Goal: Transaction & Acquisition: Book appointment/travel/reservation

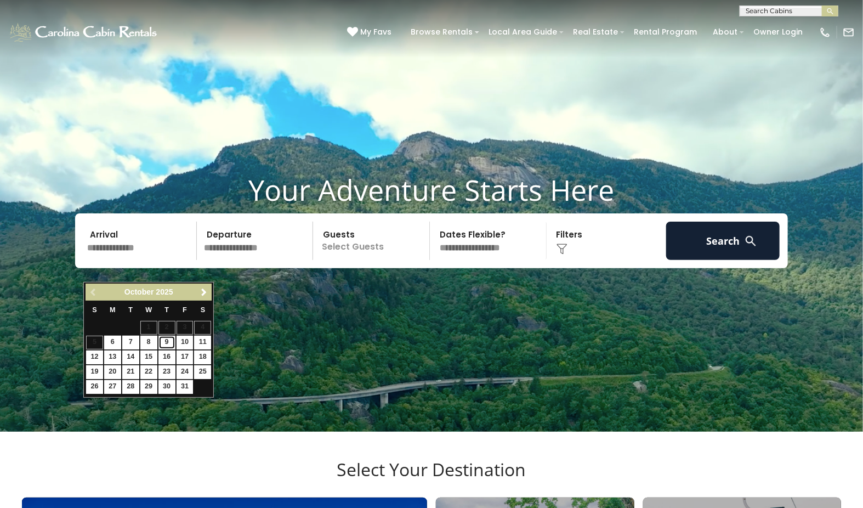
click at [171, 345] on link "9" at bounding box center [166, 343] width 17 height 14
type input "*******"
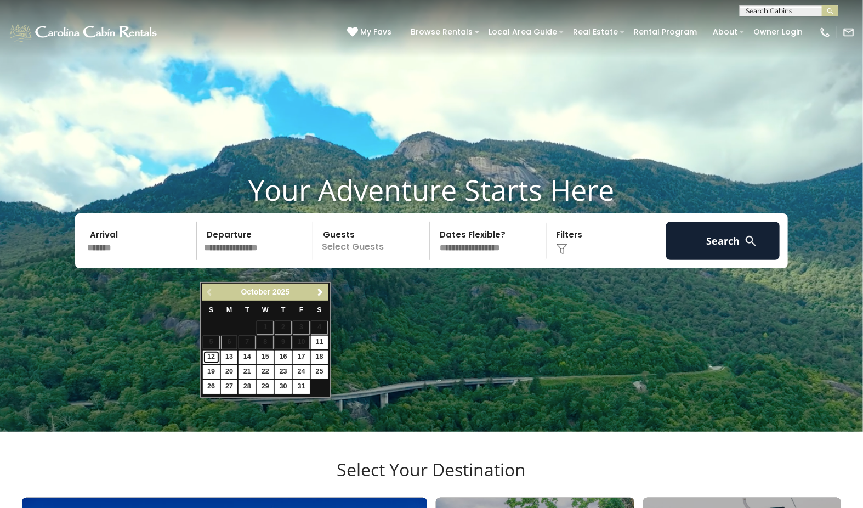
click at [213, 364] on link "12" at bounding box center [211, 357] width 17 height 14
type input "********"
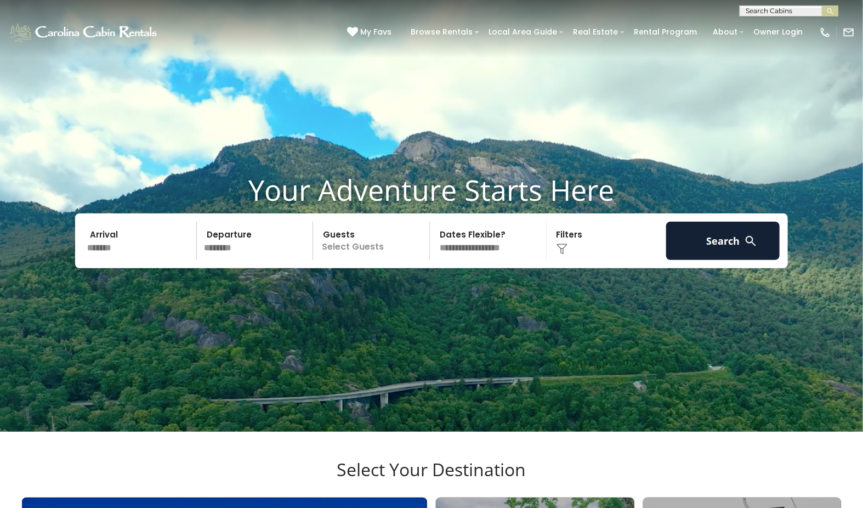
click at [361, 260] on p "Select Guests" at bounding box center [372, 241] width 113 height 38
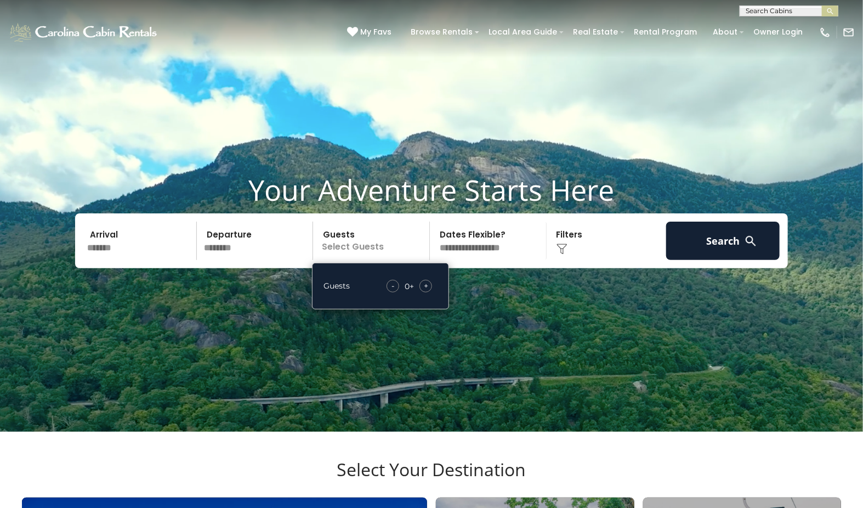
click at [429, 292] on div "+" at bounding box center [426, 286] width 13 height 13
click at [722, 259] on button "Search" at bounding box center [723, 241] width 114 height 38
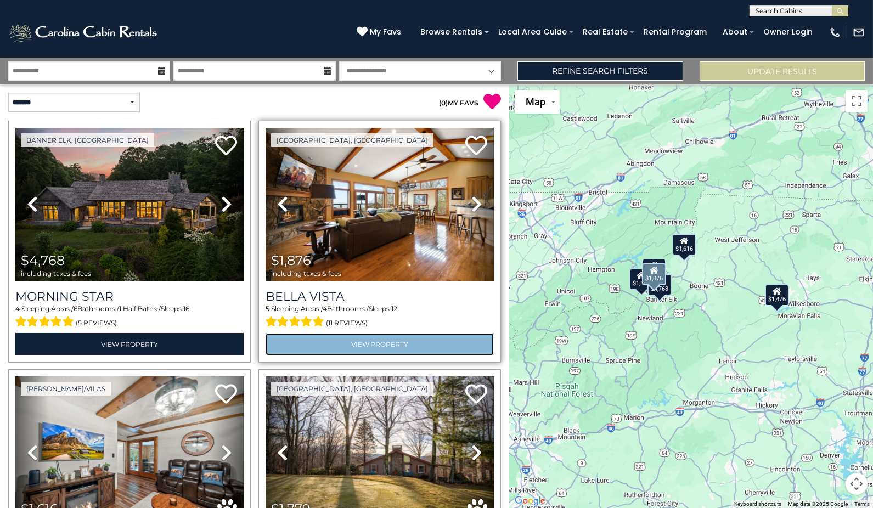
click at [347, 341] on link "View Property" at bounding box center [379, 344] width 228 height 22
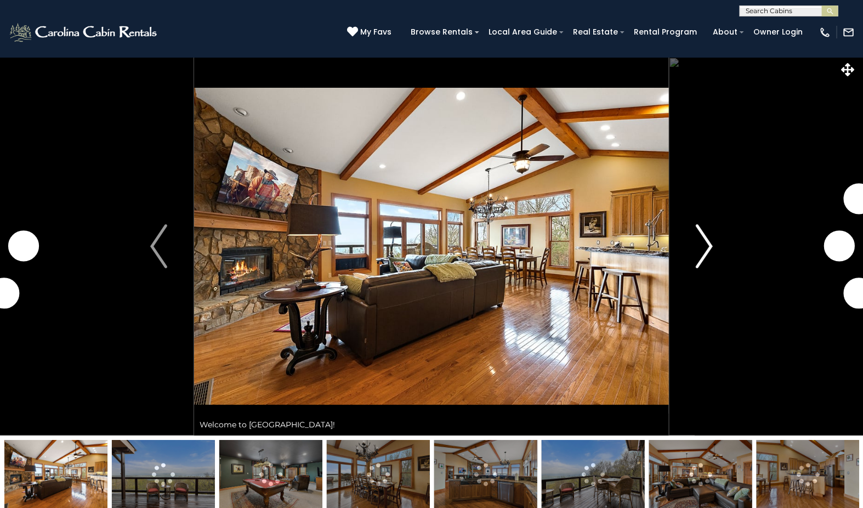
click at [707, 252] on img "Next" at bounding box center [704, 246] width 16 height 44
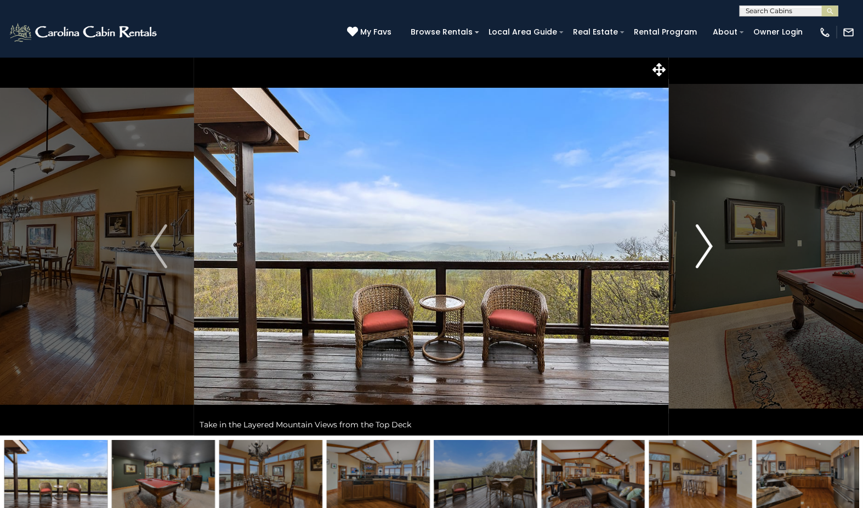
click at [709, 243] on img "Next" at bounding box center [704, 246] width 16 height 44
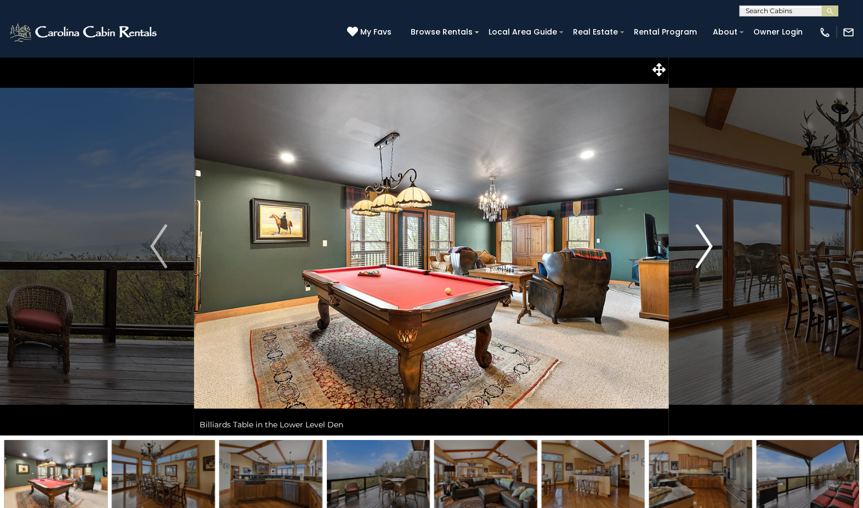
click at [709, 243] on img "Next" at bounding box center [704, 246] width 16 height 44
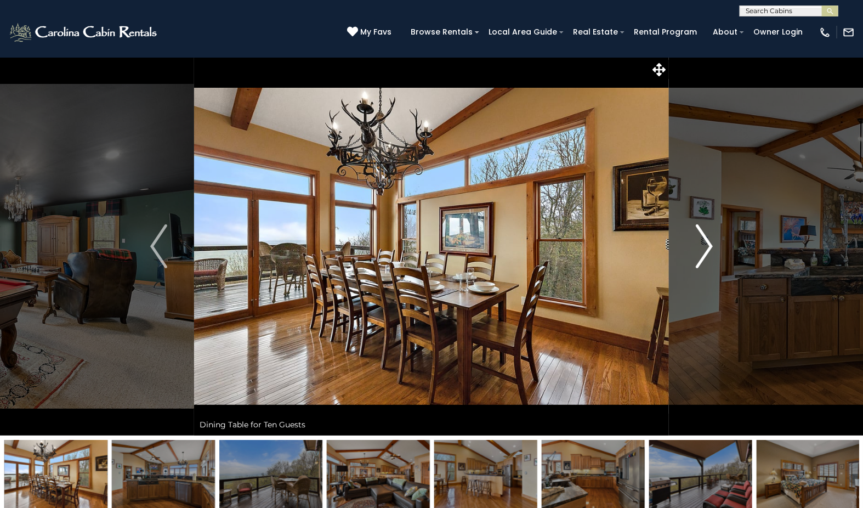
click at [709, 243] on img "Next" at bounding box center [704, 246] width 16 height 44
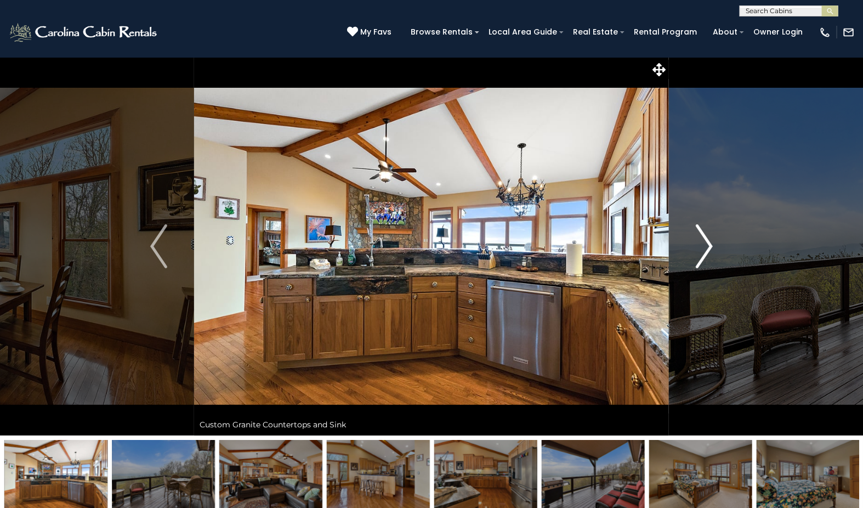
click at [709, 243] on img "Next" at bounding box center [704, 246] width 16 height 44
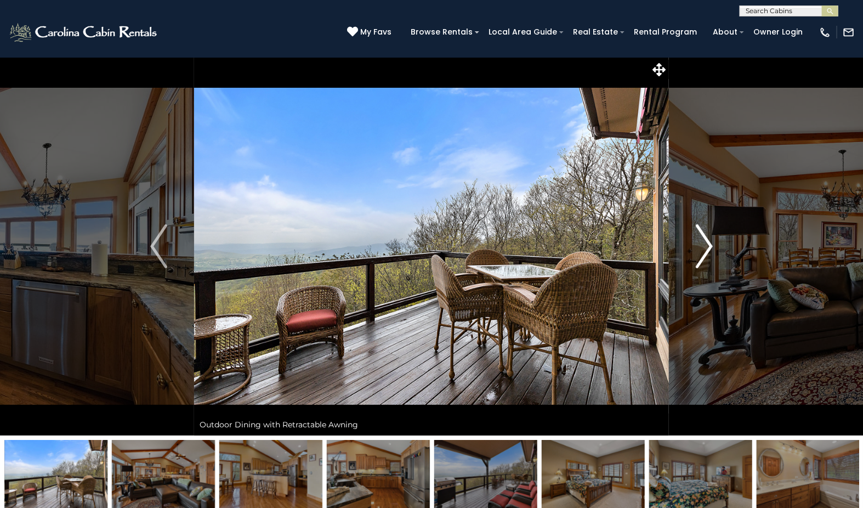
click at [709, 243] on img "Next" at bounding box center [704, 246] width 16 height 44
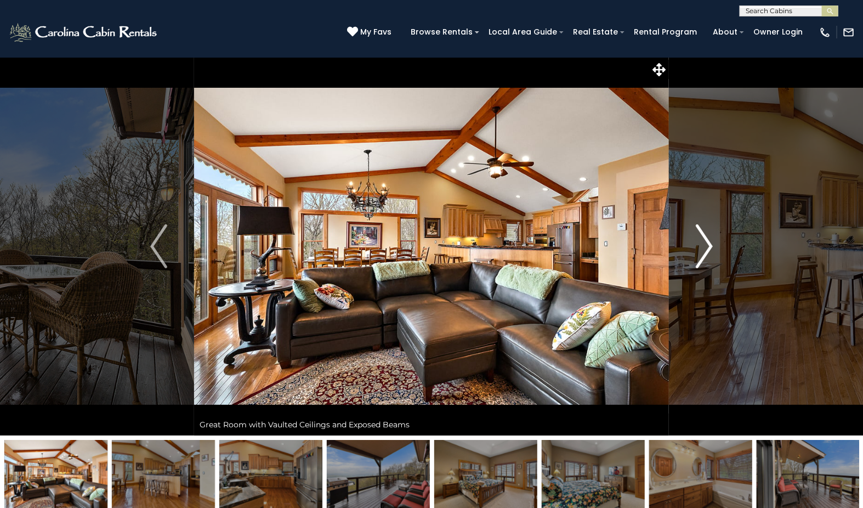
click at [709, 243] on img "Next" at bounding box center [704, 246] width 16 height 44
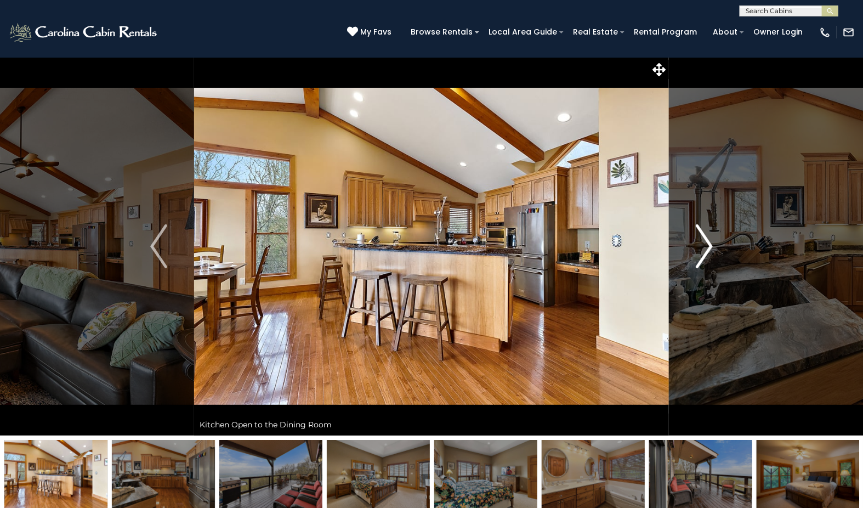
click at [709, 243] on img "Next" at bounding box center [704, 246] width 16 height 44
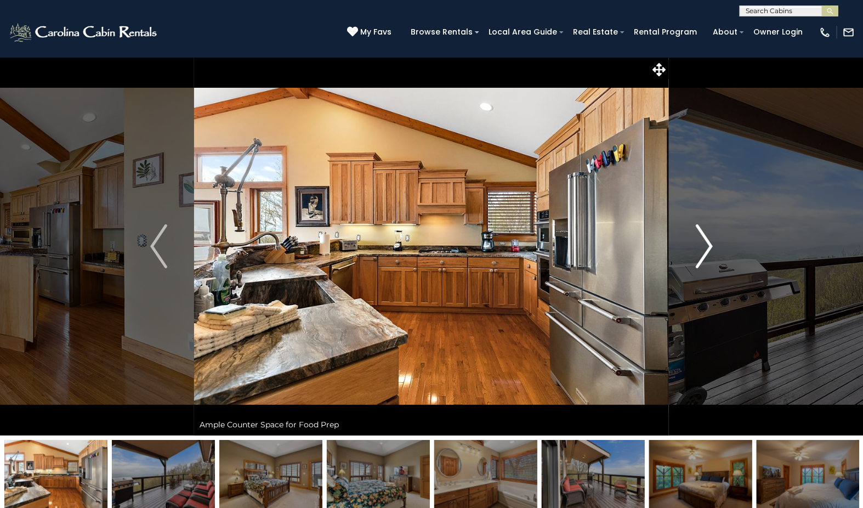
click at [709, 243] on img "Next" at bounding box center [704, 246] width 16 height 44
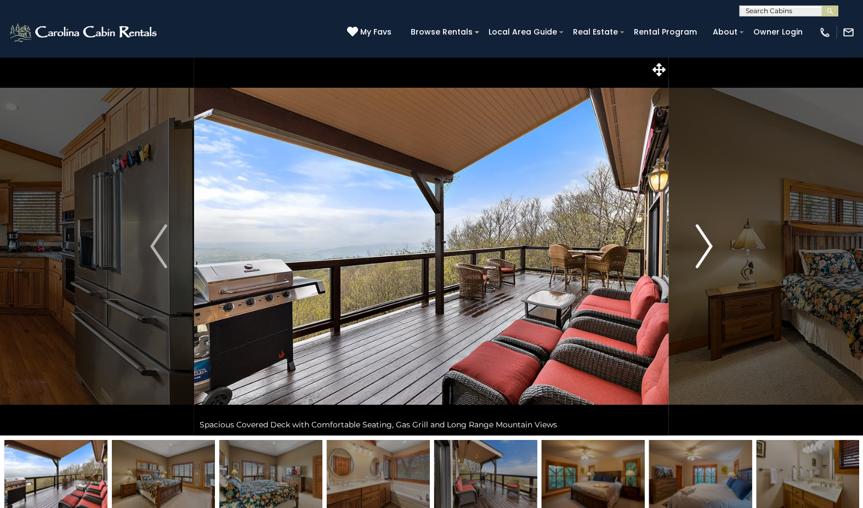
click at [709, 243] on img "Next" at bounding box center [704, 246] width 16 height 44
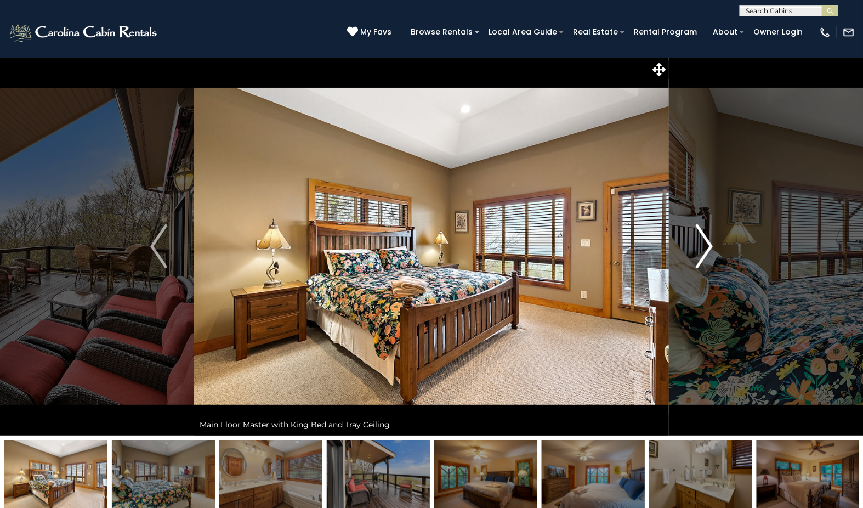
click at [709, 243] on img "Next" at bounding box center [704, 246] width 16 height 44
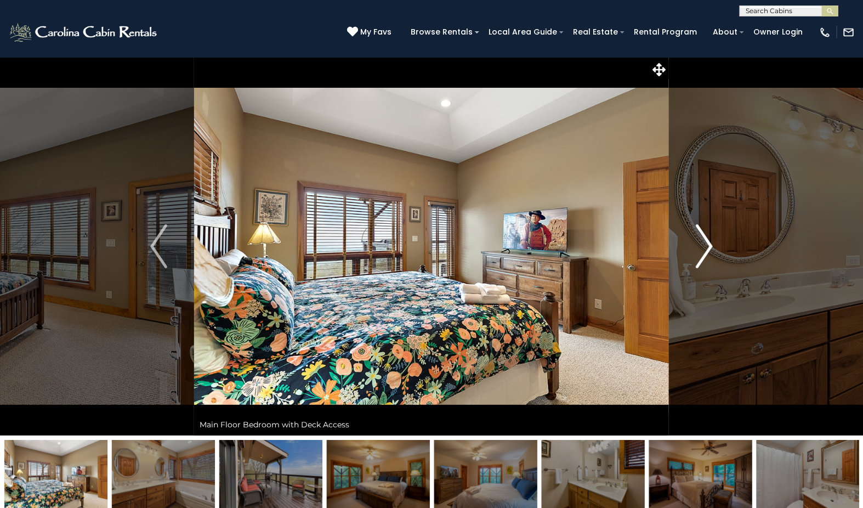
click at [709, 243] on img "Next" at bounding box center [704, 246] width 16 height 44
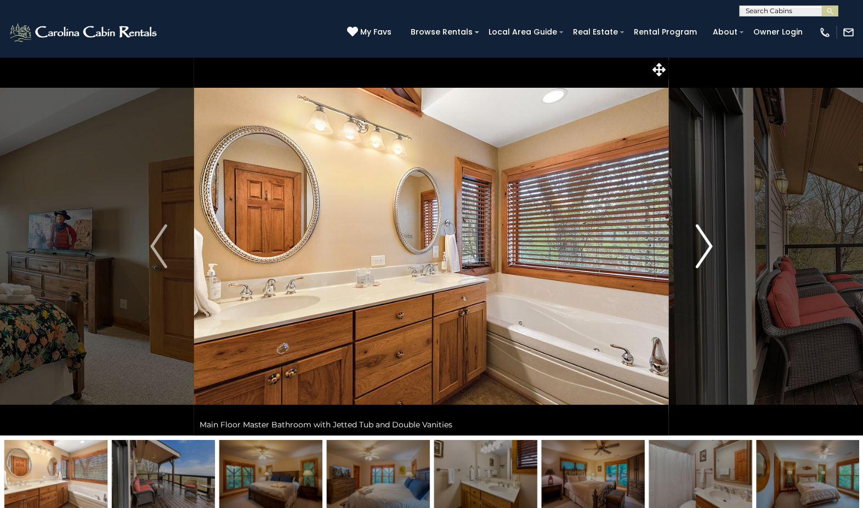
click at [709, 243] on img "Next" at bounding box center [704, 246] width 16 height 44
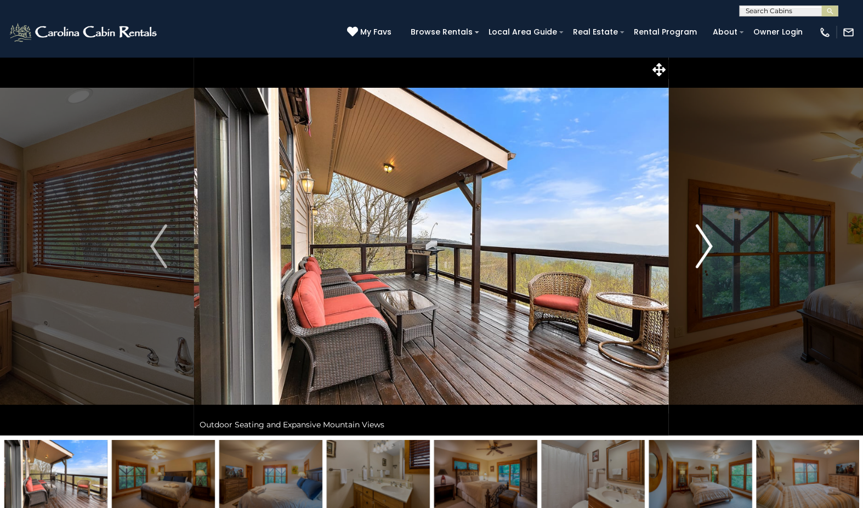
click at [709, 243] on img "Next" at bounding box center [704, 246] width 16 height 44
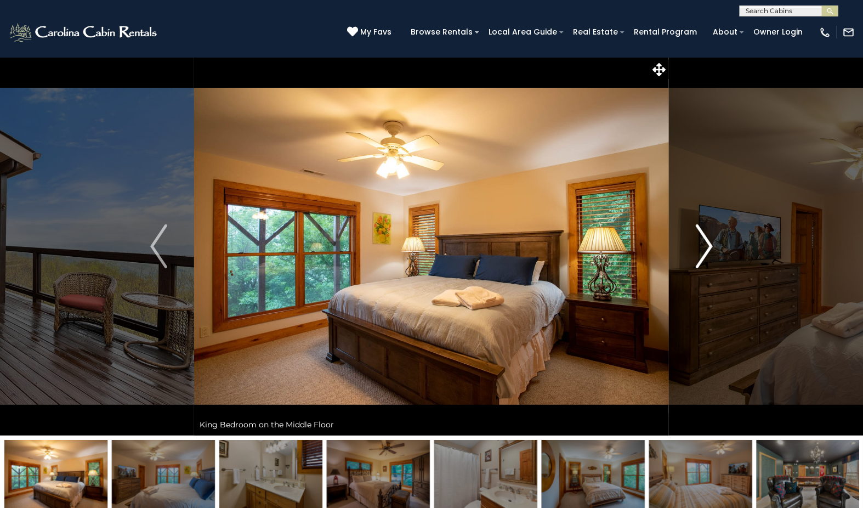
click at [709, 243] on img "Next" at bounding box center [704, 246] width 16 height 44
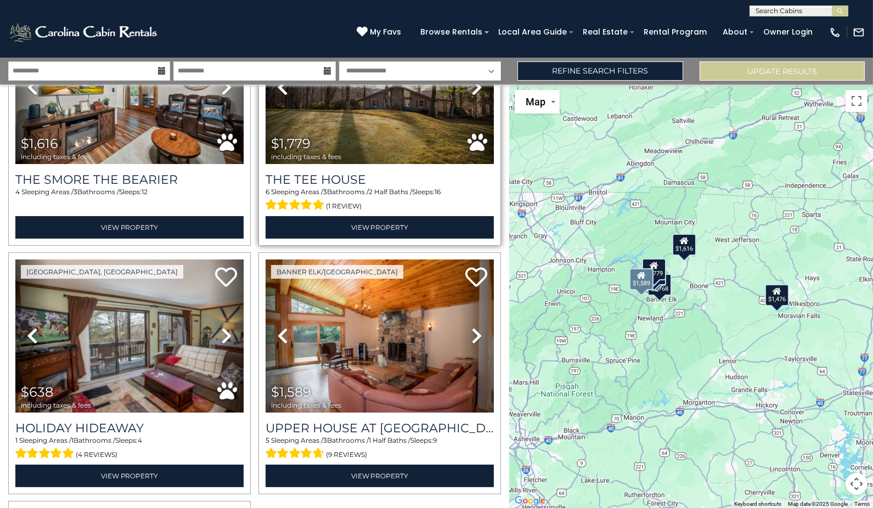
scroll to position [426, 0]
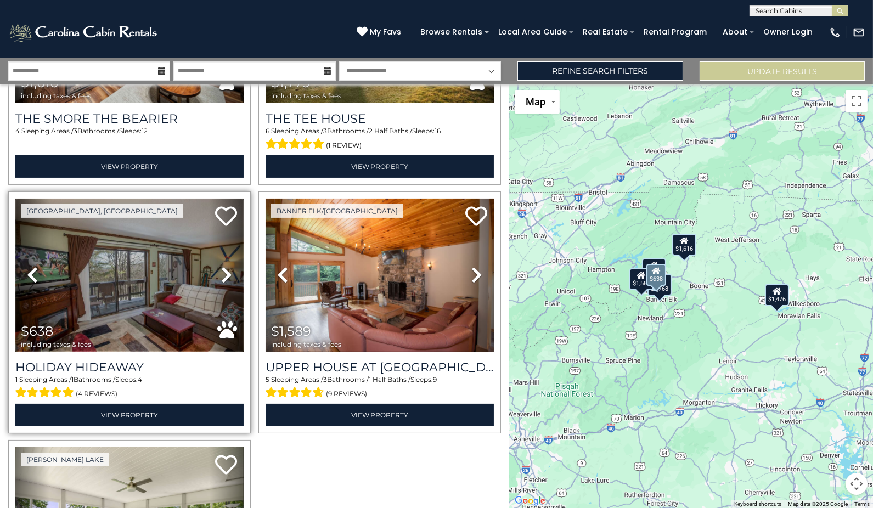
click at [126, 287] on img at bounding box center [129, 275] width 228 height 153
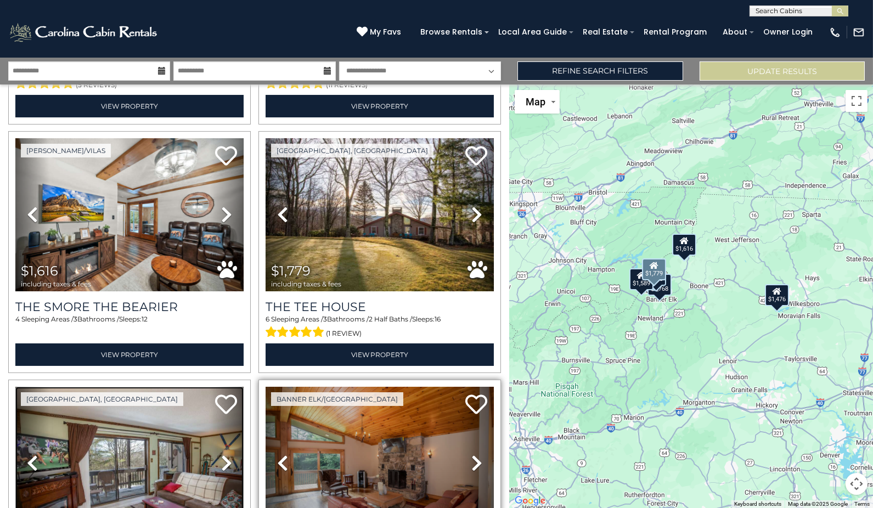
scroll to position [177, 0]
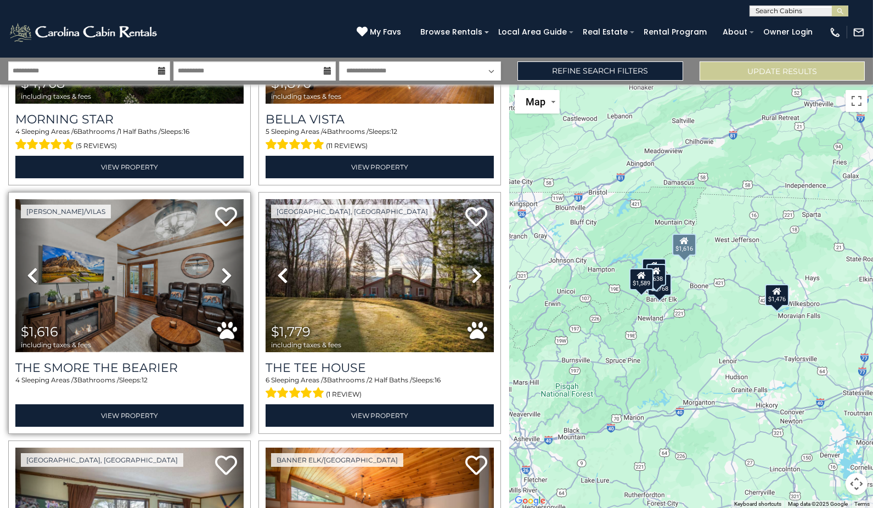
click at [114, 251] on img at bounding box center [129, 275] width 228 height 153
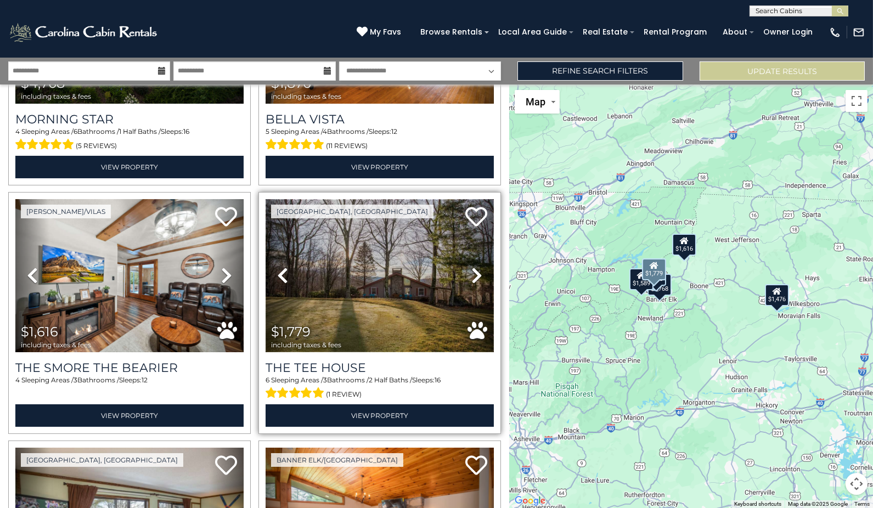
click at [381, 297] on img at bounding box center [379, 275] width 228 height 153
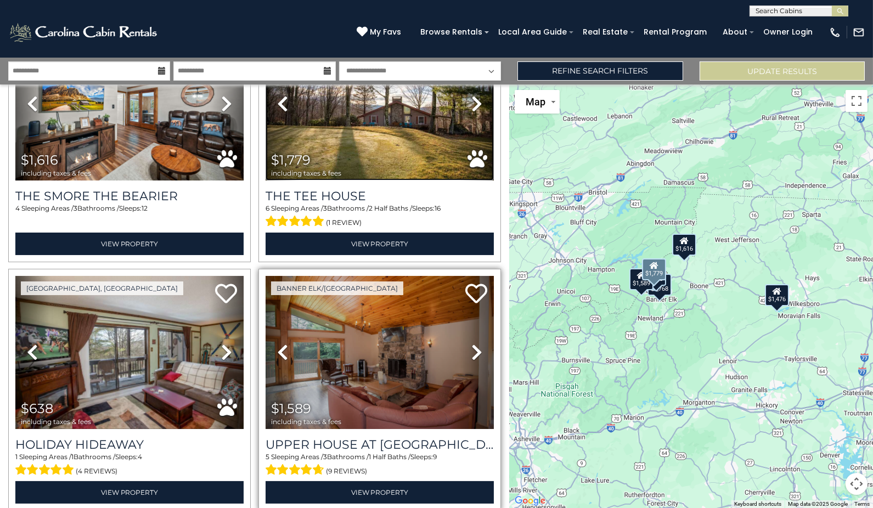
scroll to position [360, 0]
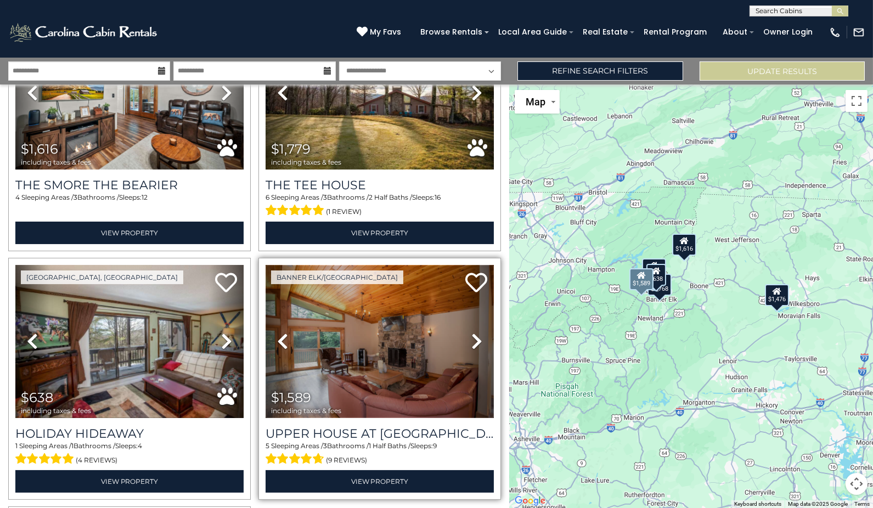
click at [371, 327] on img at bounding box center [379, 341] width 228 height 153
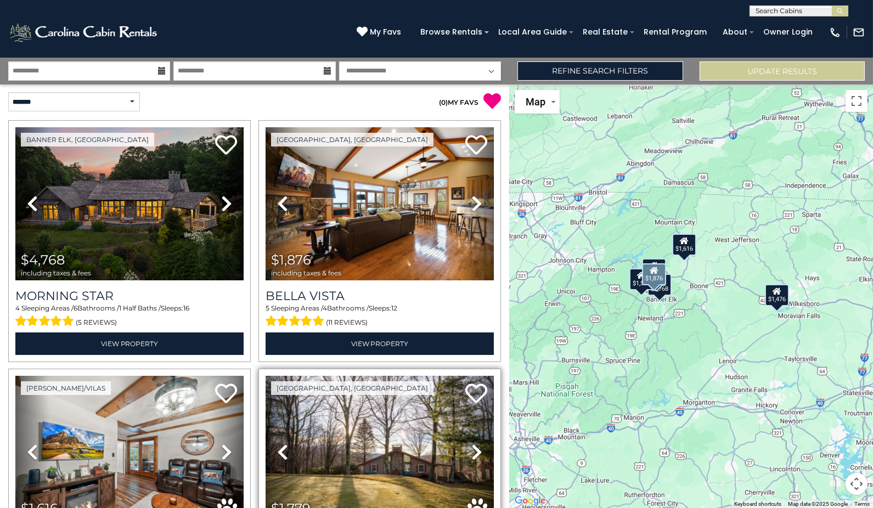
scroll to position [0, 0]
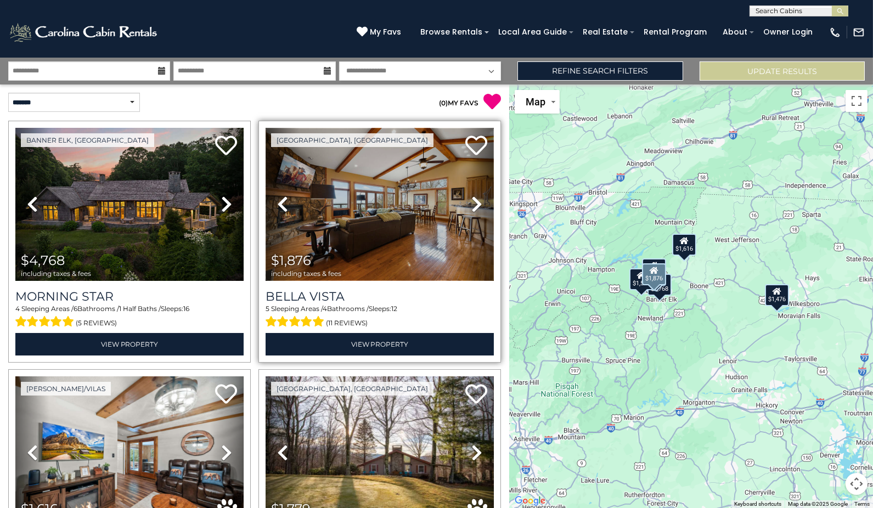
click at [399, 191] on img at bounding box center [379, 204] width 228 height 153
click at [428, 202] on img at bounding box center [379, 204] width 228 height 153
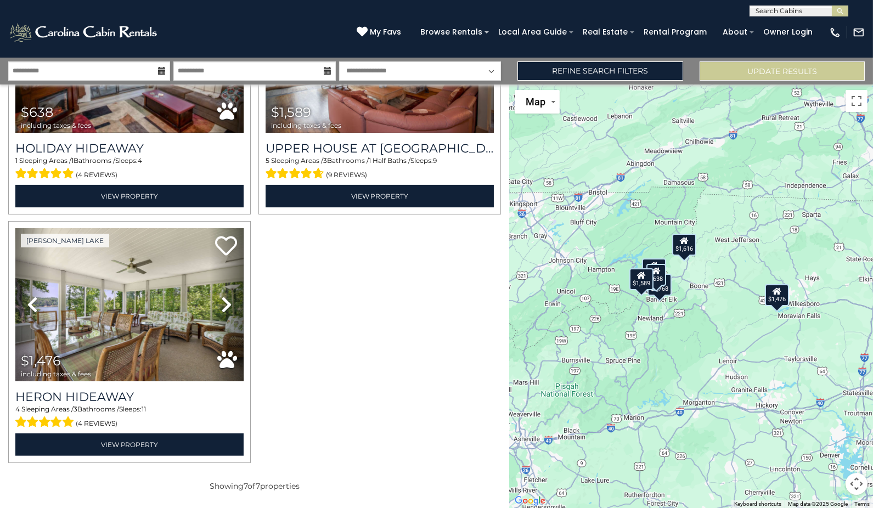
scroll to position [665, 0]
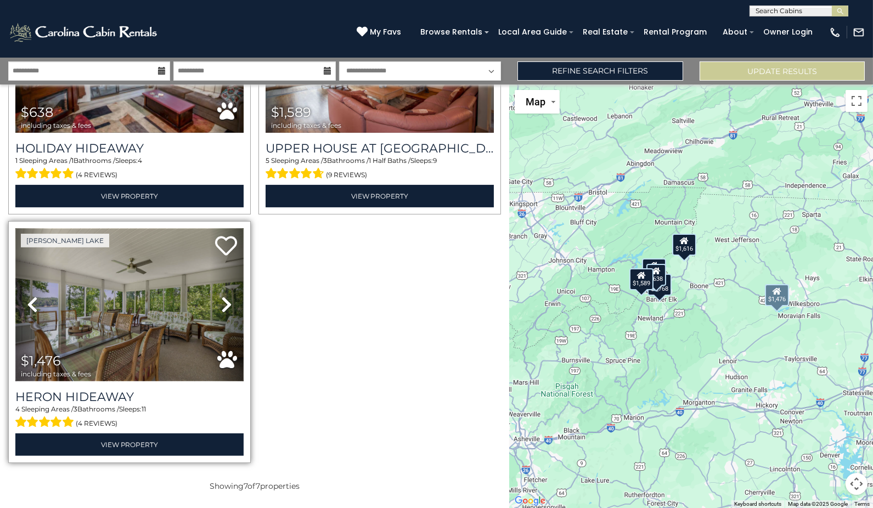
click at [169, 328] on img at bounding box center [129, 304] width 228 height 153
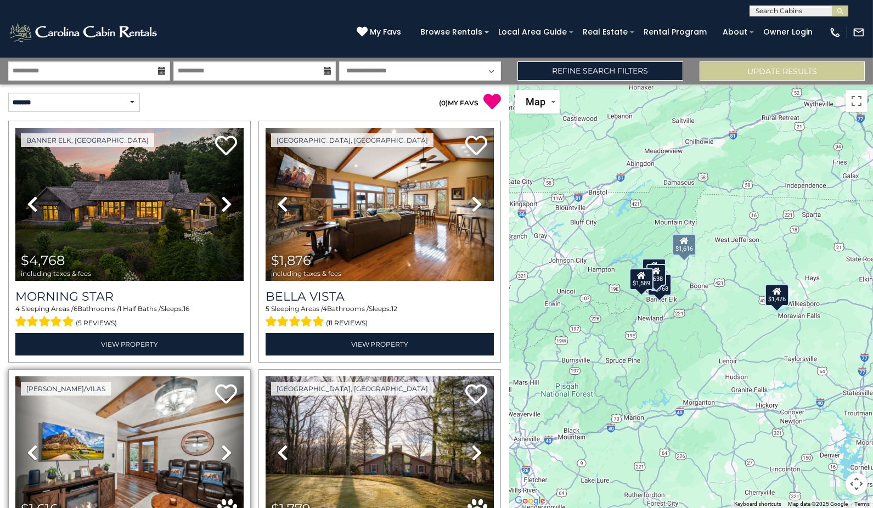
scroll to position [0, 0]
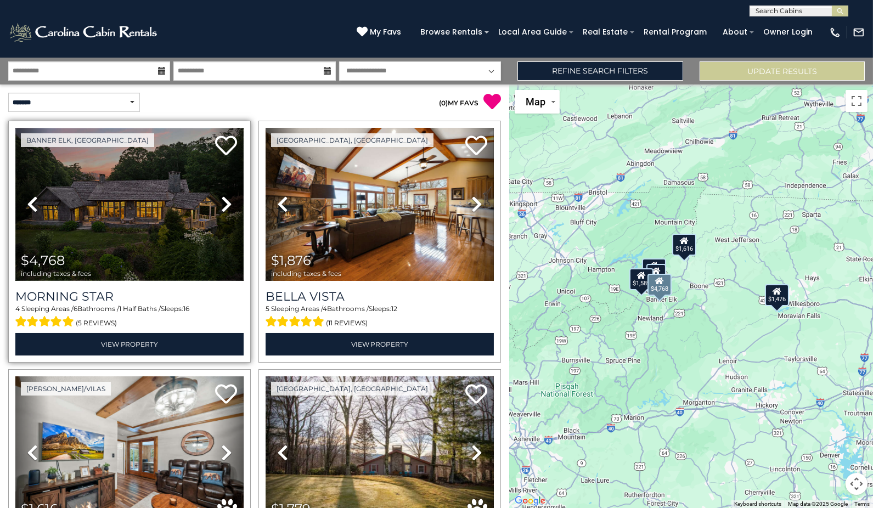
click at [168, 213] on img at bounding box center [129, 204] width 228 height 153
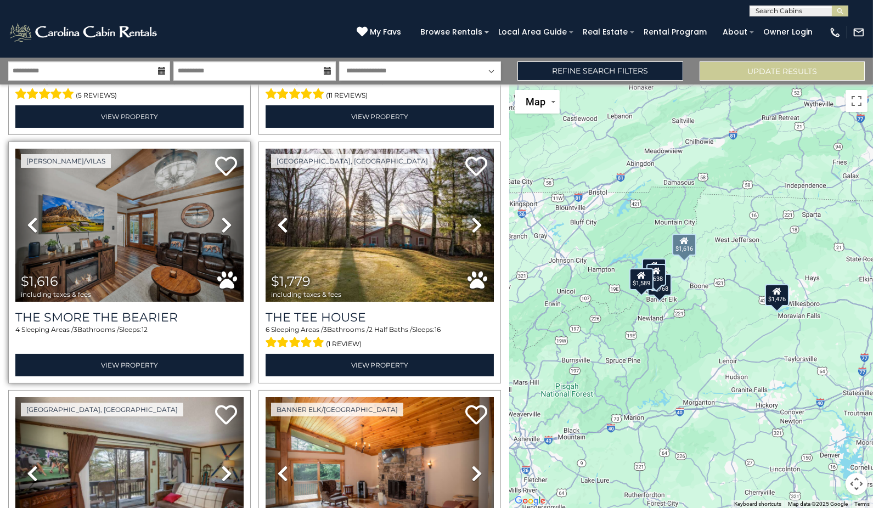
scroll to position [243, 0]
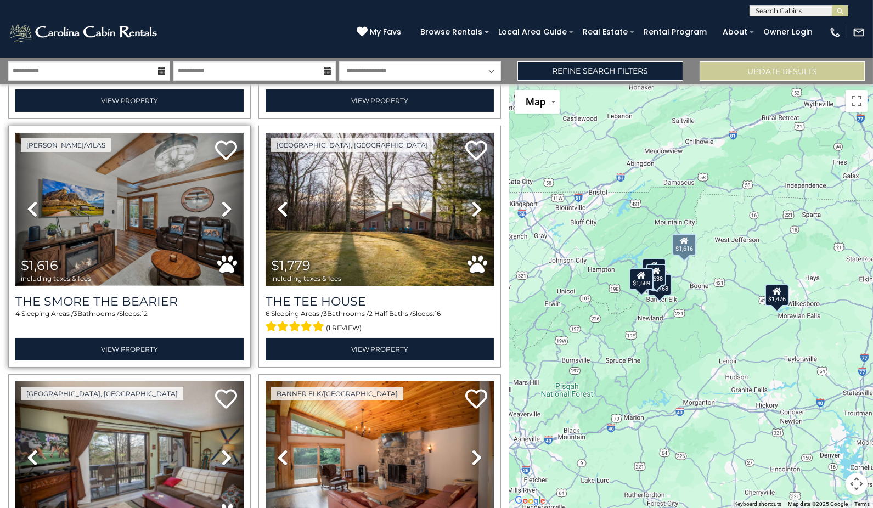
click at [150, 262] on img at bounding box center [129, 209] width 228 height 153
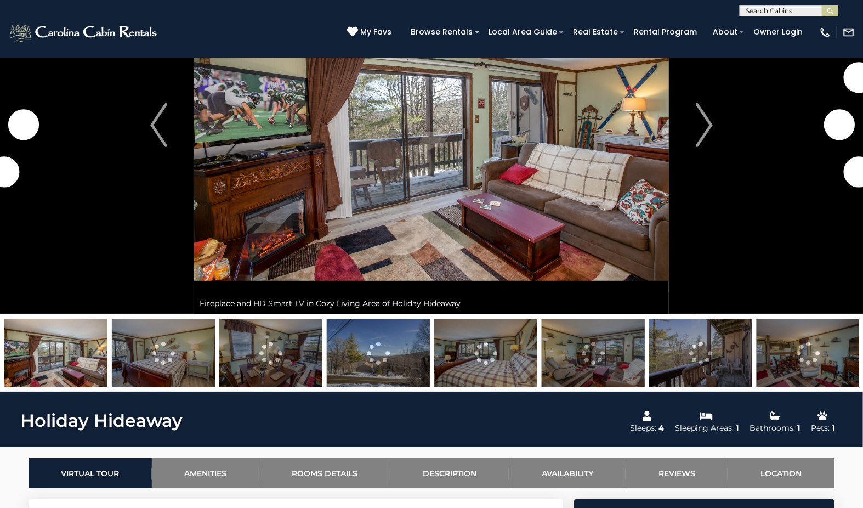
scroll to position [122, 0]
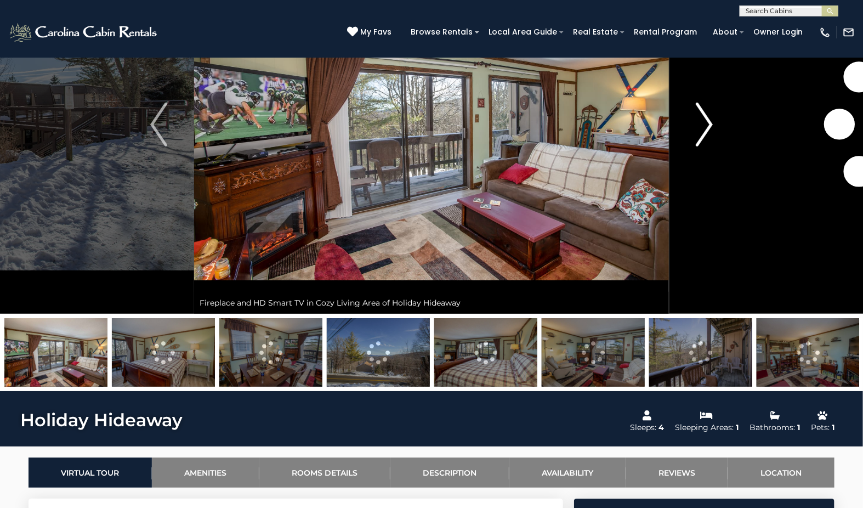
click at [710, 132] on img "Next" at bounding box center [704, 125] width 16 height 44
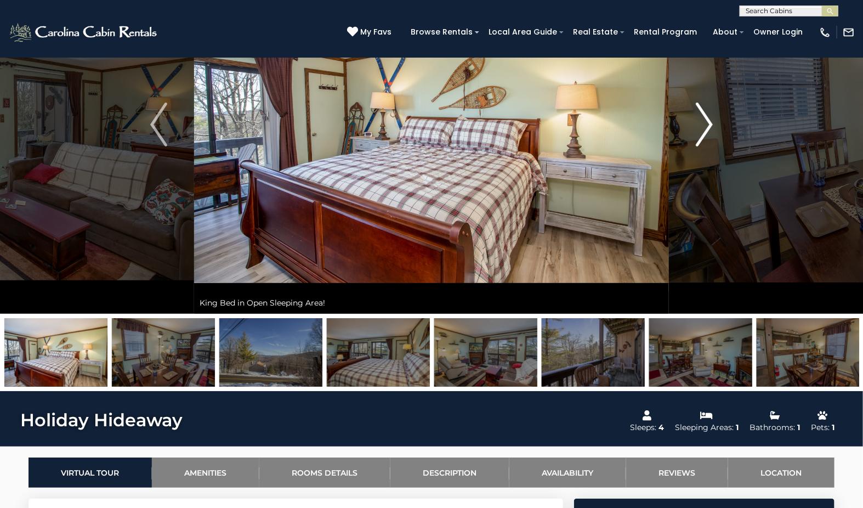
click at [710, 132] on img "Next" at bounding box center [704, 125] width 16 height 44
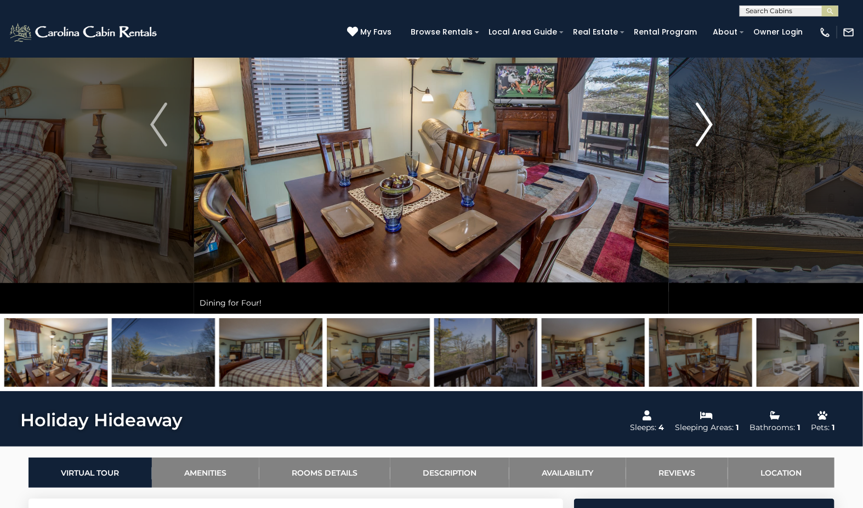
click at [710, 130] on img "Next" at bounding box center [704, 125] width 16 height 44
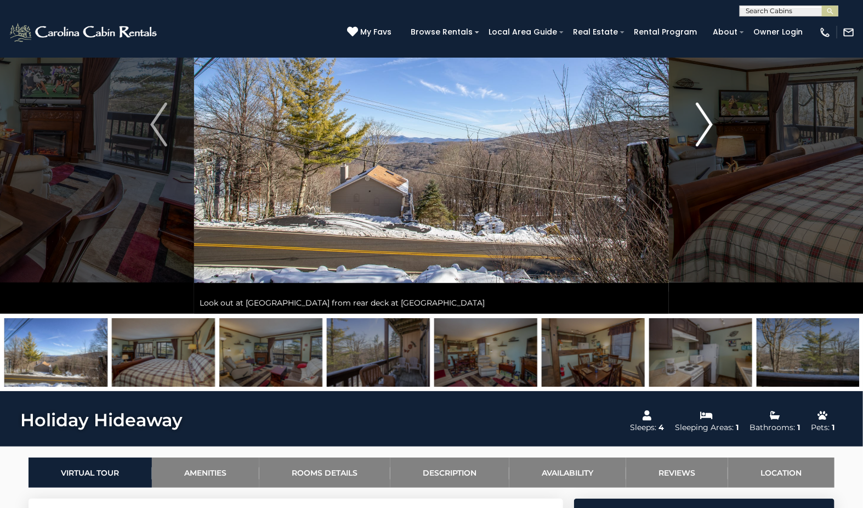
click at [710, 130] on img "Next" at bounding box center [704, 125] width 16 height 44
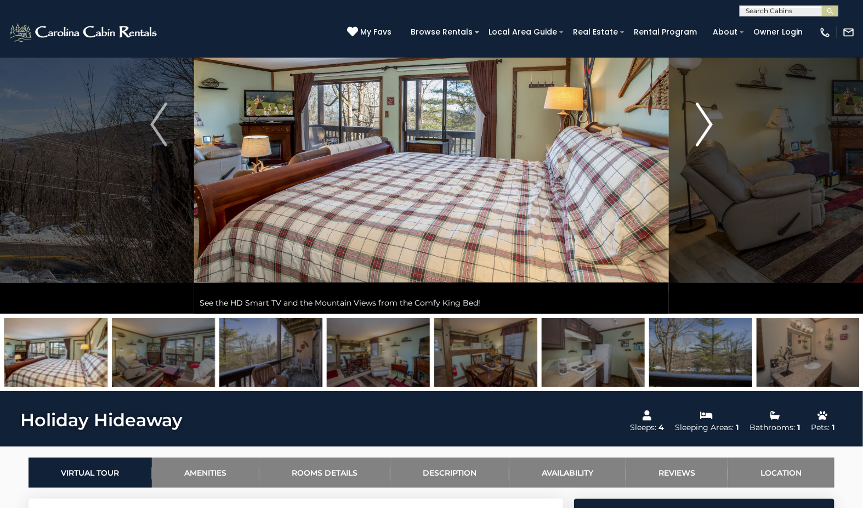
click at [710, 130] on img "Next" at bounding box center [704, 125] width 16 height 44
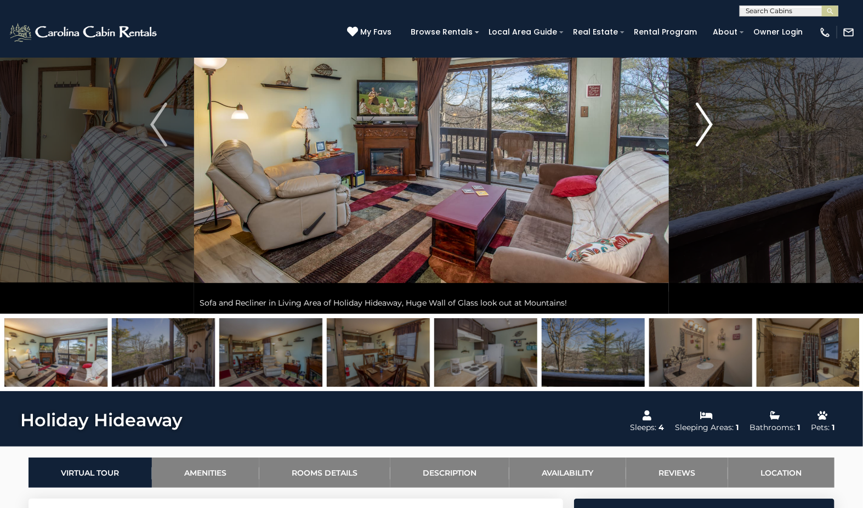
click at [710, 130] on img "Next" at bounding box center [704, 125] width 16 height 44
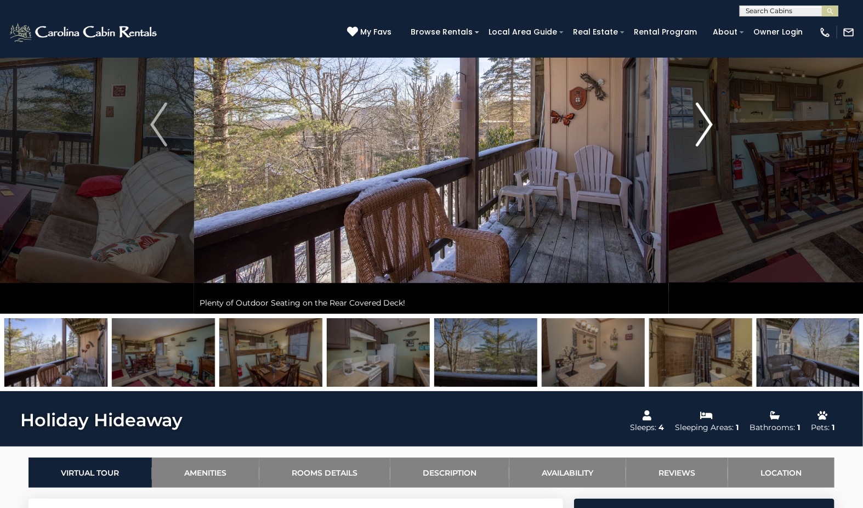
click at [710, 130] on img "Next" at bounding box center [704, 125] width 16 height 44
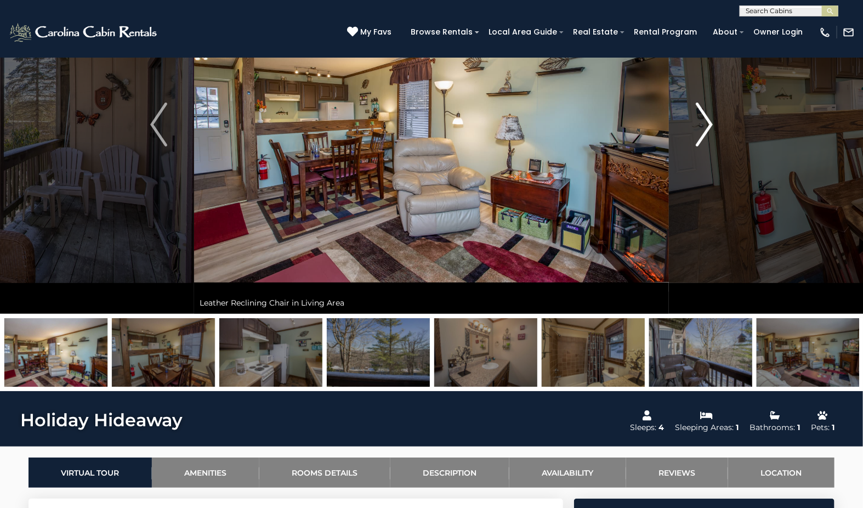
click at [710, 130] on img "Next" at bounding box center [704, 125] width 16 height 44
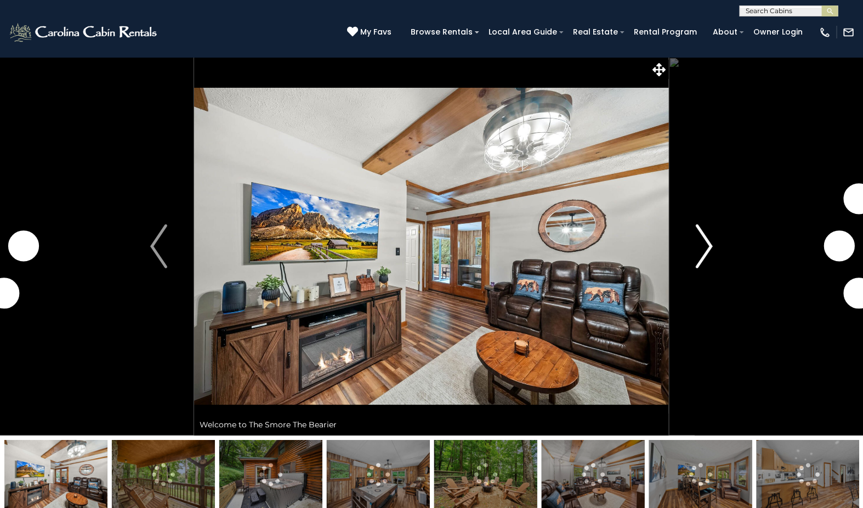
click at [703, 240] on img "Next" at bounding box center [704, 246] width 16 height 44
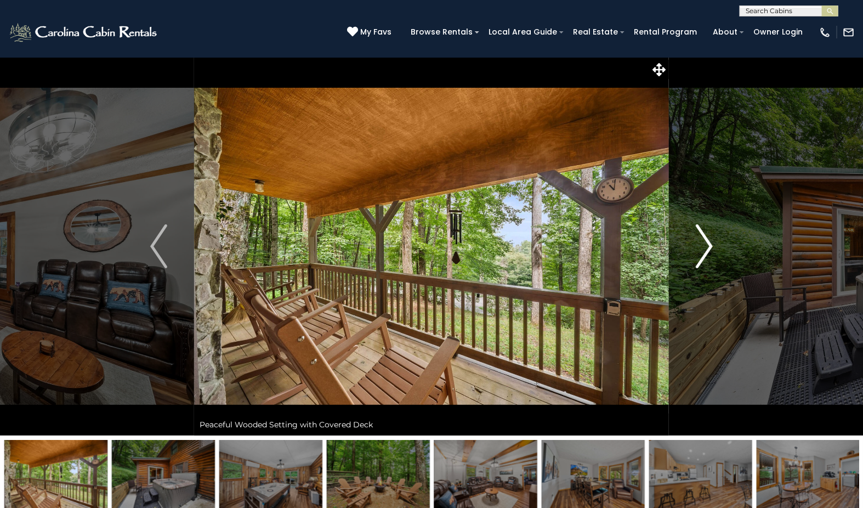
click at [703, 240] on img "Next" at bounding box center [704, 246] width 16 height 44
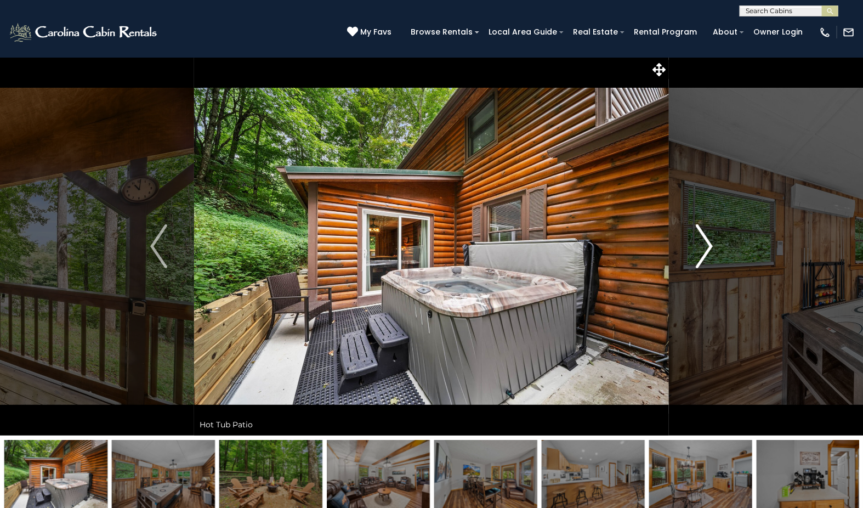
click at [703, 240] on img "Next" at bounding box center [704, 246] width 16 height 44
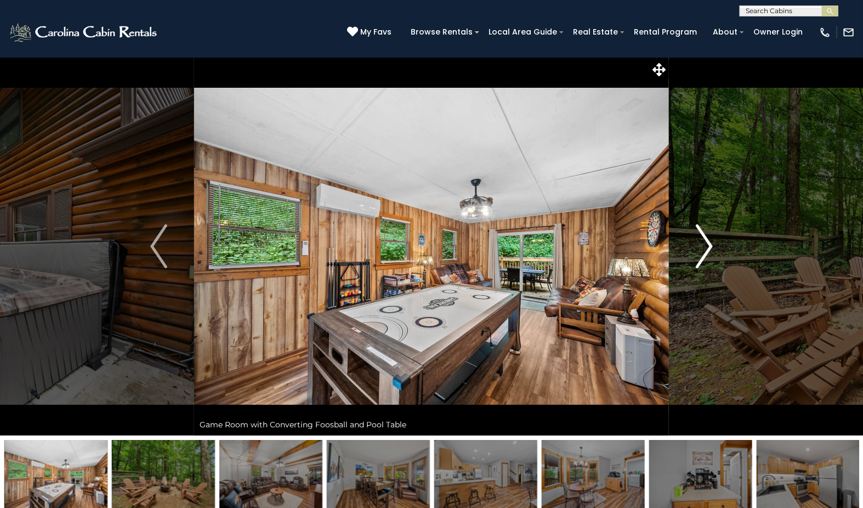
click at [703, 240] on img "Next" at bounding box center [704, 246] width 16 height 44
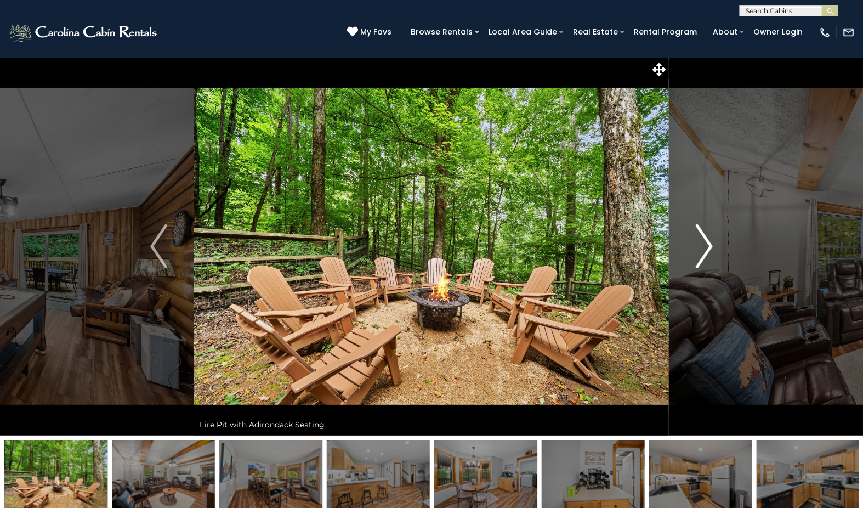
click at [703, 240] on img "Next" at bounding box center [704, 246] width 16 height 44
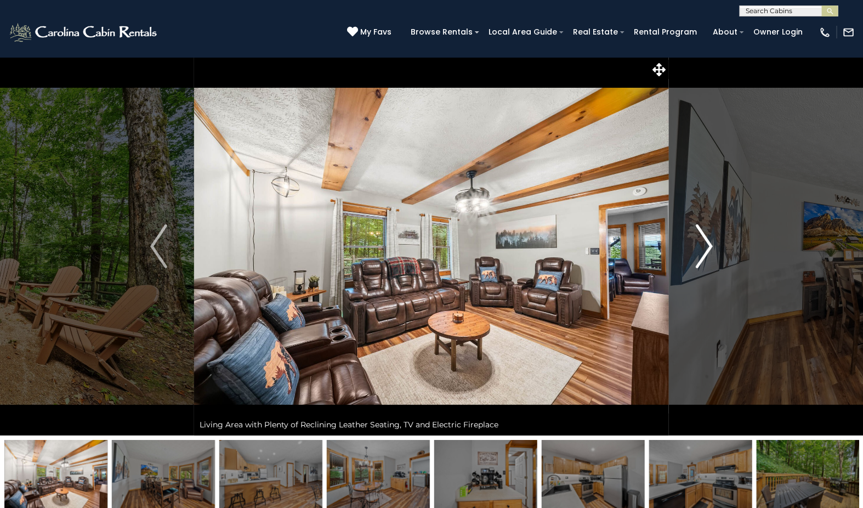
click at [703, 240] on img "Next" at bounding box center [704, 246] width 16 height 44
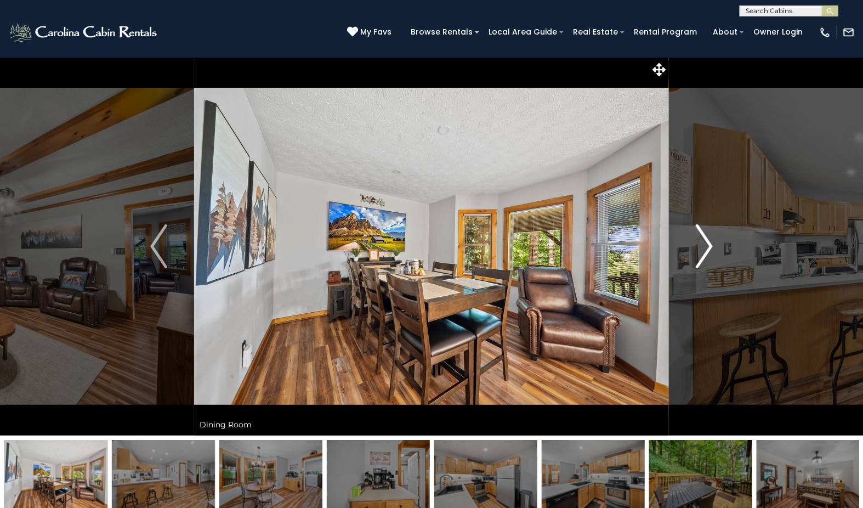
click at [710, 240] on img "Next" at bounding box center [704, 246] width 16 height 44
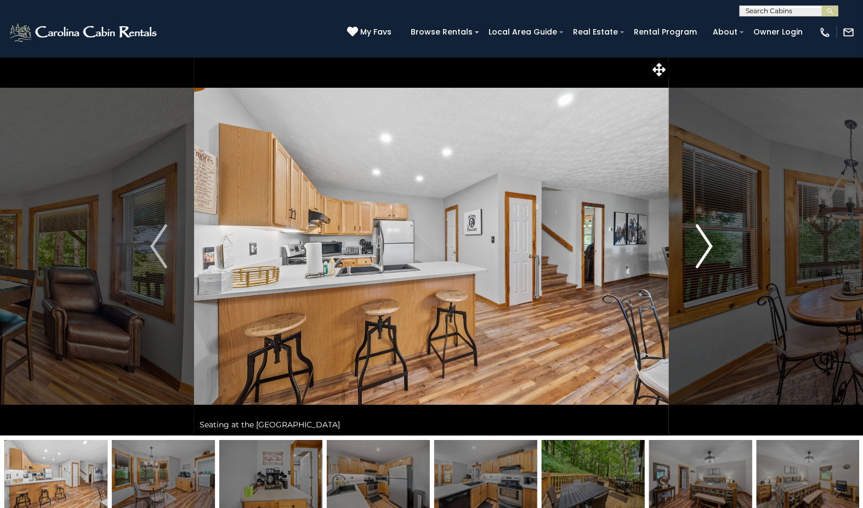
click at [710, 240] on img "Next" at bounding box center [704, 246] width 16 height 44
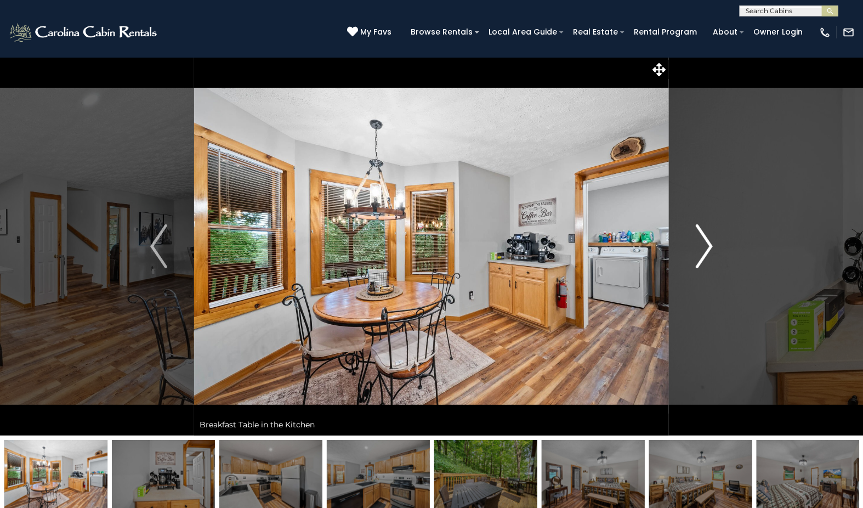
click at [710, 240] on img "Next" at bounding box center [704, 246] width 16 height 44
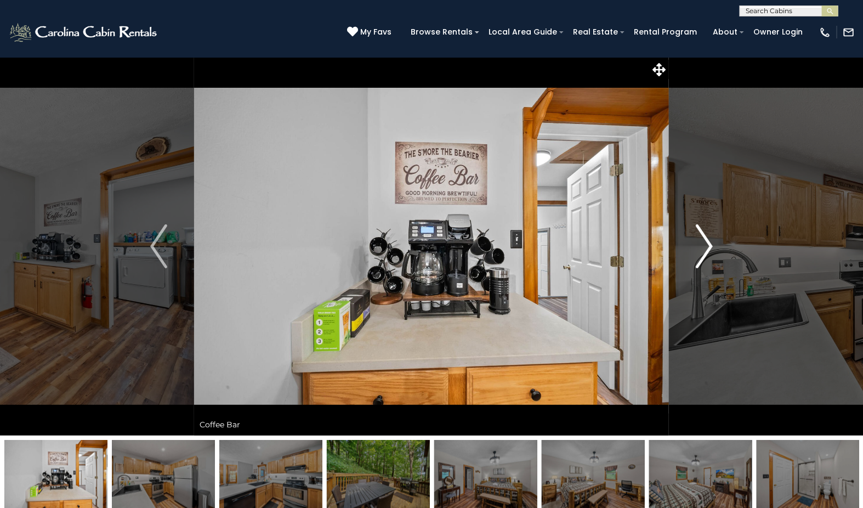
click at [710, 240] on img "Next" at bounding box center [704, 246] width 16 height 44
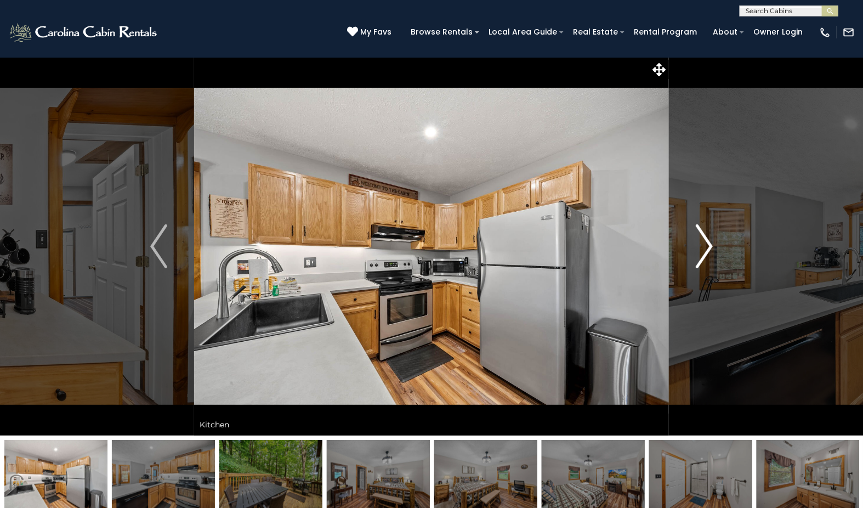
click at [710, 240] on img "Next" at bounding box center [704, 246] width 16 height 44
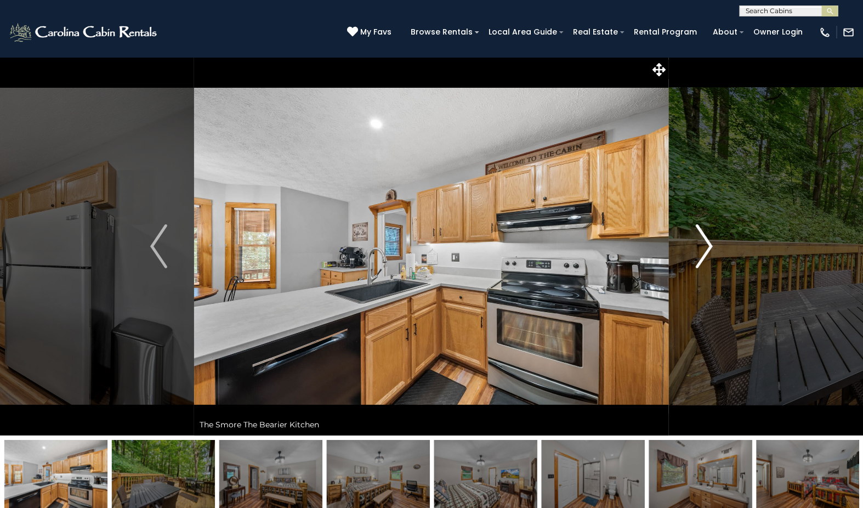
click at [710, 240] on img "Next" at bounding box center [704, 246] width 16 height 44
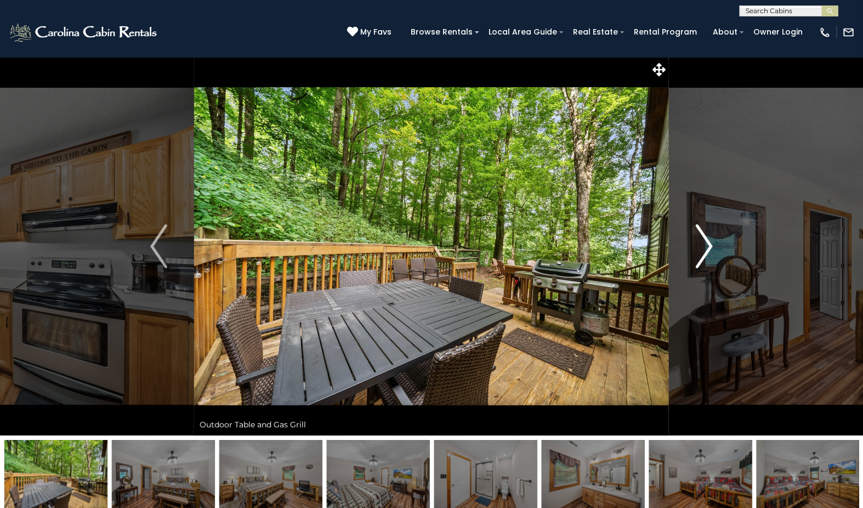
click at [710, 240] on img "Next" at bounding box center [704, 246] width 16 height 44
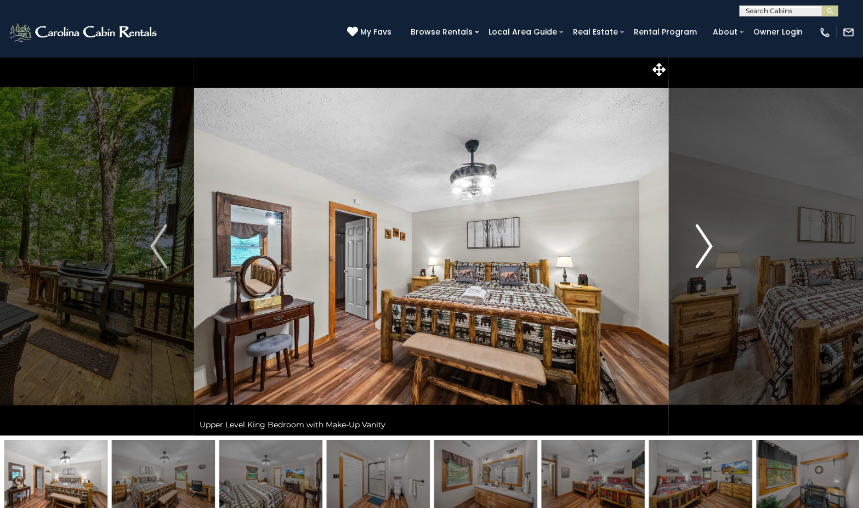
click at [710, 240] on img "Next" at bounding box center [704, 246] width 16 height 44
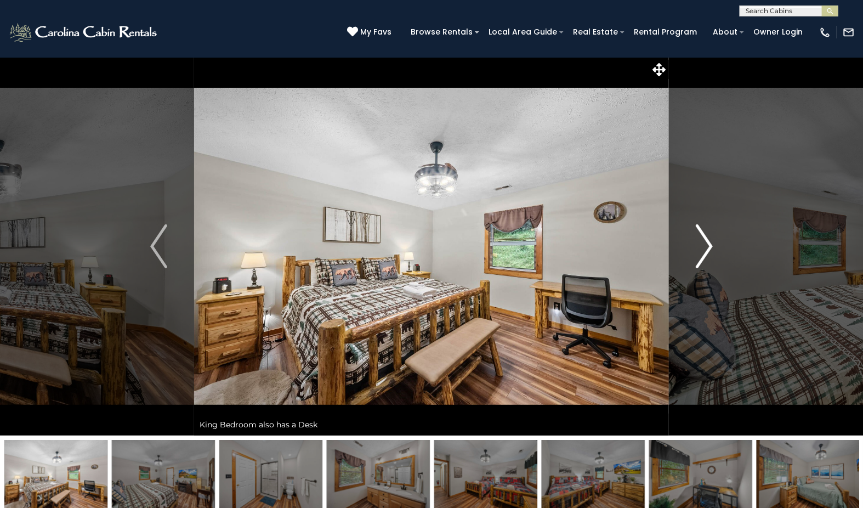
click at [710, 240] on img "Next" at bounding box center [704, 246] width 16 height 44
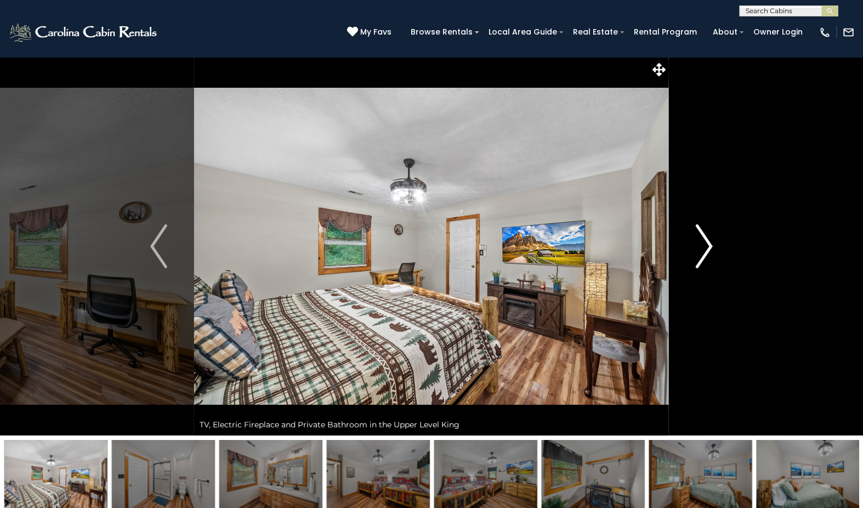
click at [710, 240] on img "Next" at bounding box center [704, 246] width 16 height 44
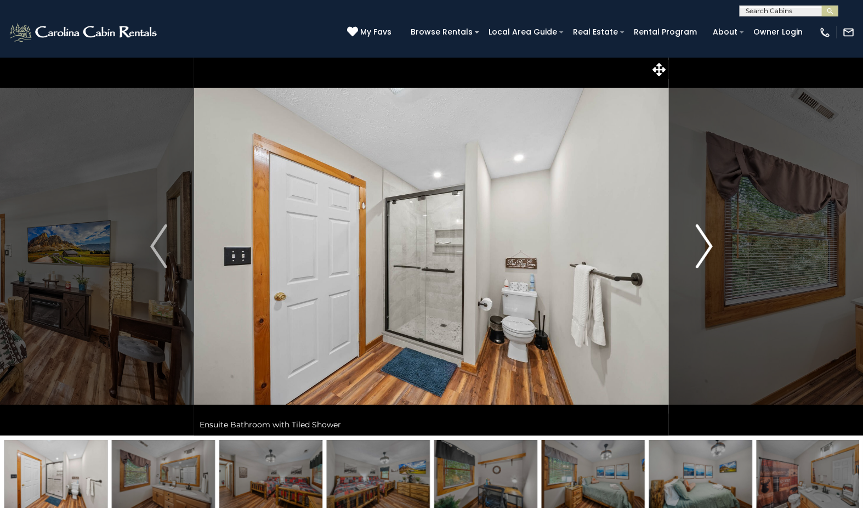
click at [710, 240] on img "Next" at bounding box center [704, 246] width 16 height 44
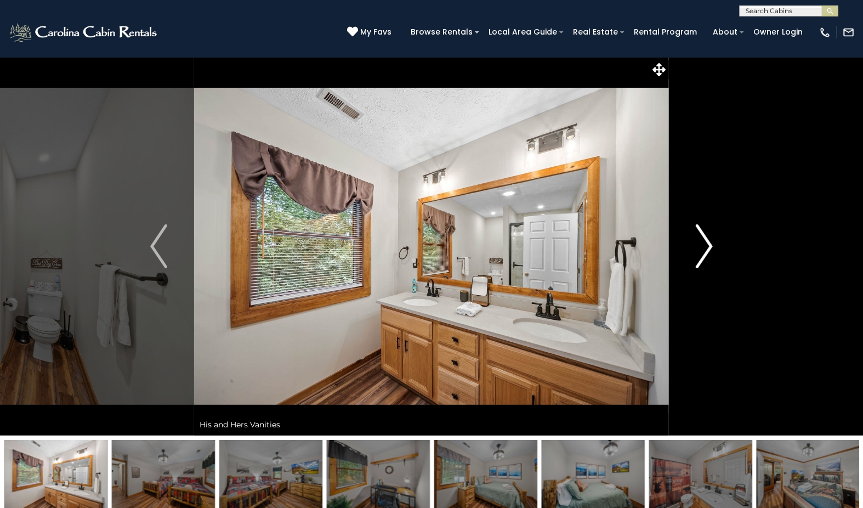
click at [710, 240] on img "Next" at bounding box center [704, 246] width 16 height 44
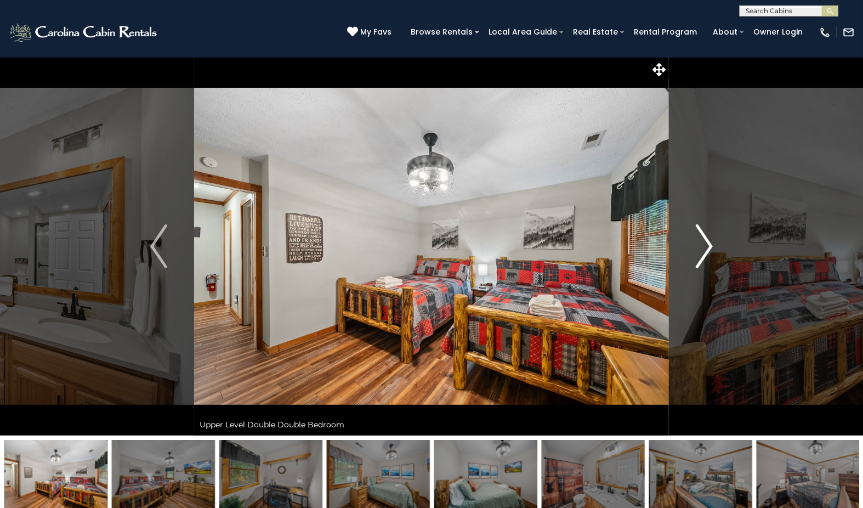
click at [710, 240] on img "Next" at bounding box center [704, 246] width 16 height 44
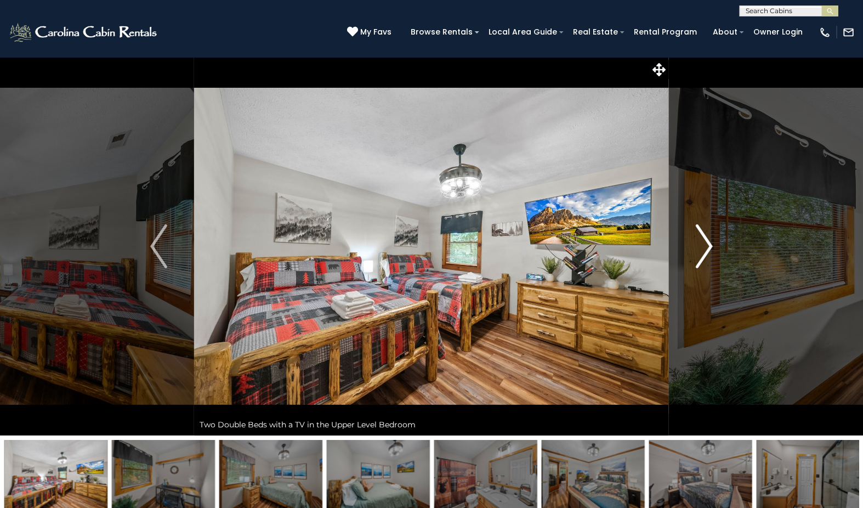
click at [710, 240] on img "Next" at bounding box center [704, 246] width 16 height 44
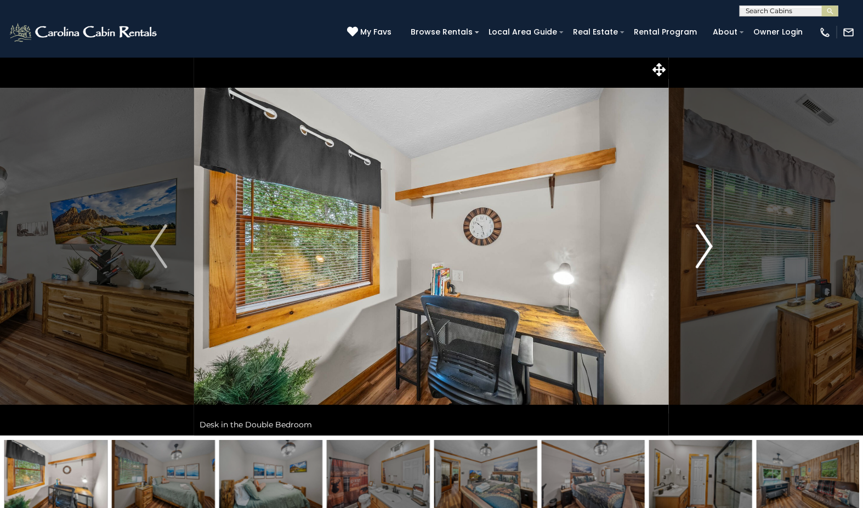
click at [710, 240] on img "Next" at bounding box center [704, 246] width 16 height 44
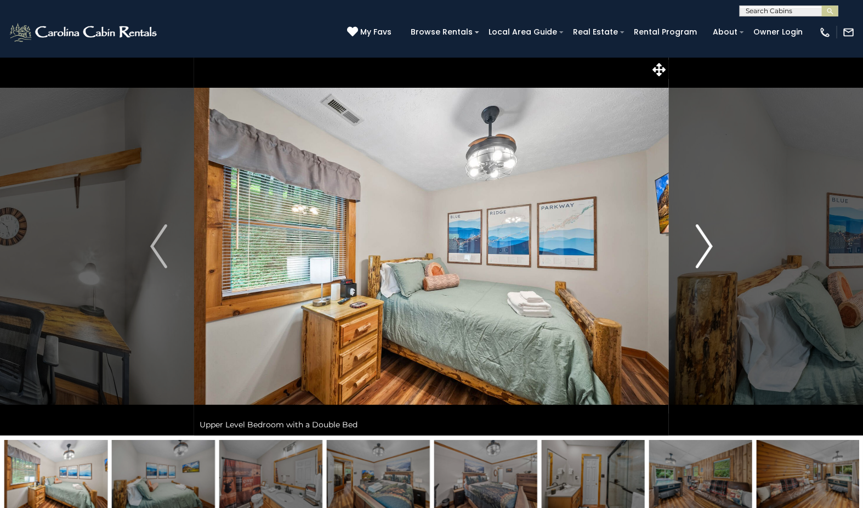
click at [710, 240] on img "Next" at bounding box center [704, 246] width 16 height 44
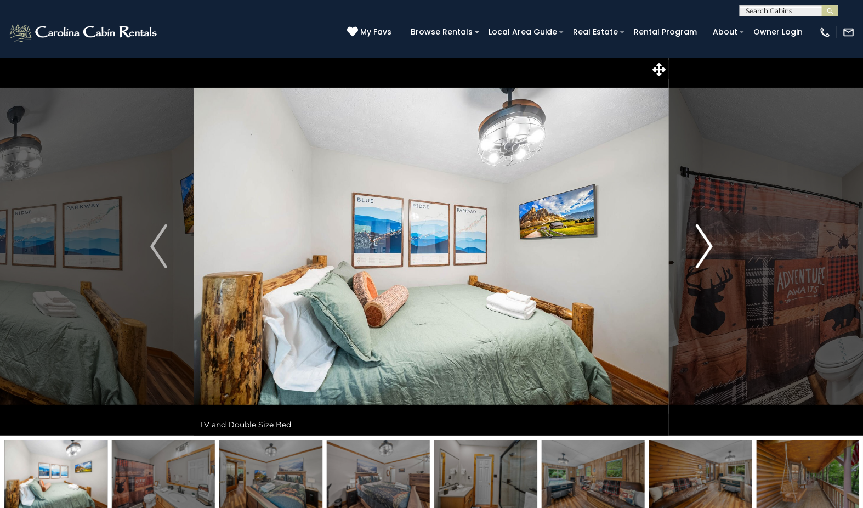
click at [710, 240] on img "Next" at bounding box center [704, 246] width 16 height 44
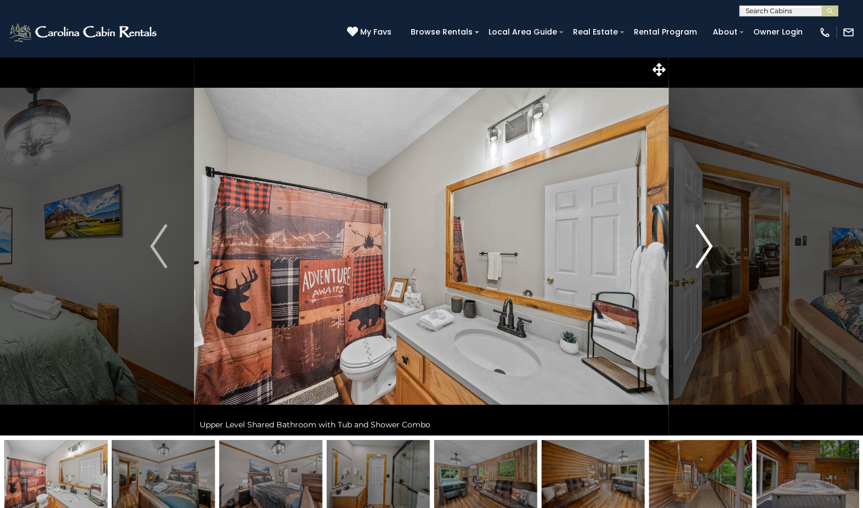
click at [710, 240] on img "Next" at bounding box center [704, 246] width 16 height 44
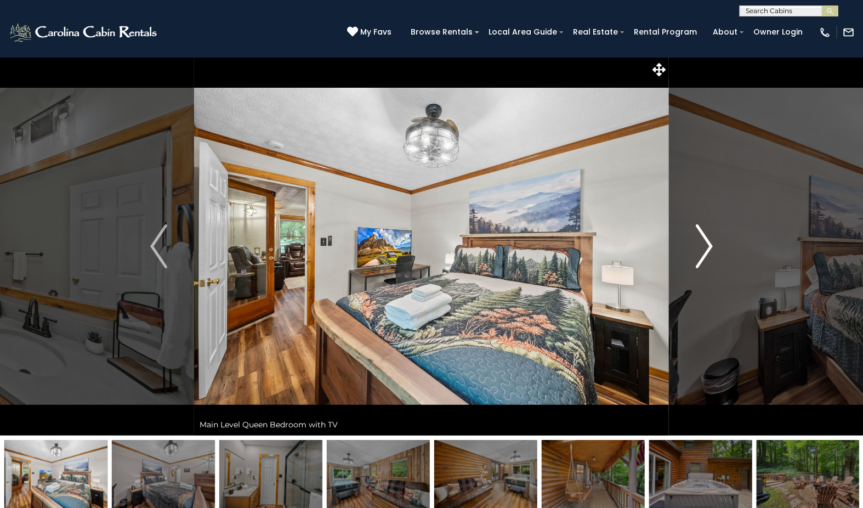
click at [710, 240] on img "Next" at bounding box center [704, 246] width 16 height 44
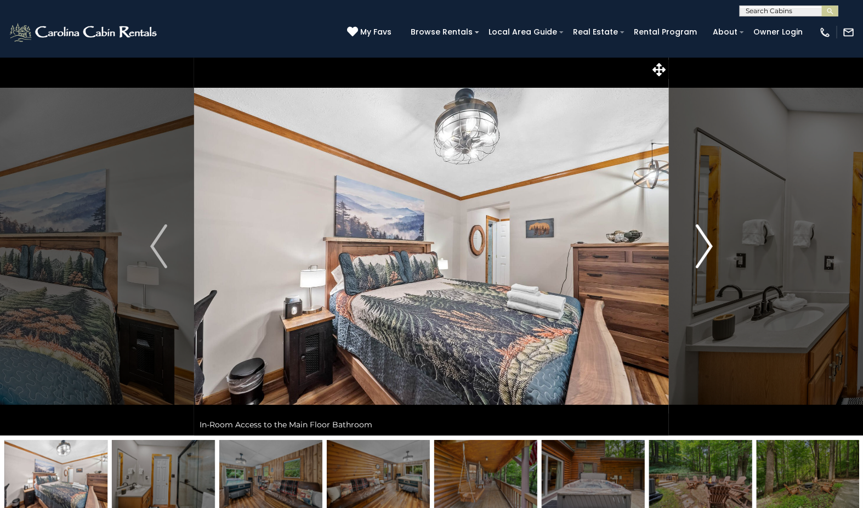
click at [710, 240] on img "Next" at bounding box center [704, 246] width 16 height 44
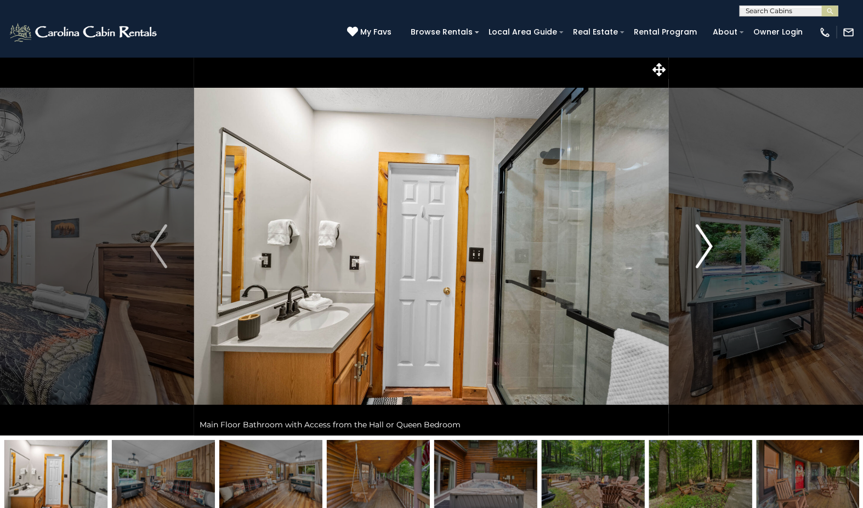
click at [710, 240] on img "Next" at bounding box center [704, 246] width 16 height 44
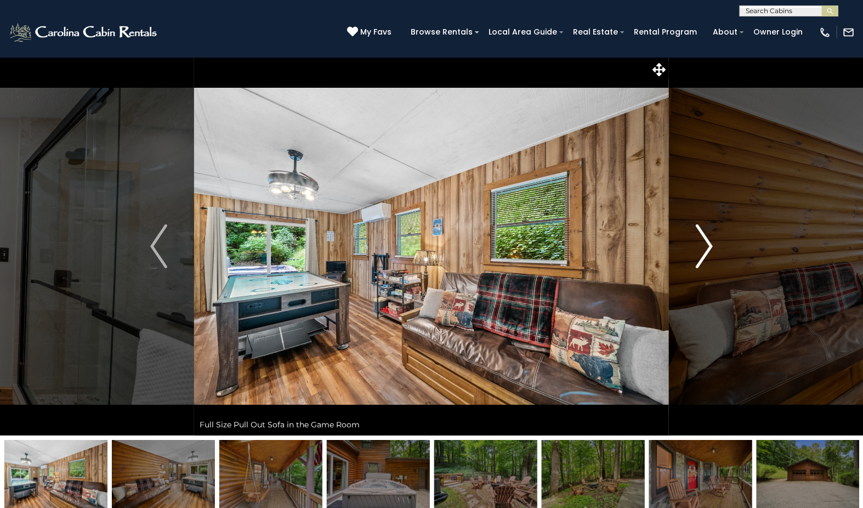
click at [710, 240] on img "Next" at bounding box center [704, 246] width 16 height 44
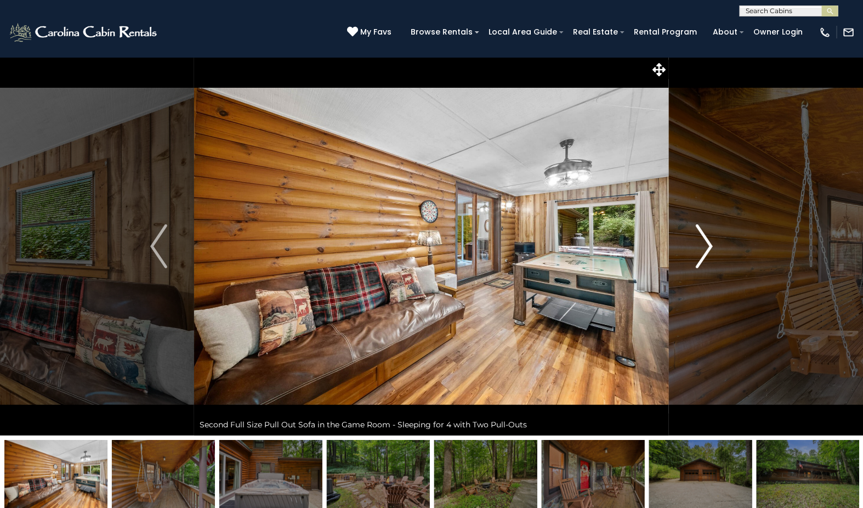
click at [710, 240] on img "Next" at bounding box center [704, 246] width 16 height 44
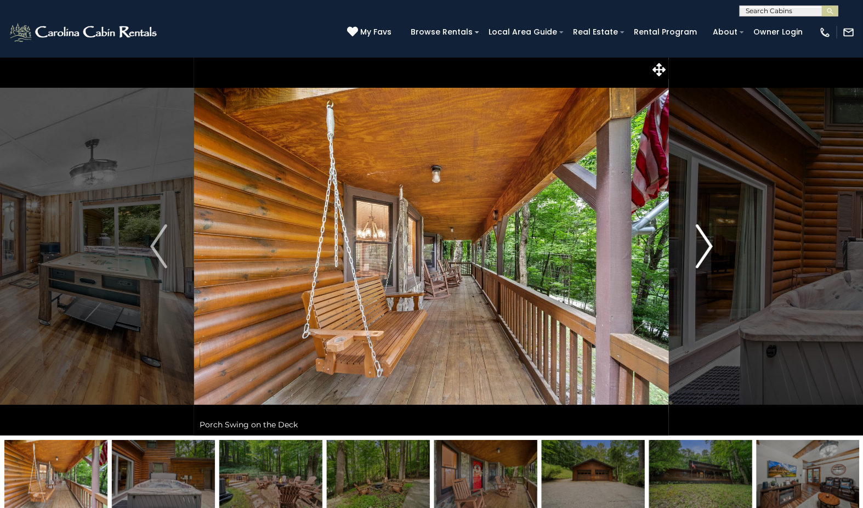
click at [710, 240] on img "Next" at bounding box center [704, 246] width 16 height 44
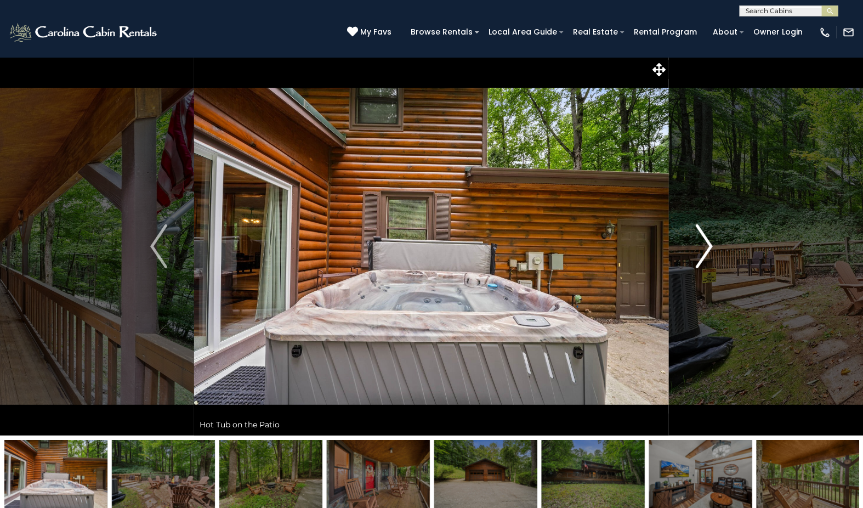
click at [710, 240] on img "Next" at bounding box center [704, 246] width 16 height 44
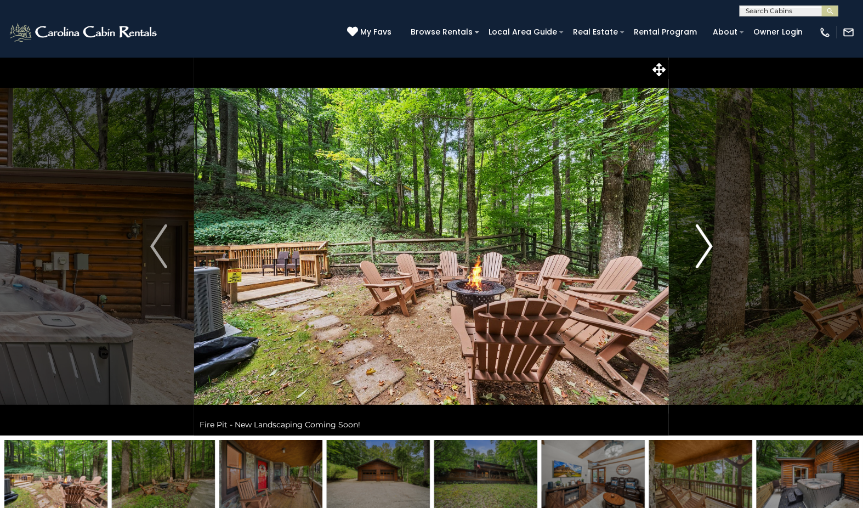
click at [710, 240] on img "Next" at bounding box center [704, 246] width 16 height 44
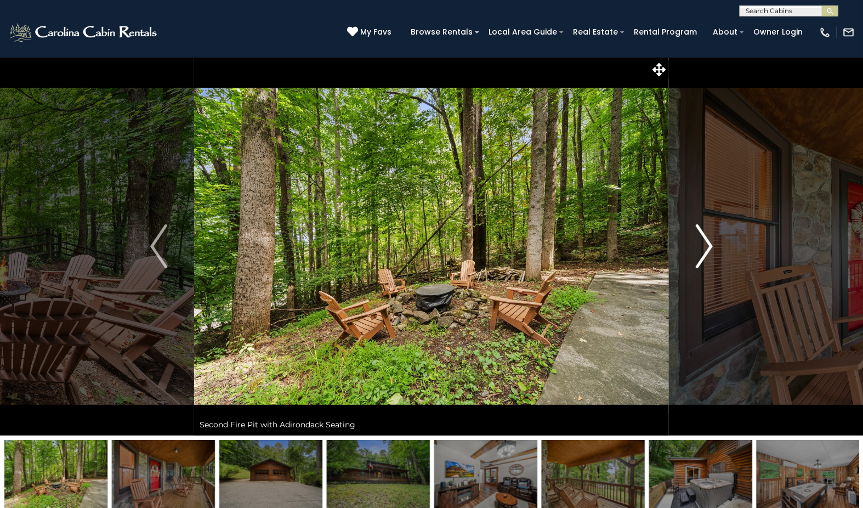
click at [710, 240] on img "Next" at bounding box center [704, 246] width 16 height 44
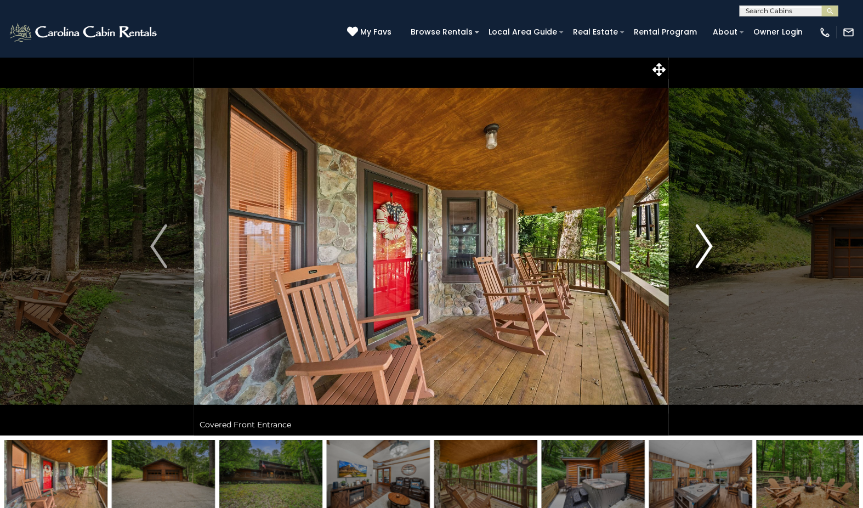
click at [710, 240] on img "Next" at bounding box center [704, 246] width 16 height 44
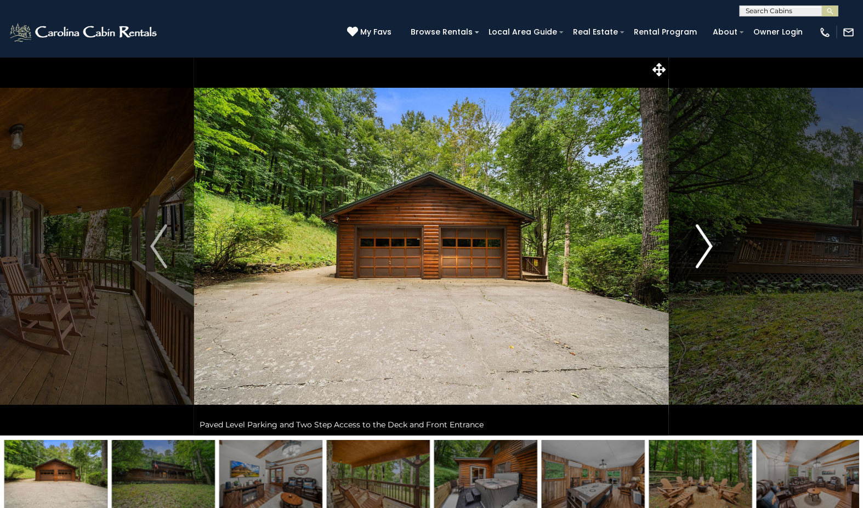
click at [710, 240] on img "Next" at bounding box center [704, 246] width 16 height 44
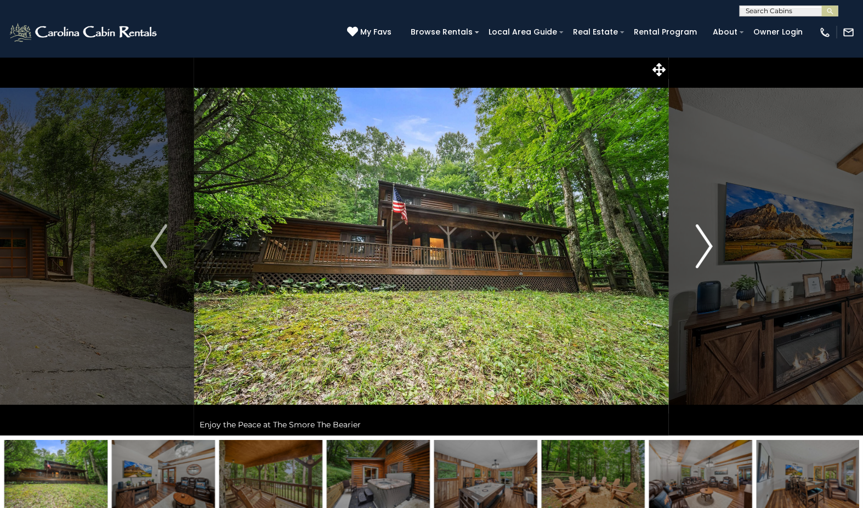
click at [710, 240] on img "Next" at bounding box center [704, 246] width 16 height 44
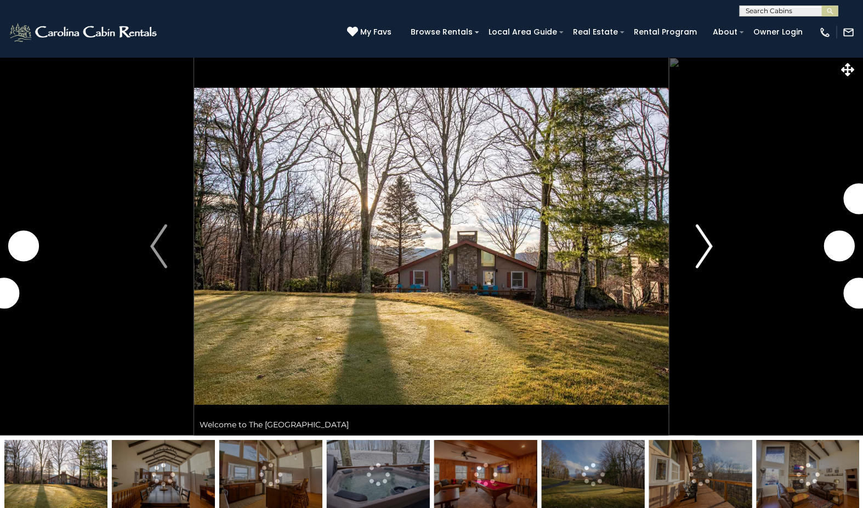
click at [694, 245] on button "Next" at bounding box center [704, 246] width 71 height 378
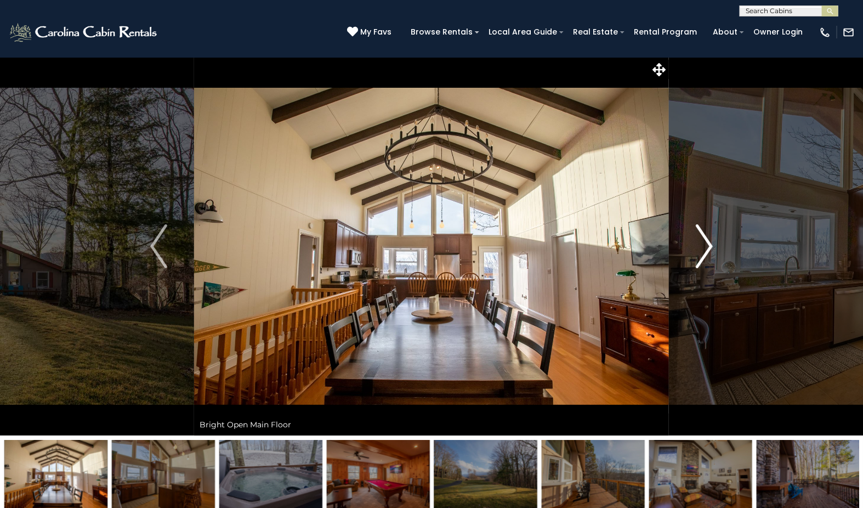
click at [699, 244] on img "Next" at bounding box center [704, 246] width 16 height 44
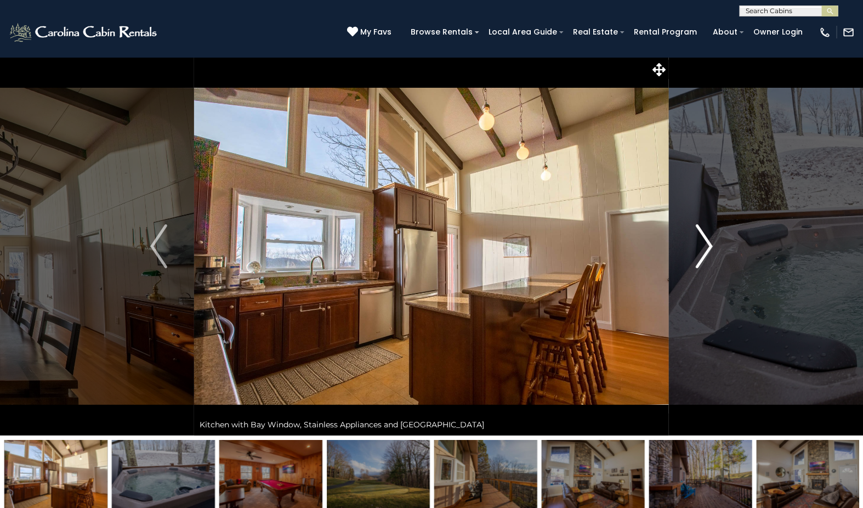
click at [713, 248] on button "Next" at bounding box center [704, 246] width 71 height 378
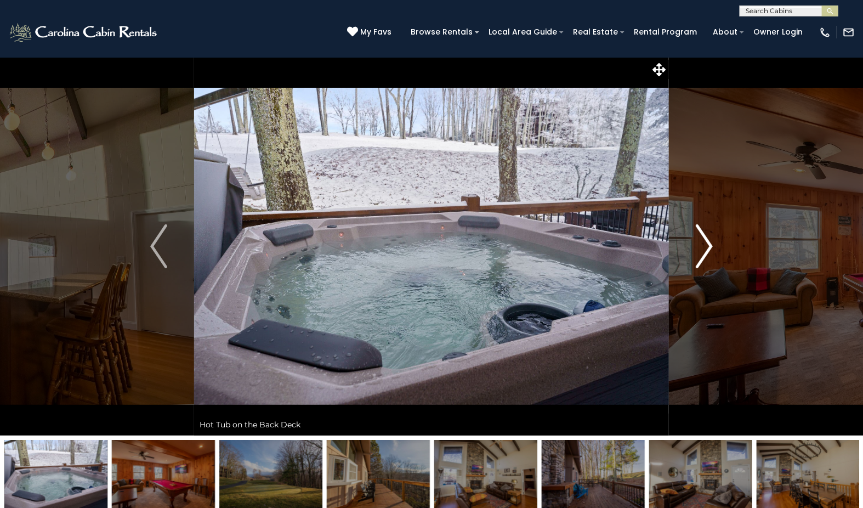
click at [713, 248] on button "Next" at bounding box center [704, 246] width 71 height 378
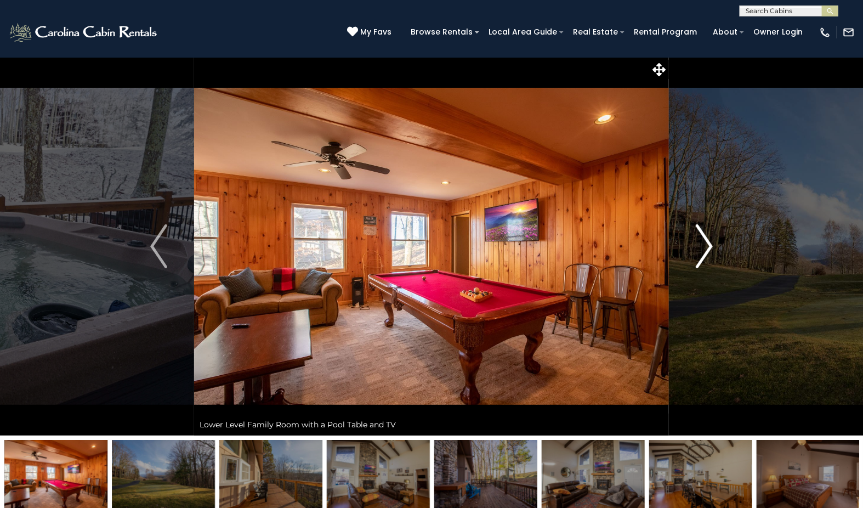
click at [713, 248] on button "Next" at bounding box center [704, 246] width 71 height 378
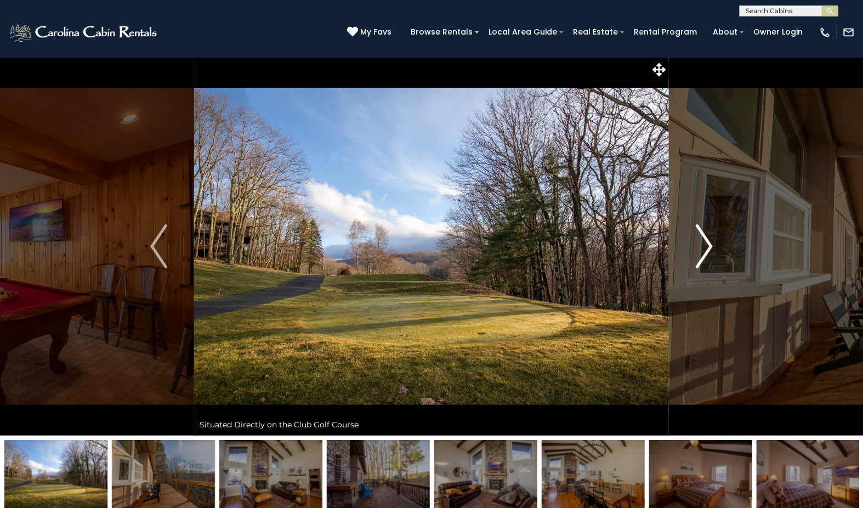
click at [713, 248] on button "Next" at bounding box center [704, 246] width 71 height 378
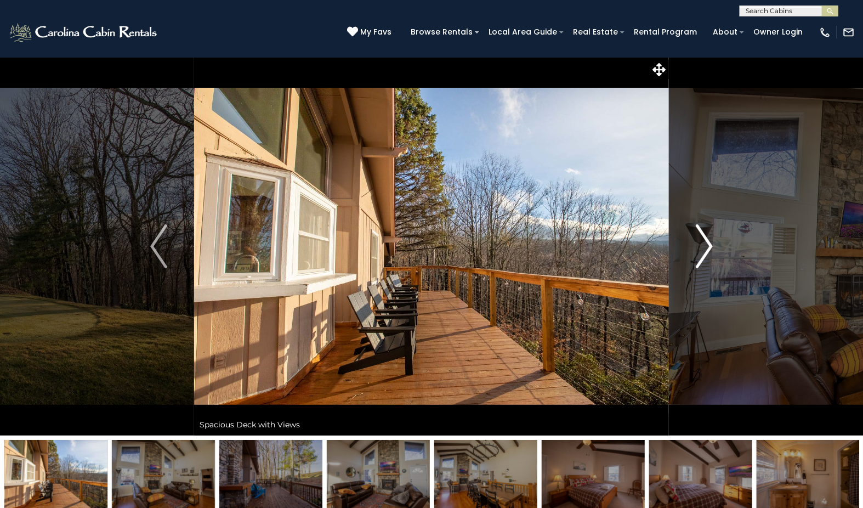
click at [713, 248] on button "Next" at bounding box center [704, 246] width 71 height 378
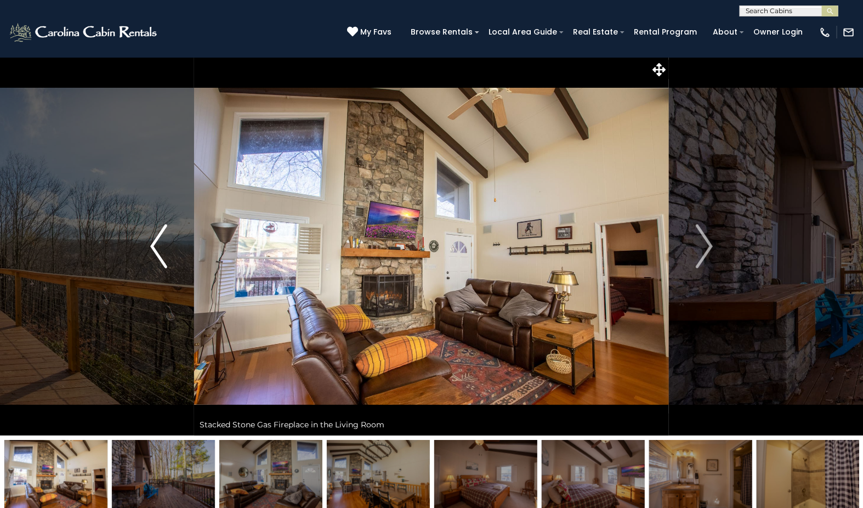
click at [165, 252] on img "Previous" at bounding box center [158, 246] width 16 height 44
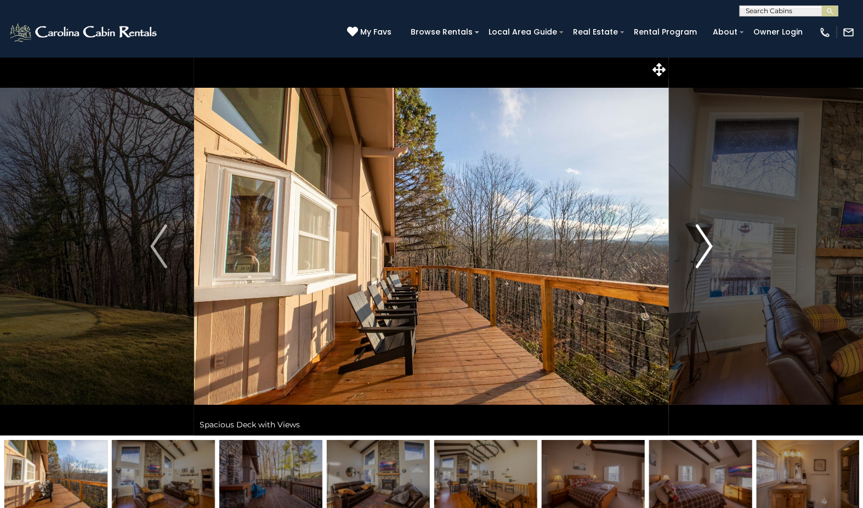
click at [703, 242] on img "Next" at bounding box center [704, 246] width 16 height 44
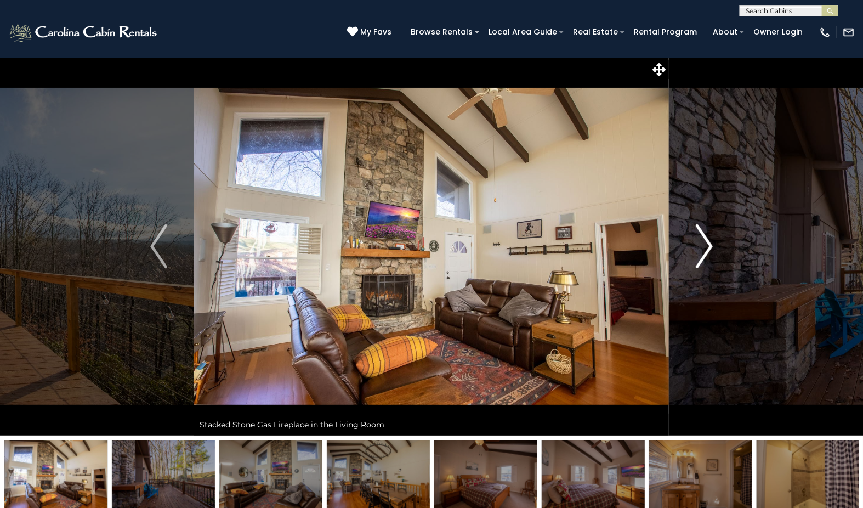
click at [703, 242] on img "Next" at bounding box center [704, 246] width 16 height 44
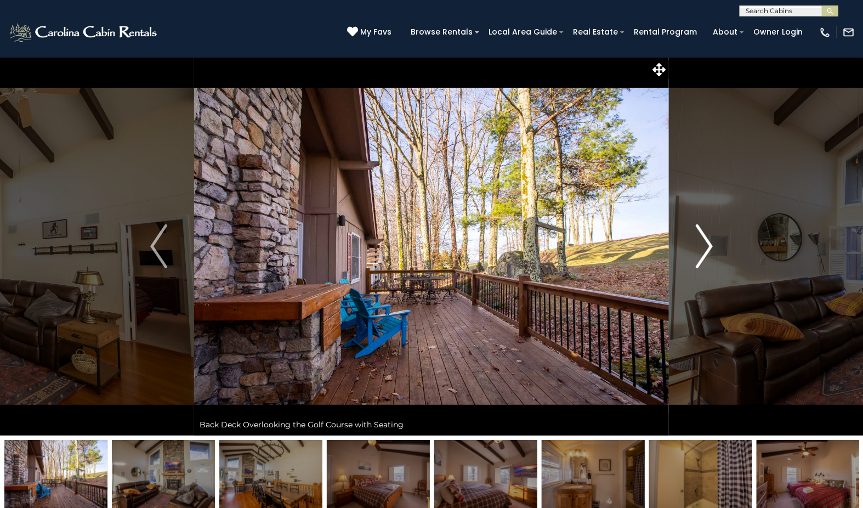
click at [703, 242] on img "Next" at bounding box center [704, 246] width 16 height 44
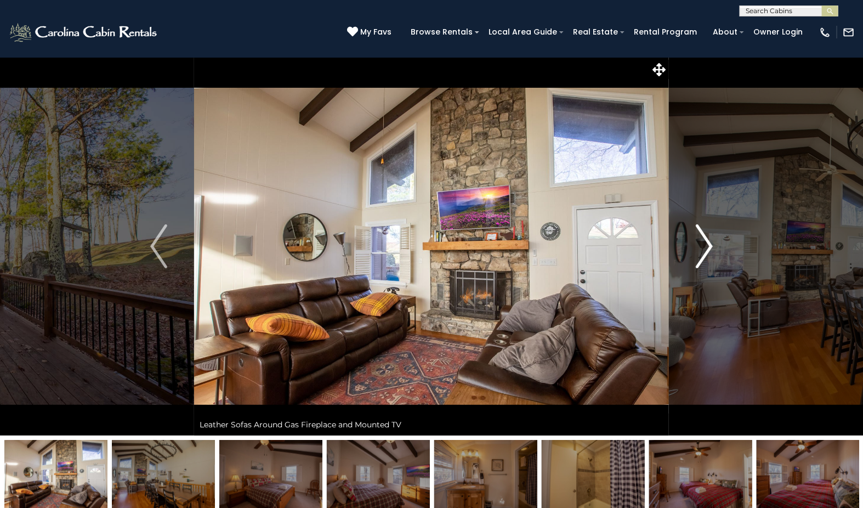
click at [703, 242] on img "Next" at bounding box center [704, 246] width 16 height 44
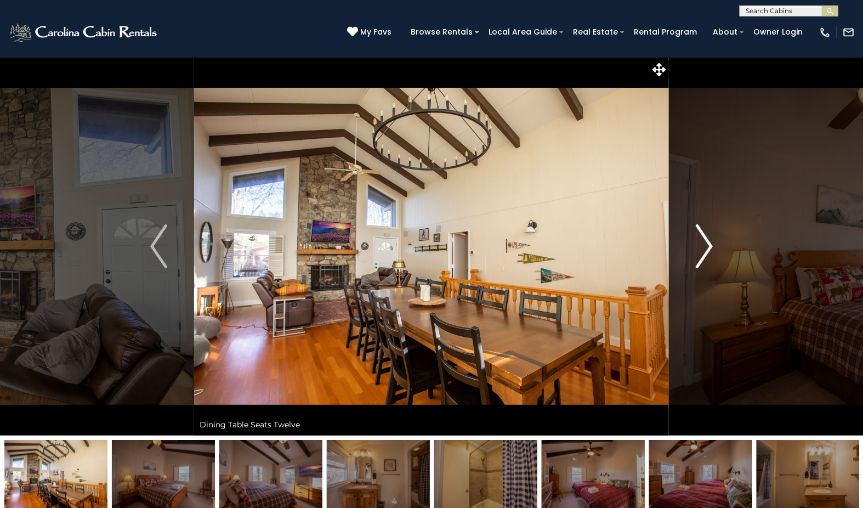
click at [703, 242] on img "Next" at bounding box center [704, 246] width 16 height 44
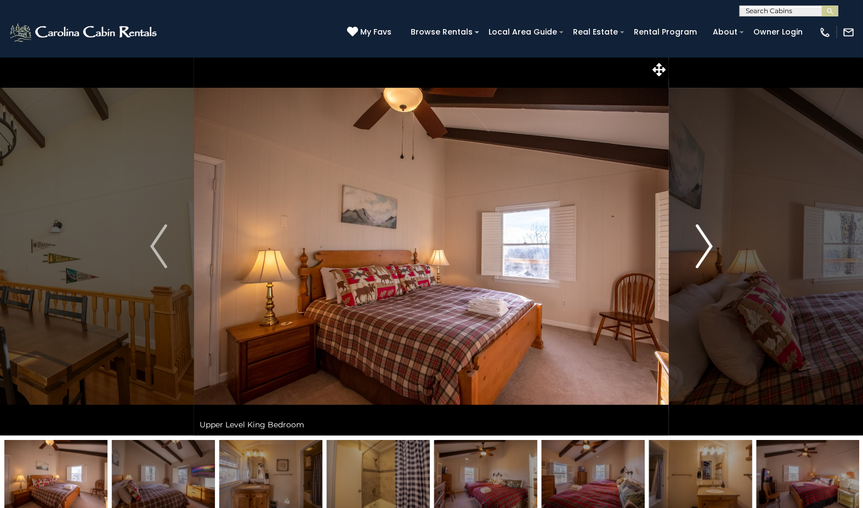
click at [703, 242] on img "Next" at bounding box center [704, 246] width 16 height 44
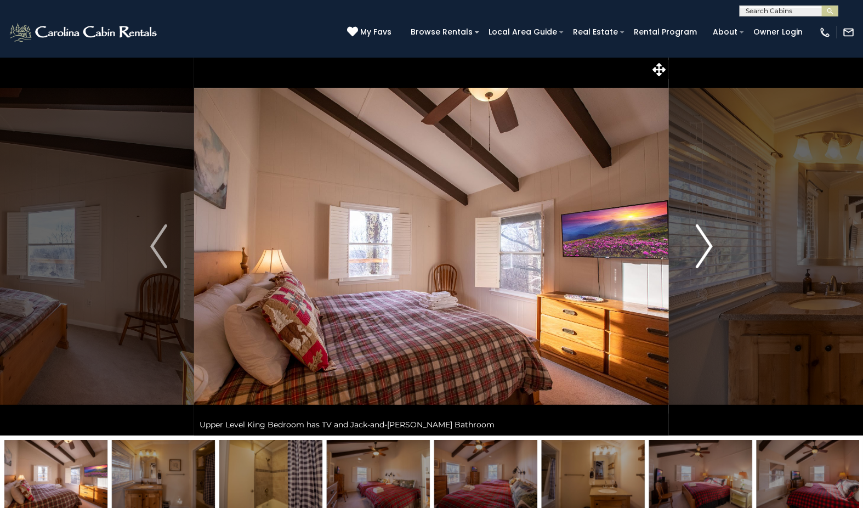
click at [703, 242] on img "Next" at bounding box center [704, 246] width 16 height 44
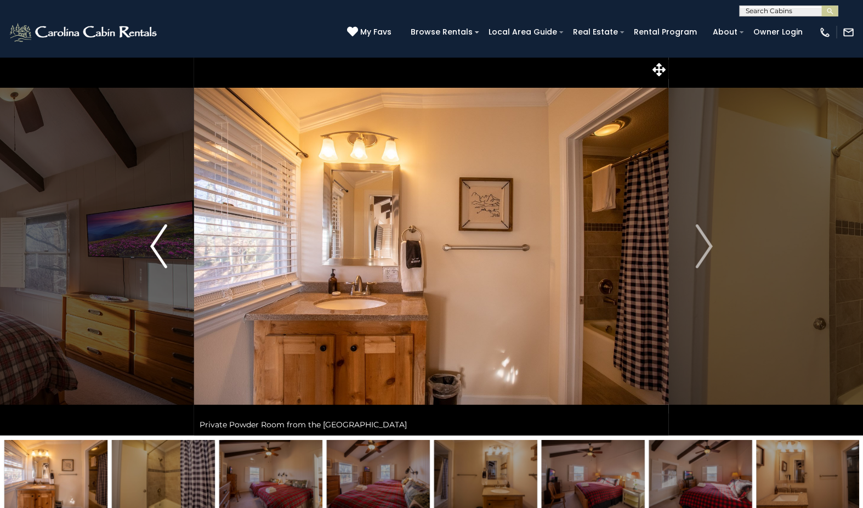
click at [168, 250] on button "Previous" at bounding box center [158, 246] width 71 height 378
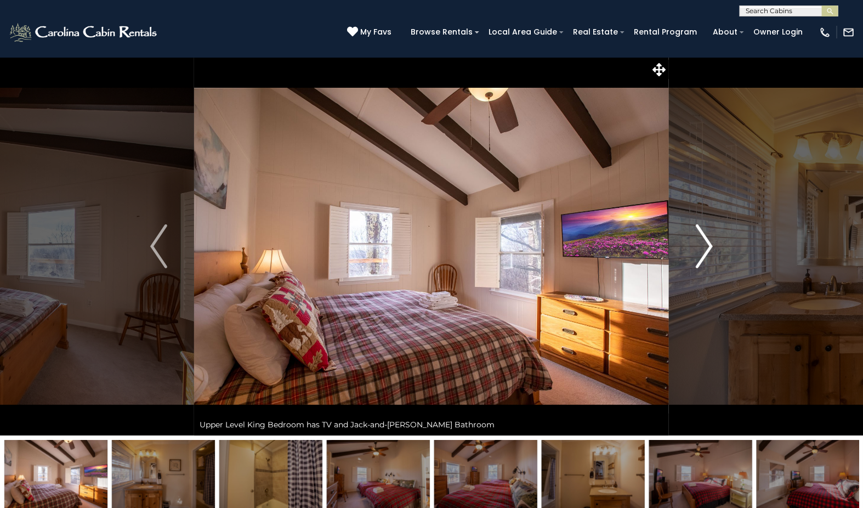
click at [716, 248] on button "Next" at bounding box center [704, 246] width 71 height 378
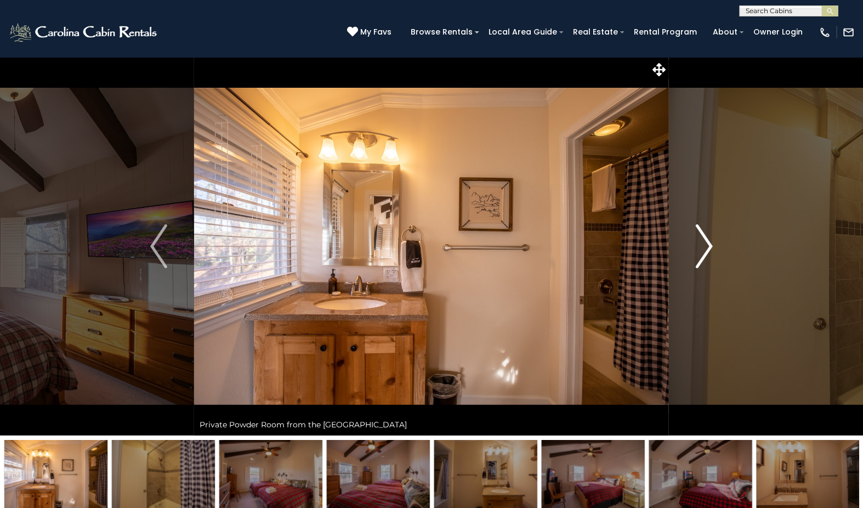
click at [716, 248] on button "Next" at bounding box center [704, 246] width 71 height 378
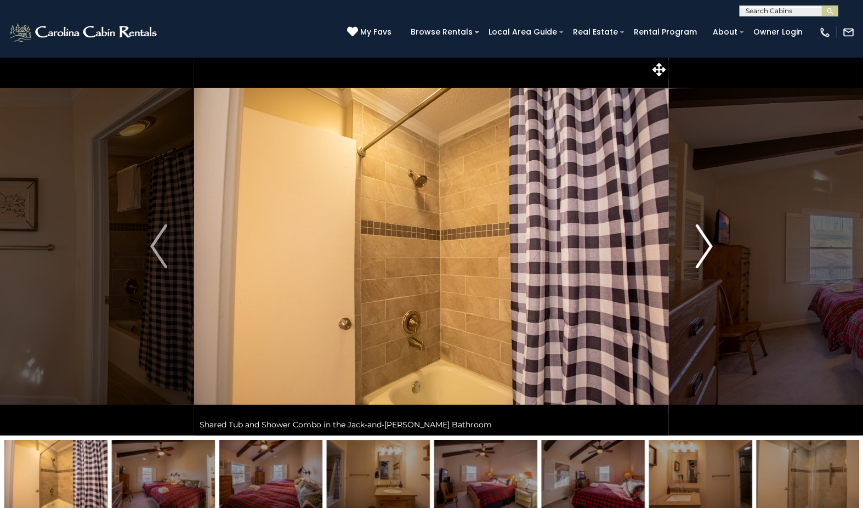
click at [716, 248] on button "Next" at bounding box center [704, 246] width 71 height 378
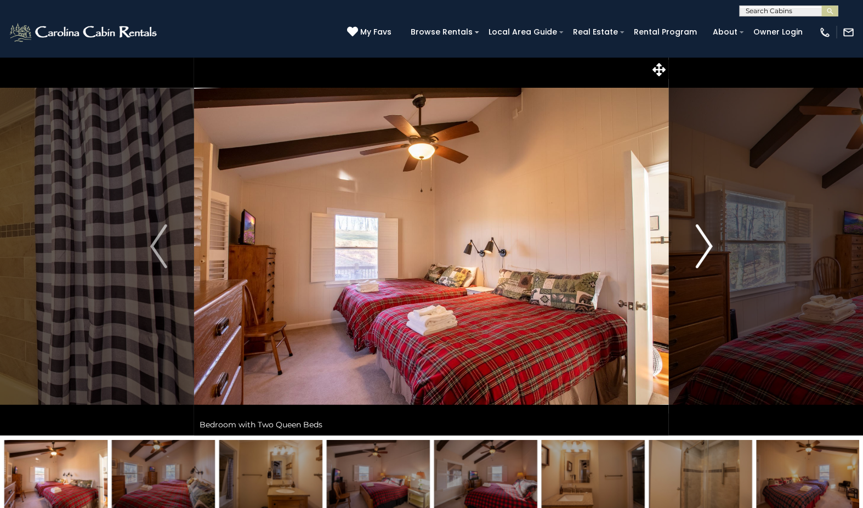
click at [716, 248] on button "Next" at bounding box center [704, 246] width 71 height 378
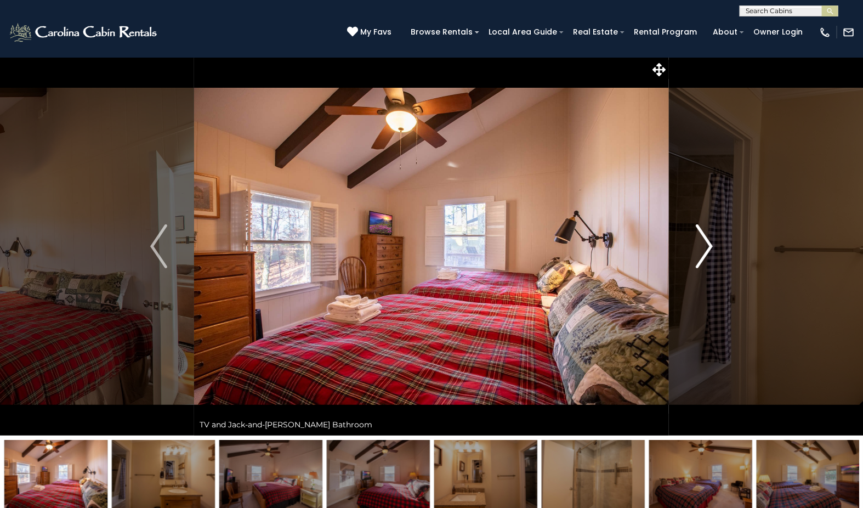
click at [701, 244] on img "Next" at bounding box center [704, 246] width 16 height 44
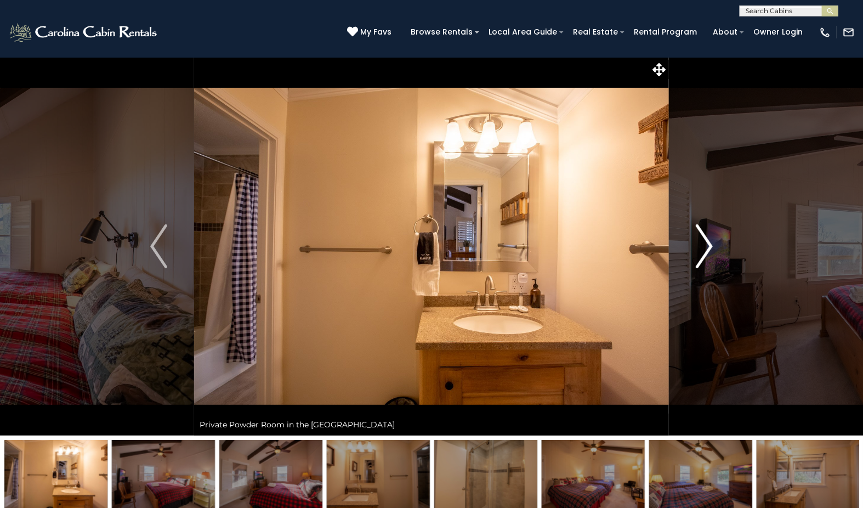
click at [701, 244] on img "Next" at bounding box center [704, 246] width 16 height 44
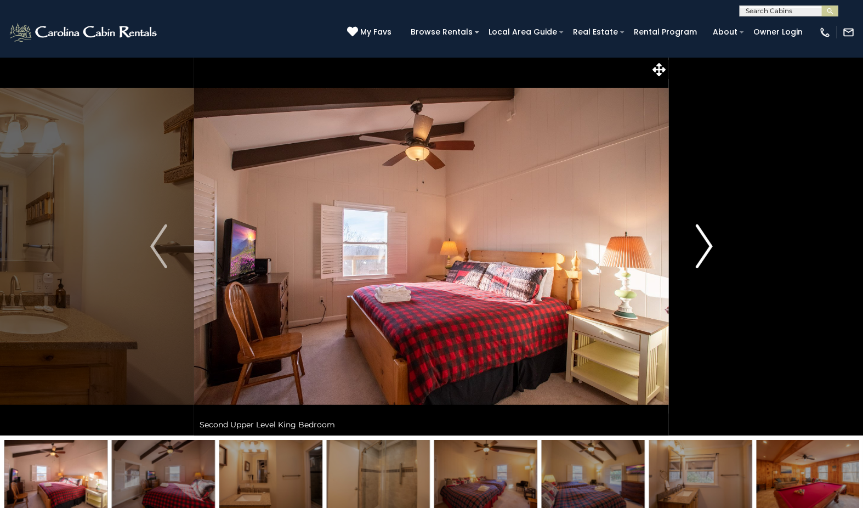
click at [701, 244] on img "Next" at bounding box center [704, 246] width 16 height 44
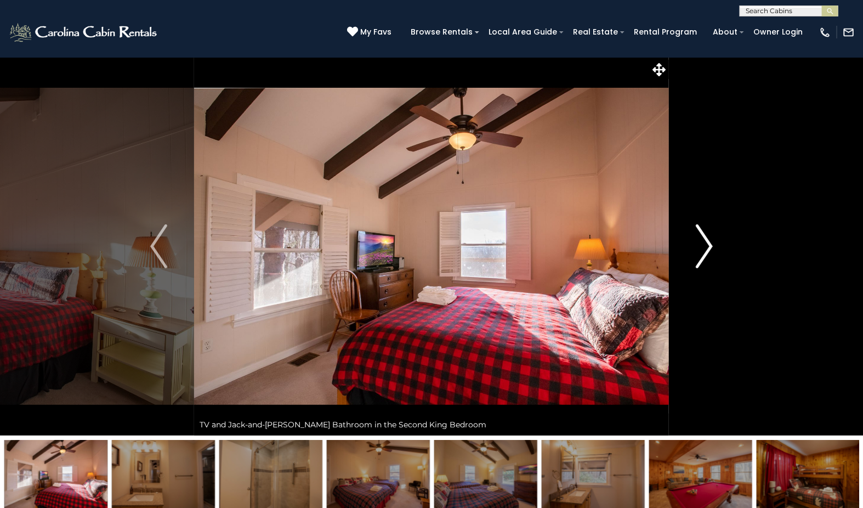
click at [701, 244] on img "Next" at bounding box center [704, 246] width 16 height 44
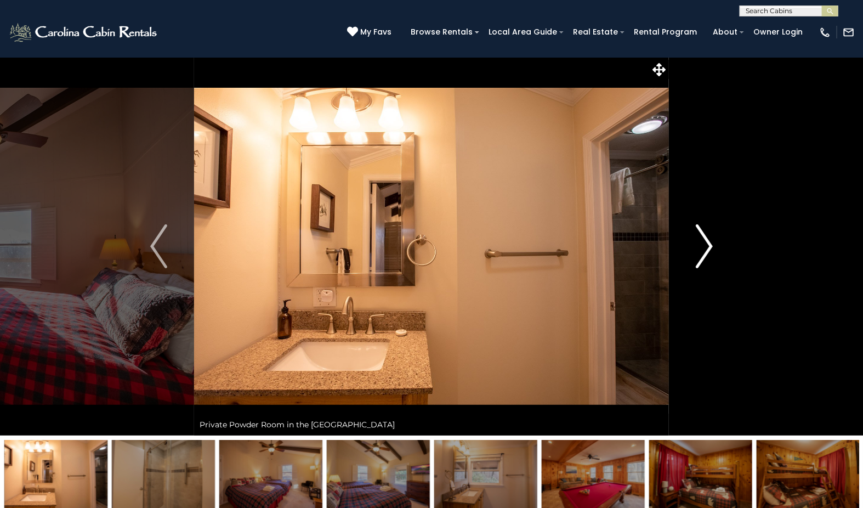
click at [701, 244] on img "Next" at bounding box center [704, 246] width 16 height 44
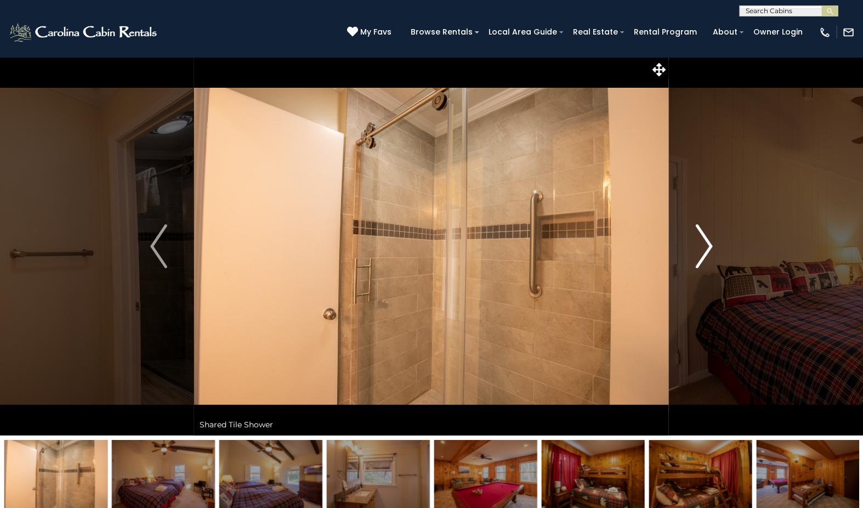
click at [701, 244] on img "Next" at bounding box center [704, 246] width 16 height 44
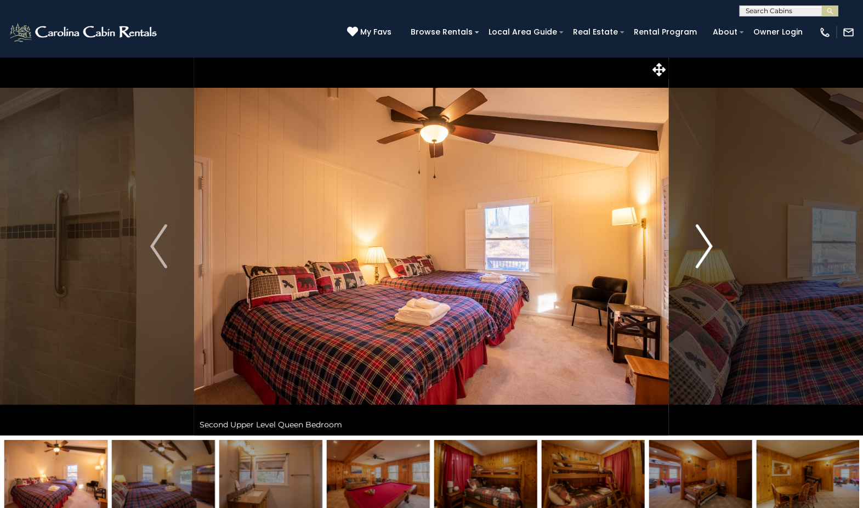
click at [701, 244] on img "Next" at bounding box center [704, 246] width 16 height 44
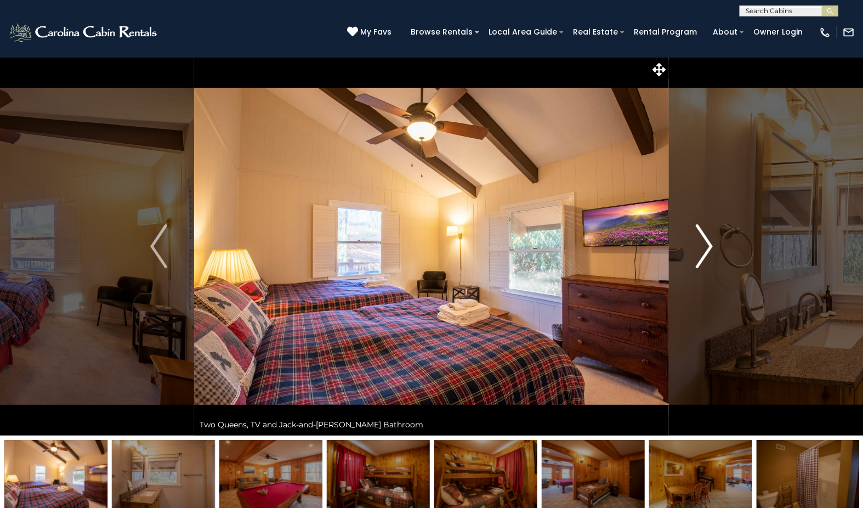
click at [701, 244] on img "Next" at bounding box center [704, 246] width 16 height 44
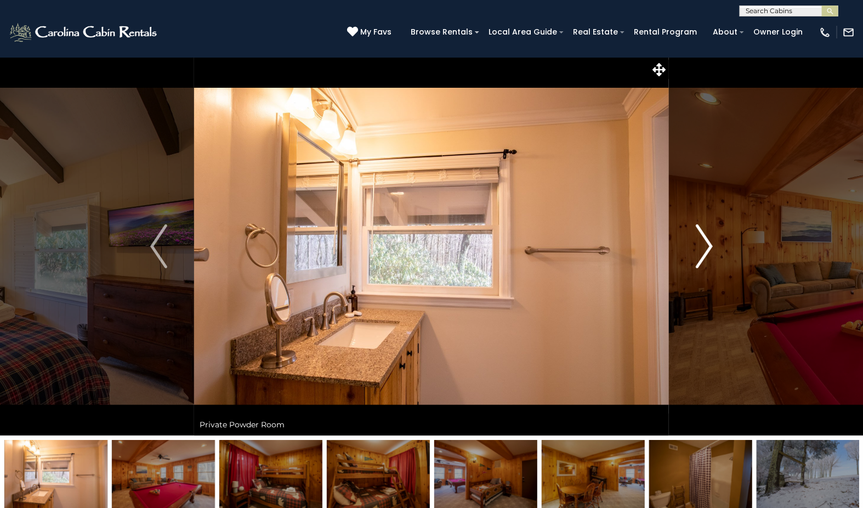
click at [701, 244] on img "Next" at bounding box center [704, 246] width 16 height 44
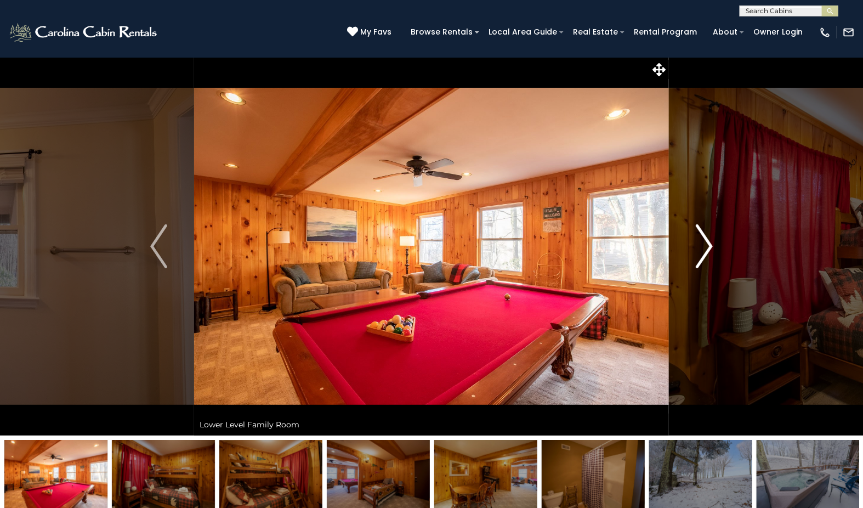
click at [701, 244] on img "Next" at bounding box center [704, 246] width 16 height 44
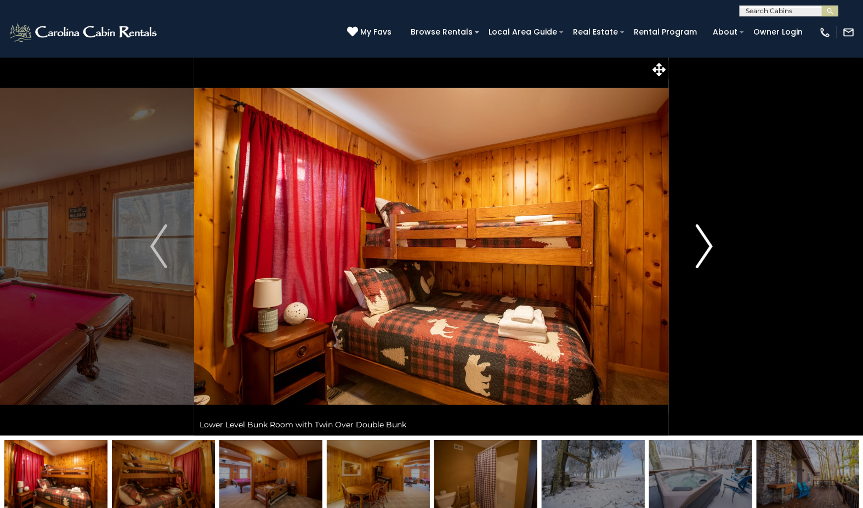
click at [701, 244] on img "Next" at bounding box center [704, 246] width 16 height 44
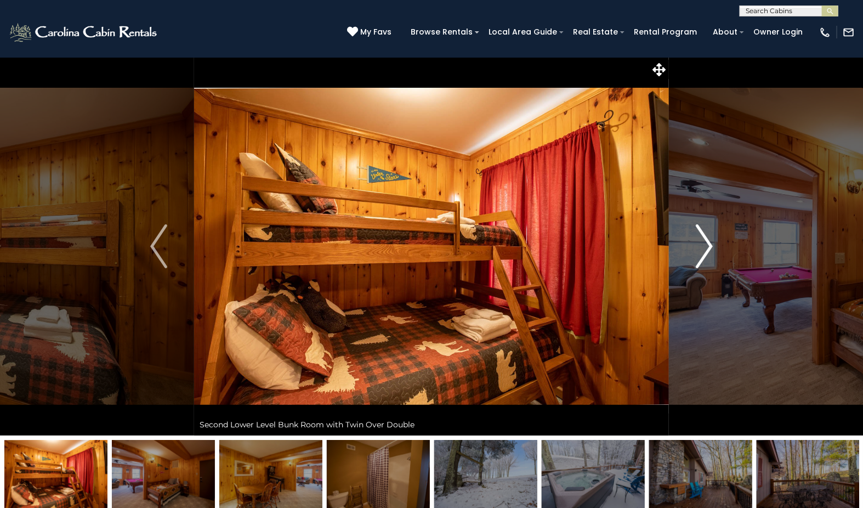
click at [701, 244] on img "Next" at bounding box center [704, 246] width 16 height 44
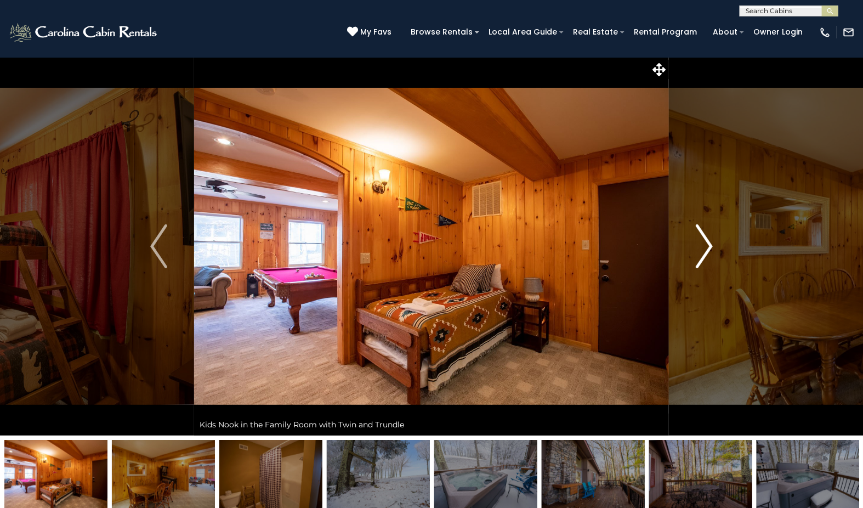
click at [701, 244] on img "Next" at bounding box center [704, 246] width 16 height 44
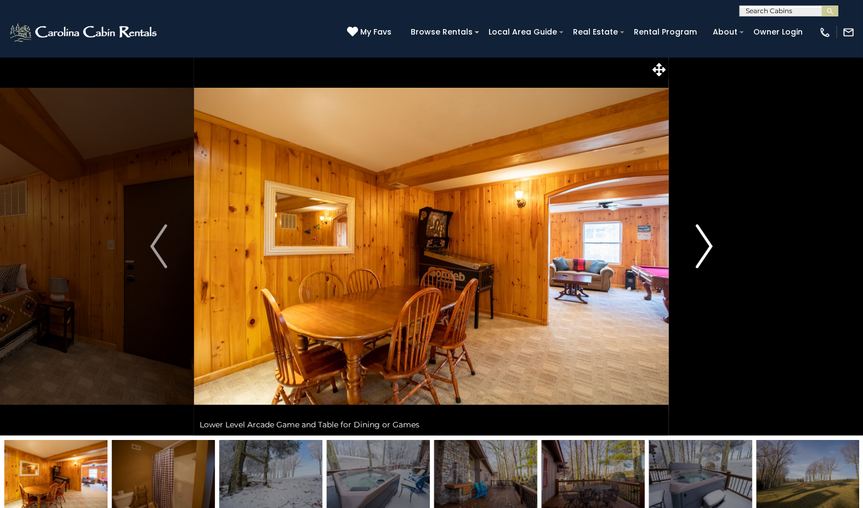
click at [701, 244] on img "Next" at bounding box center [704, 246] width 16 height 44
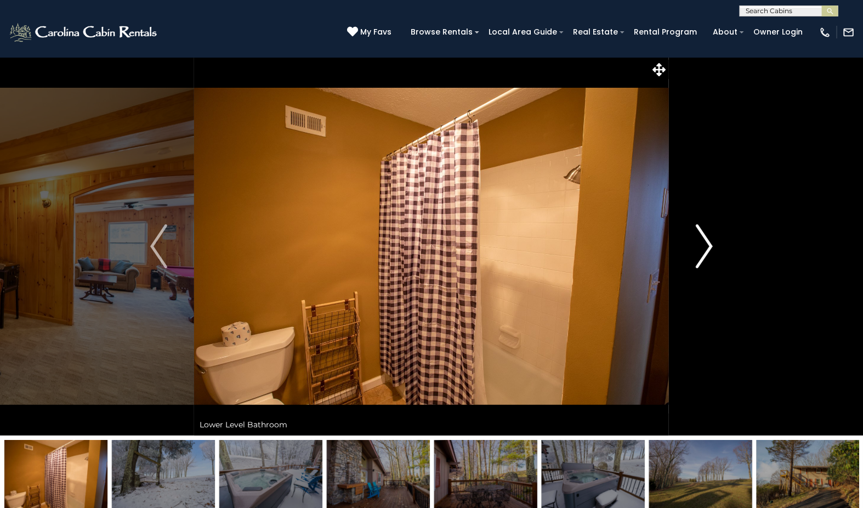
click at [701, 244] on img "Next" at bounding box center [704, 246] width 16 height 44
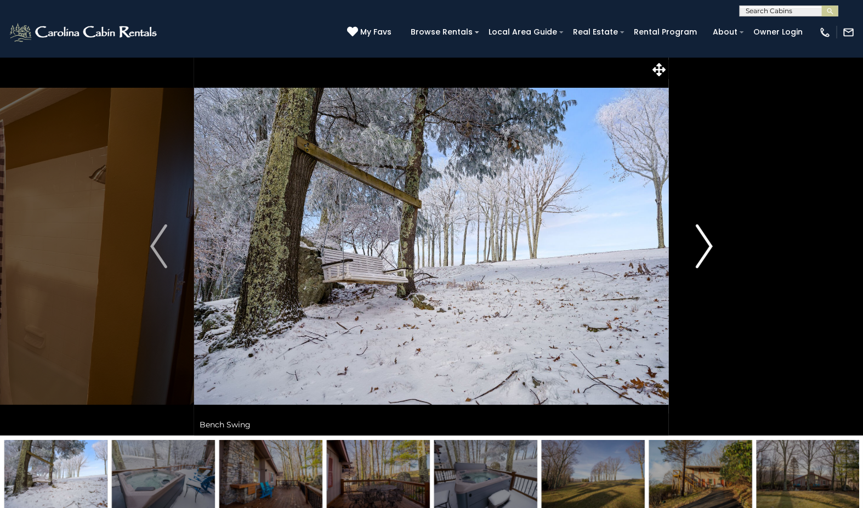
click at [701, 244] on img "Next" at bounding box center [704, 246] width 16 height 44
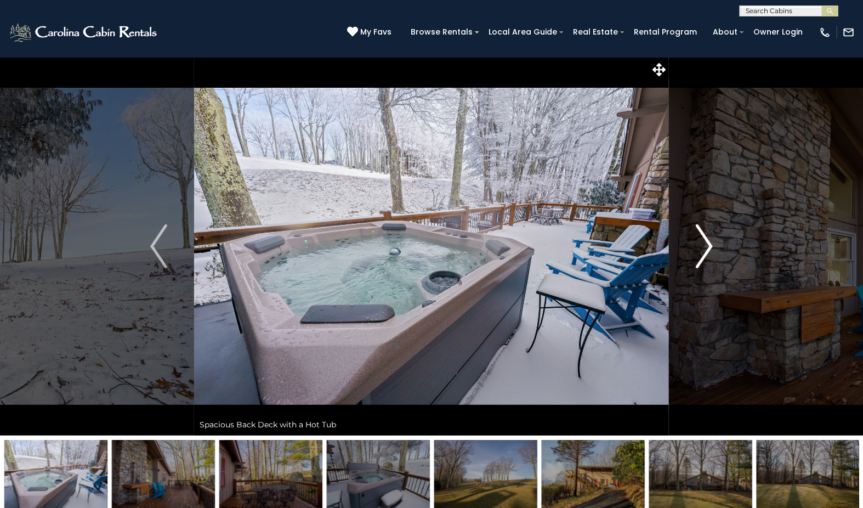
click at [701, 244] on img "Next" at bounding box center [704, 246] width 16 height 44
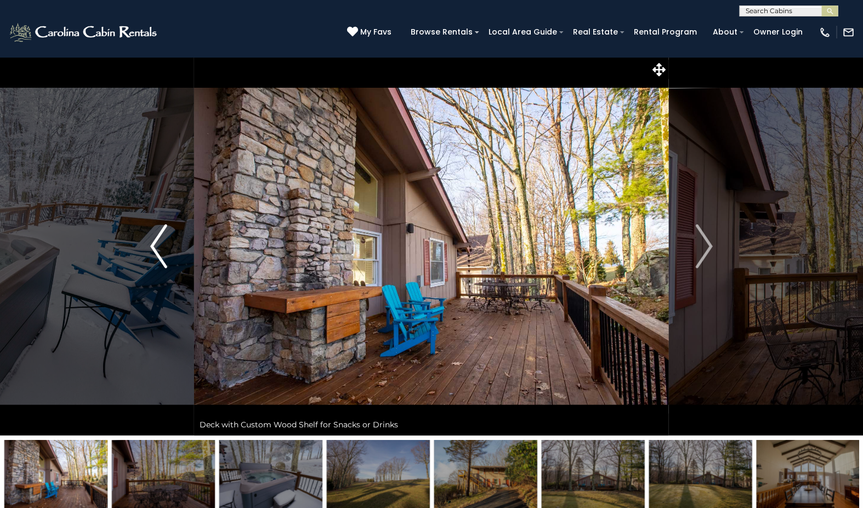
click at [164, 255] on img "Previous" at bounding box center [158, 246] width 16 height 44
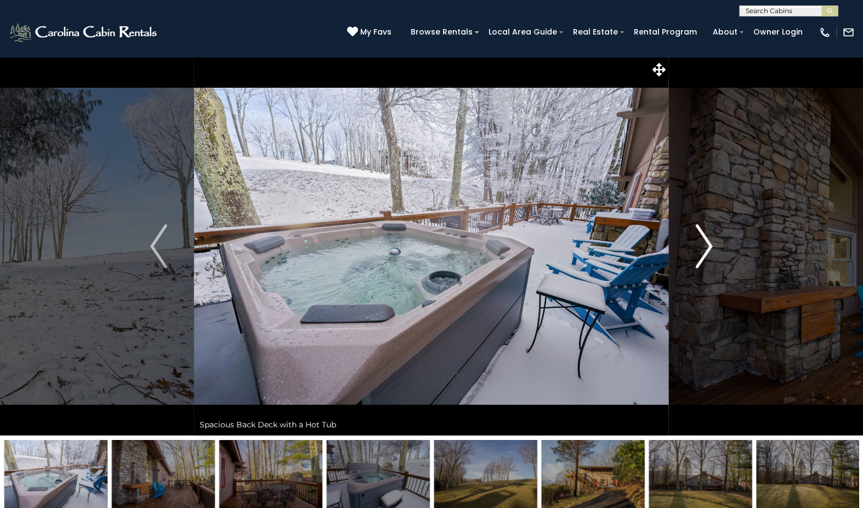
click at [711, 247] on img "Next" at bounding box center [704, 246] width 16 height 44
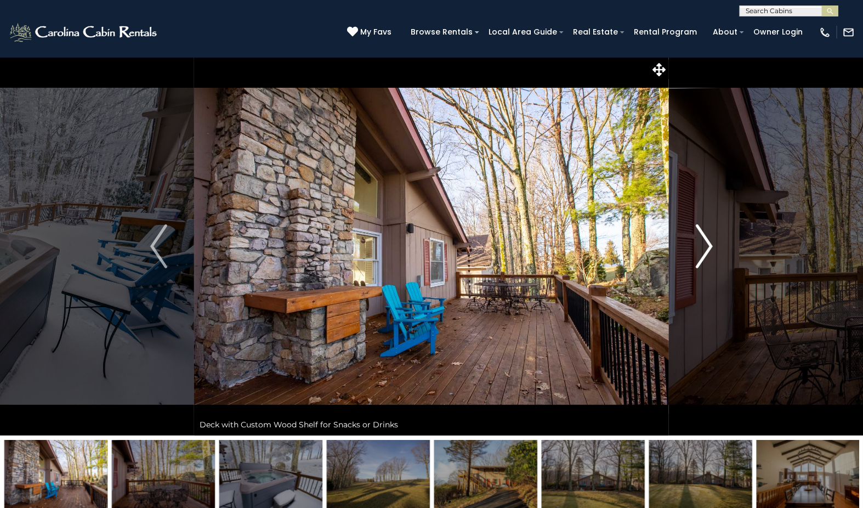
click at [711, 247] on img "Next" at bounding box center [704, 246] width 16 height 44
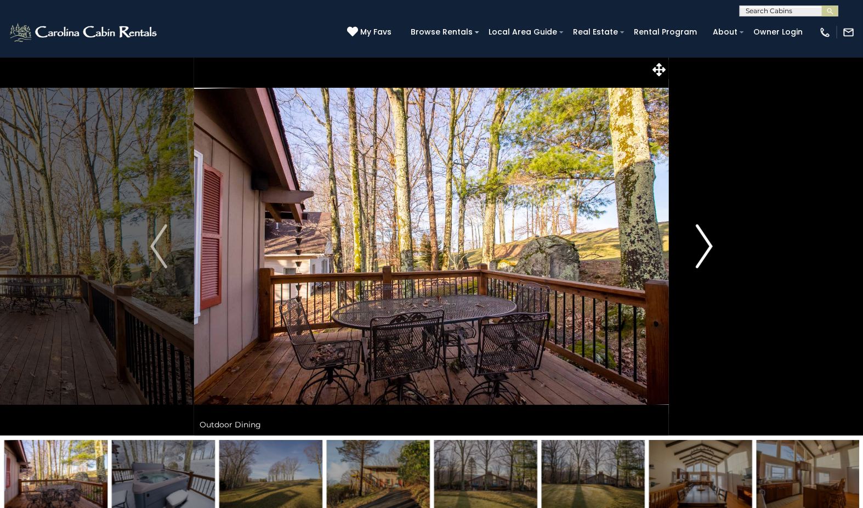
click at [711, 247] on img "Next" at bounding box center [704, 246] width 16 height 44
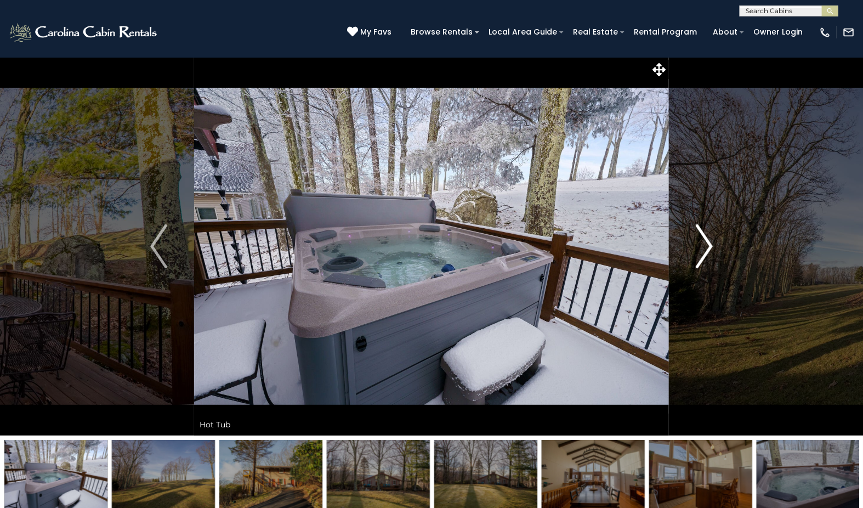
click at [711, 247] on img "Next" at bounding box center [704, 246] width 16 height 44
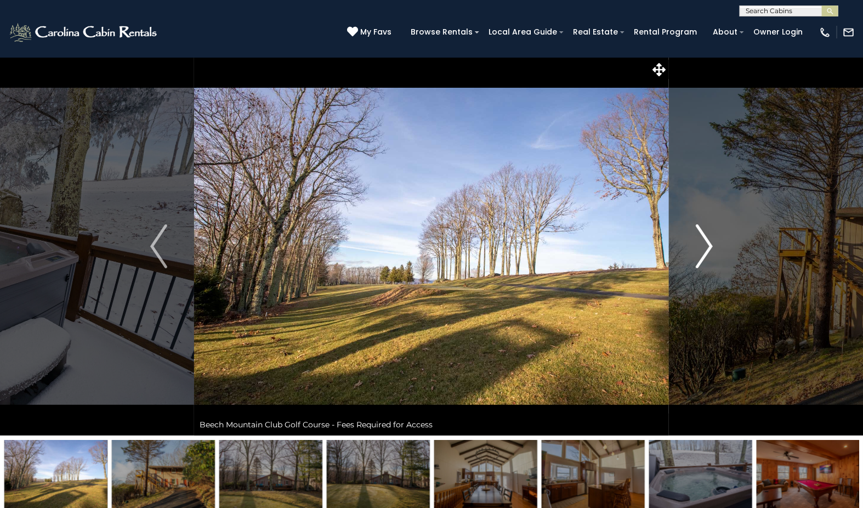
click at [711, 247] on img "Next" at bounding box center [704, 246] width 16 height 44
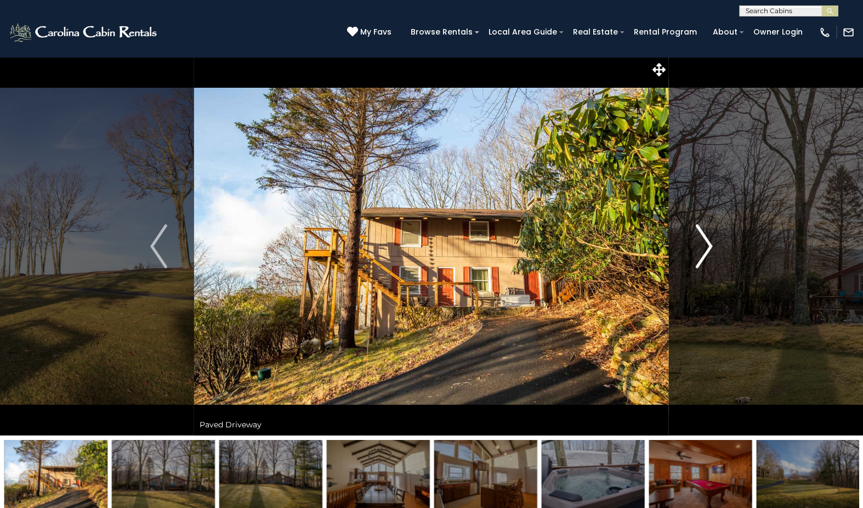
click at [711, 247] on img "Next" at bounding box center [704, 246] width 16 height 44
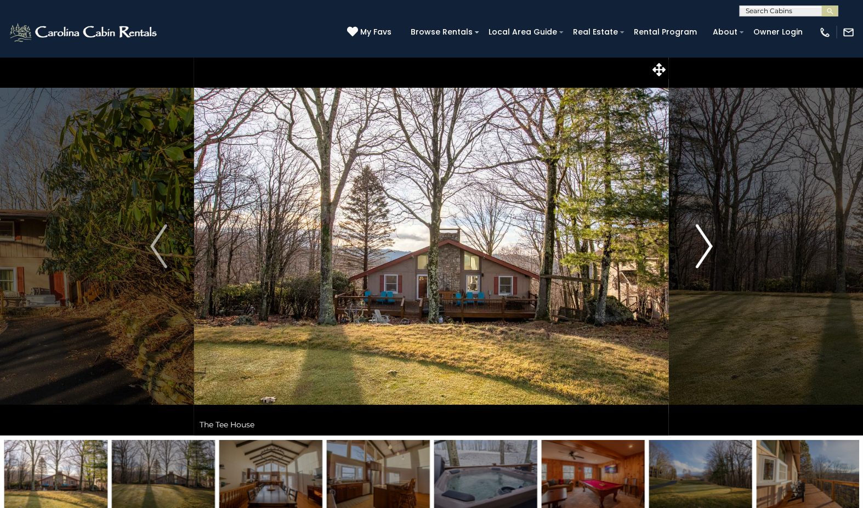
click at [711, 247] on img "Next" at bounding box center [704, 246] width 16 height 44
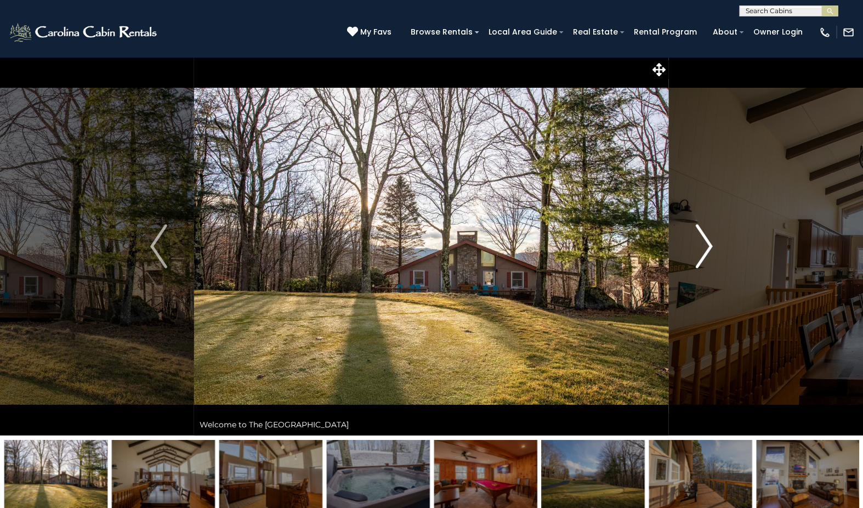
click at [711, 247] on img "Next" at bounding box center [704, 246] width 16 height 44
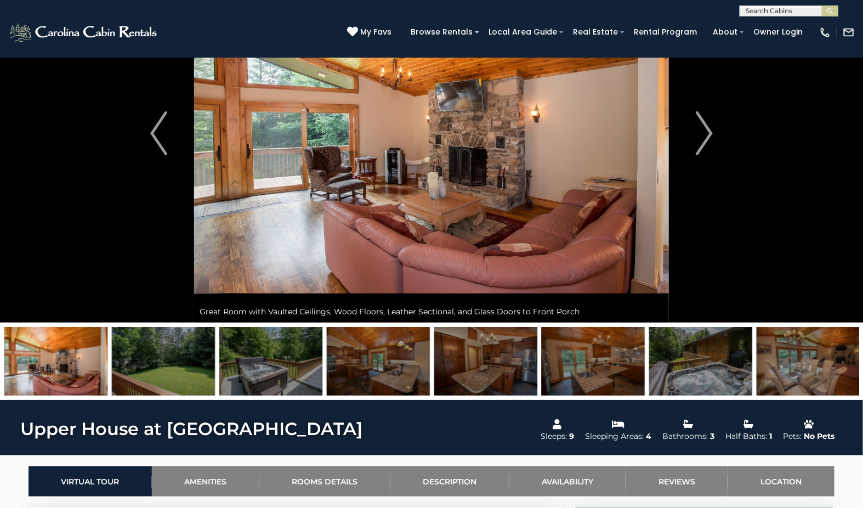
scroll to position [61, 0]
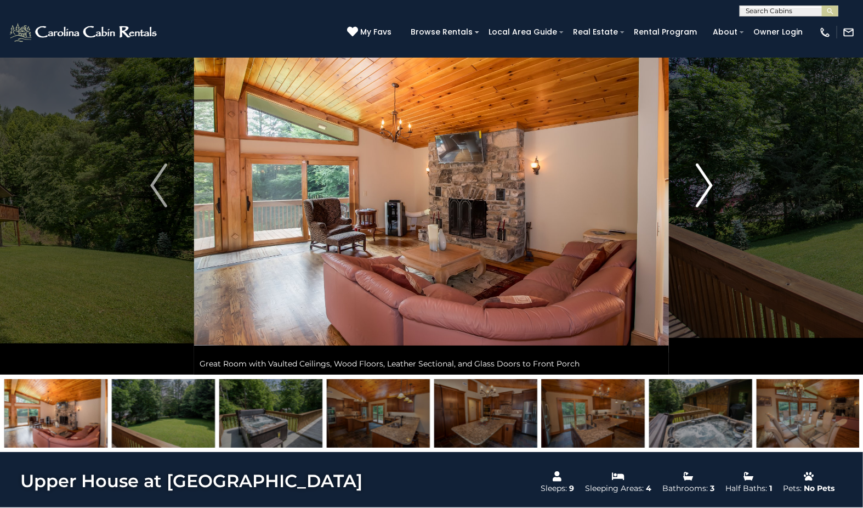
click at [707, 191] on img "Next" at bounding box center [704, 185] width 16 height 44
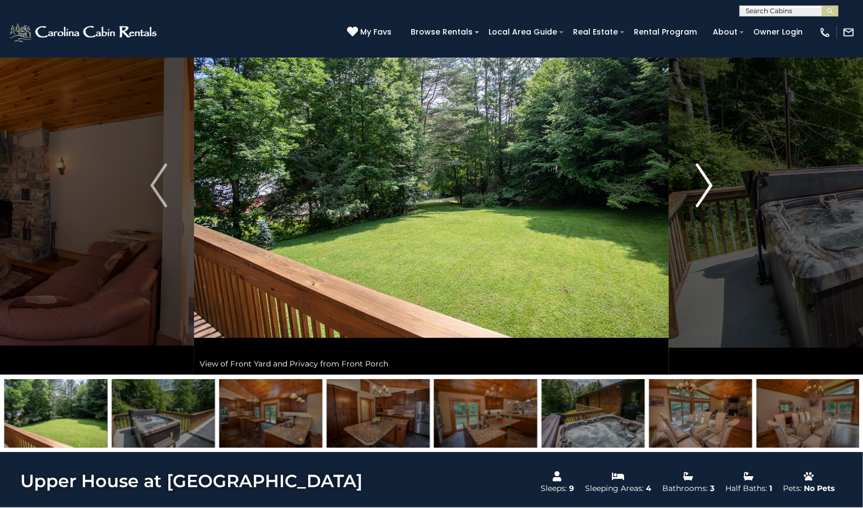
click at [707, 191] on img "Next" at bounding box center [704, 185] width 16 height 44
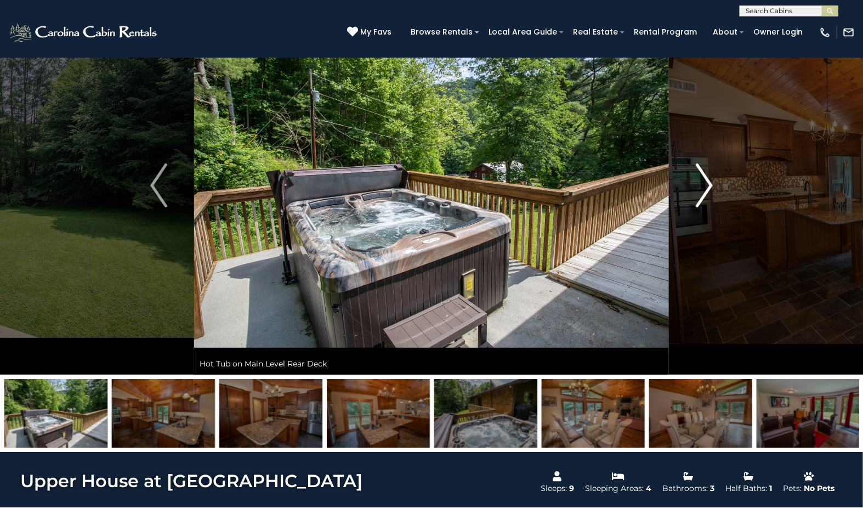
click at [707, 191] on img "Next" at bounding box center [704, 185] width 16 height 44
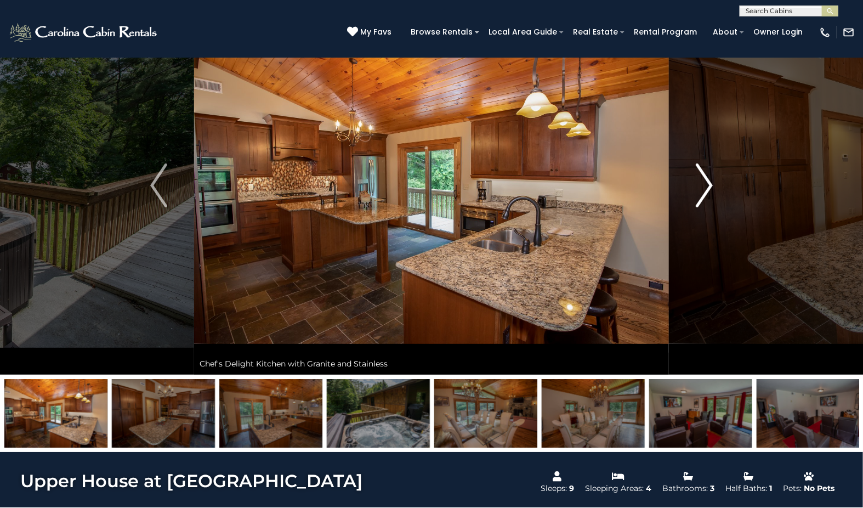
click at [707, 191] on img "Next" at bounding box center [704, 185] width 16 height 44
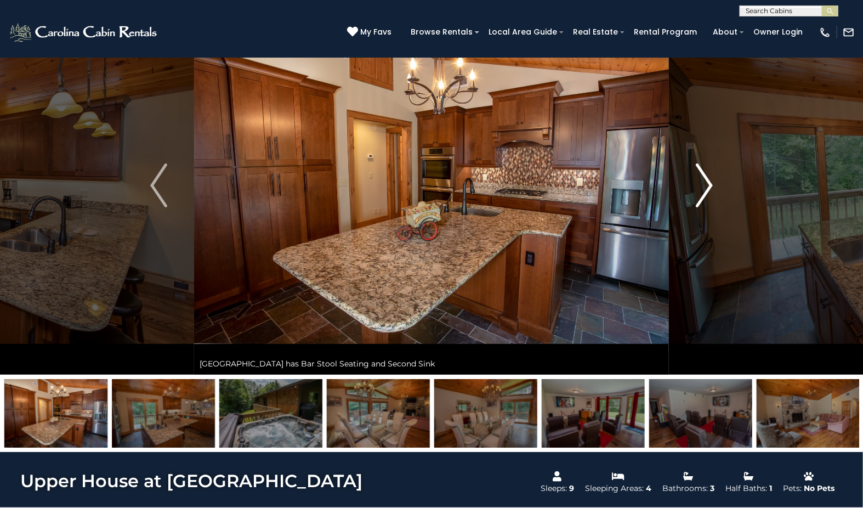
click at [707, 191] on img "Next" at bounding box center [704, 185] width 16 height 44
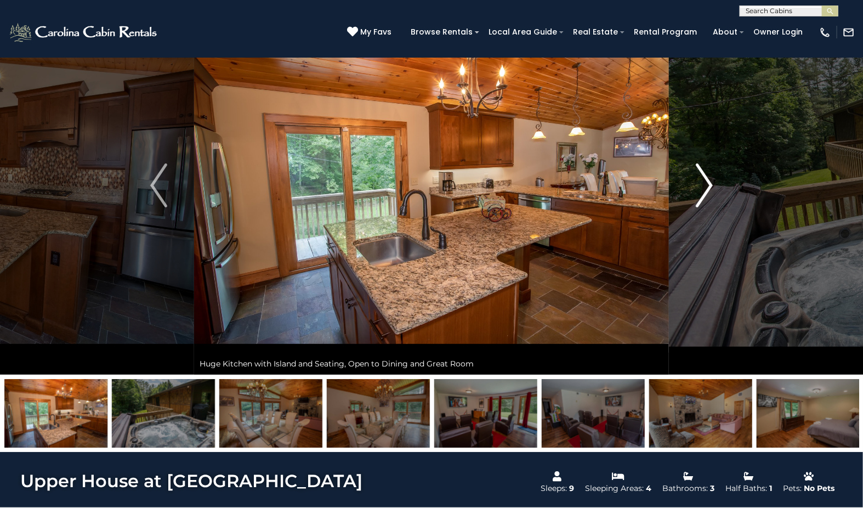
click at [707, 191] on img "Next" at bounding box center [704, 185] width 16 height 44
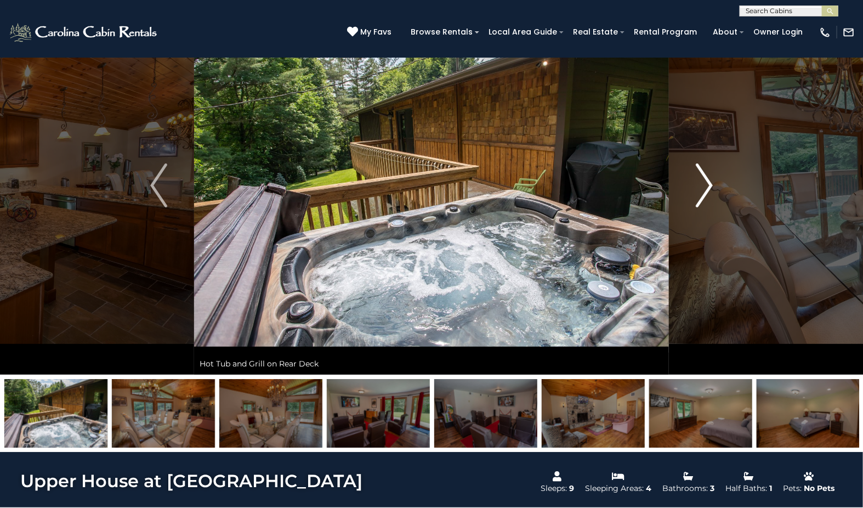
click at [707, 191] on img "Next" at bounding box center [704, 185] width 16 height 44
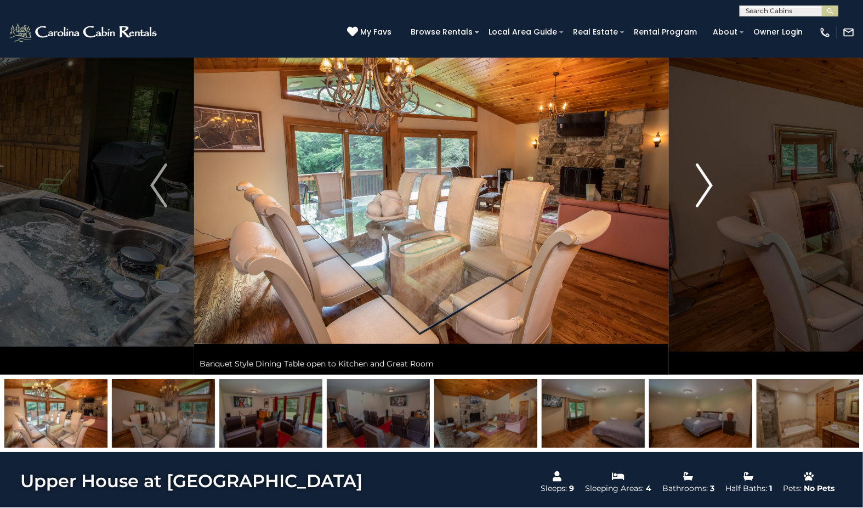
click at [707, 191] on img "Next" at bounding box center [704, 185] width 16 height 44
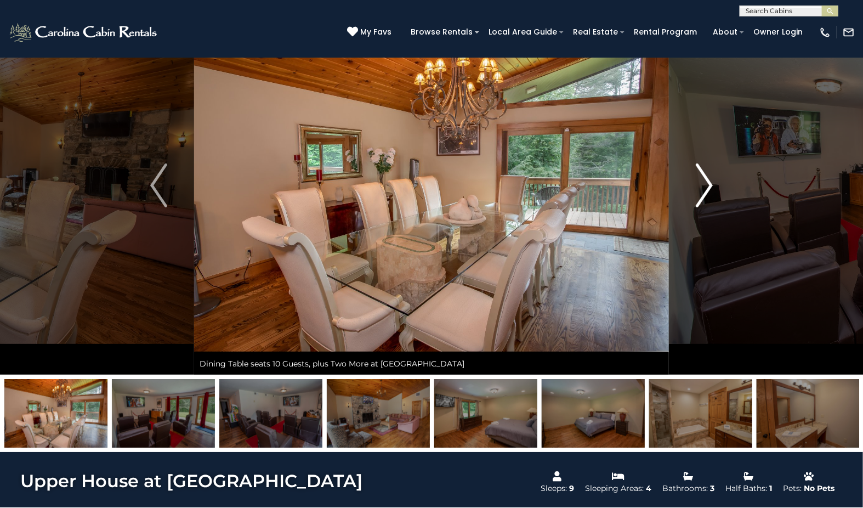
click at [707, 191] on img "Next" at bounding box center [704, 185] width 16 height 44
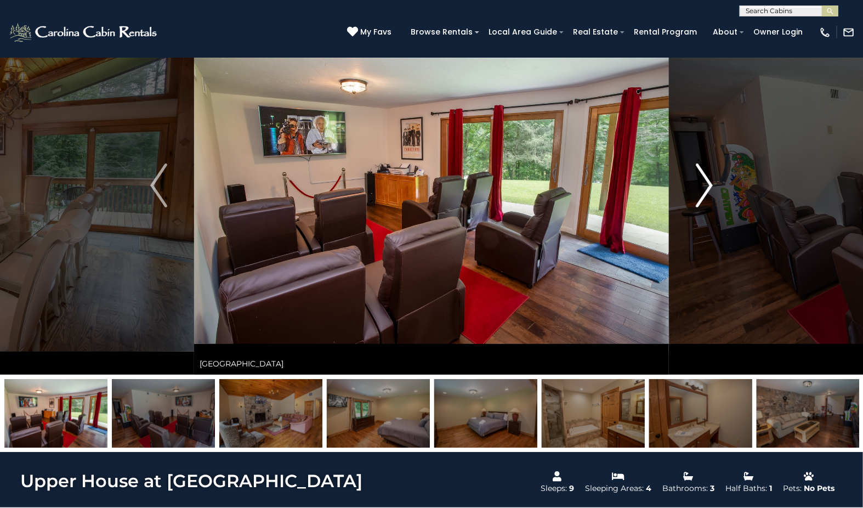
click at [707, 191] on img "Next" at bounding box center [704, 185] width 16 height 44
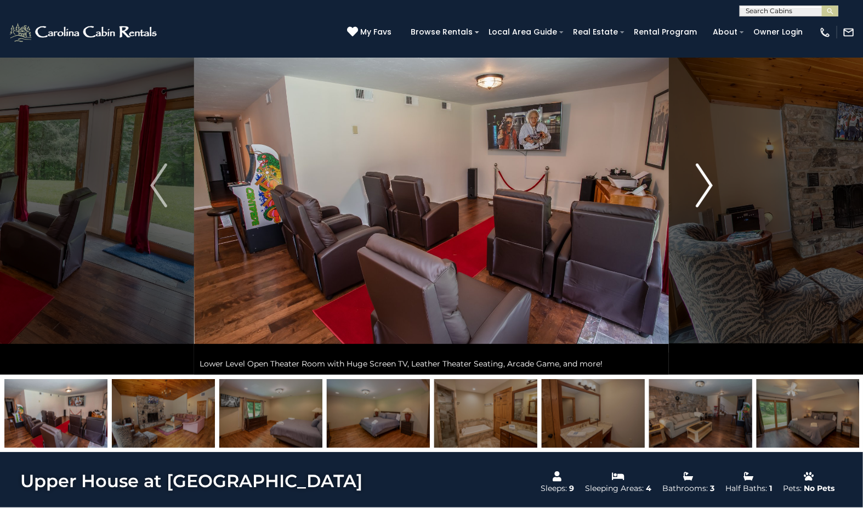
click at [707, 191] on img "Next" at bounding box center [704, 185] width 16 height 44
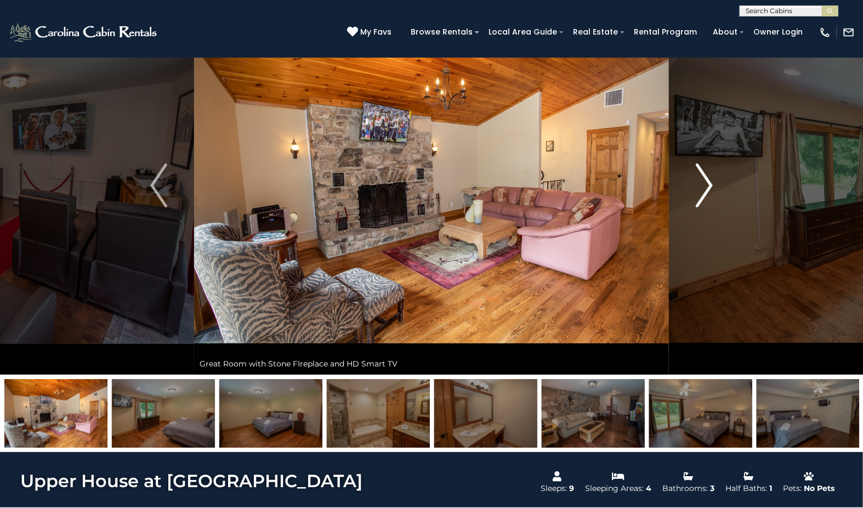
click at [707, 191] on img "Next" at bounding box center [704, 185] width 16 height 44
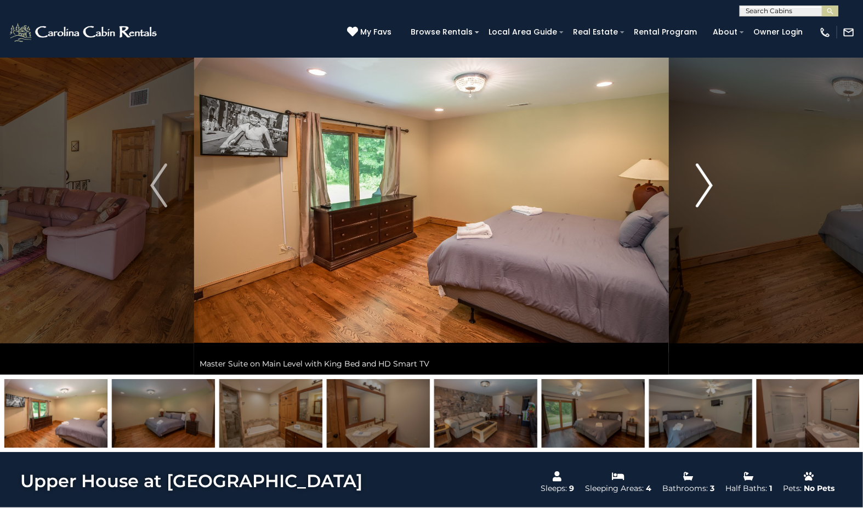
click at [707, 191] on img "Next" at bounding box center [704, 185] width 16 height 44
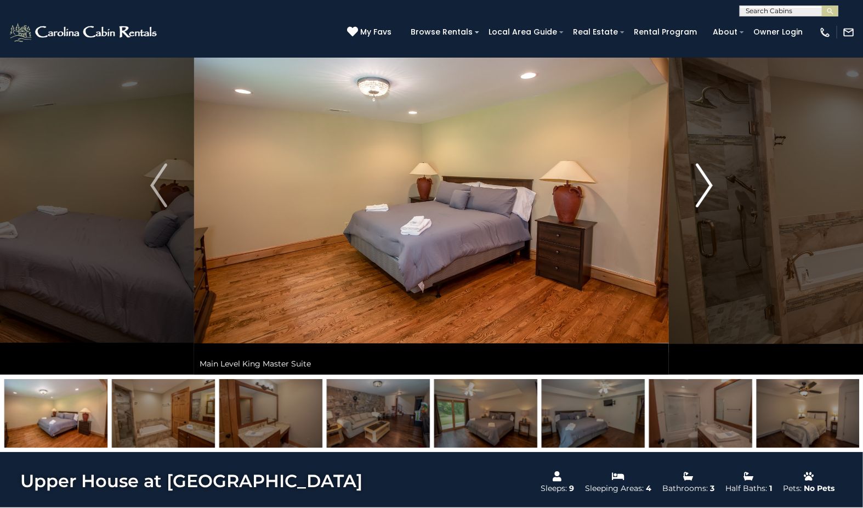
click at [707, 191] on img "Next" at bounding box center [704, 185] width 16 height 44
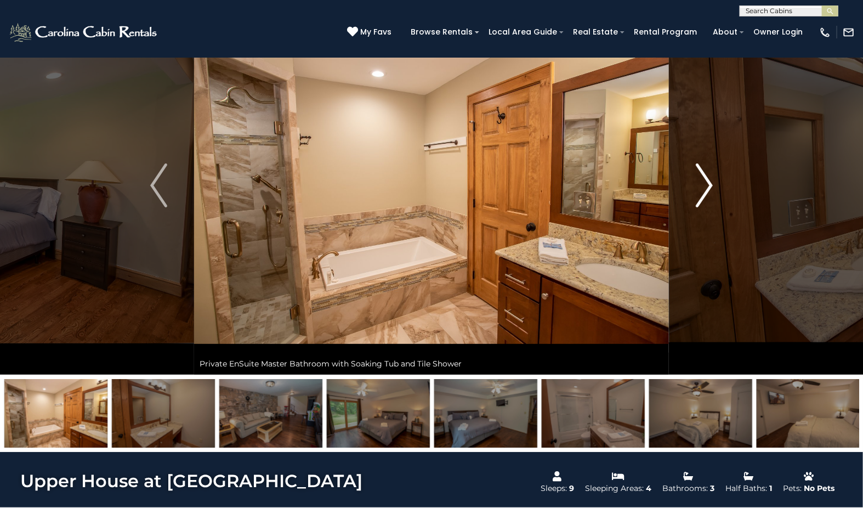
click at [707, 191] on img "Next" at bounding box center [704, 185] width 16 height 44
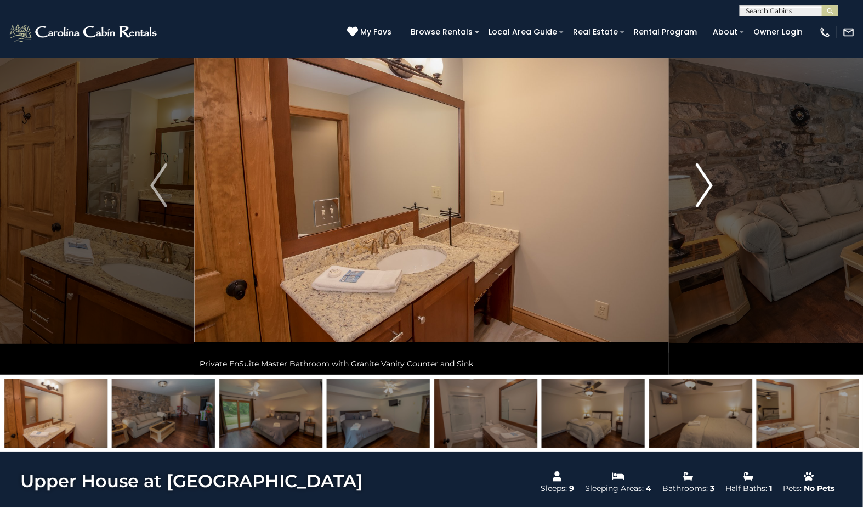
click at [707, 191] on img "Next" at bounding box center [704, 185] width 16 height 44
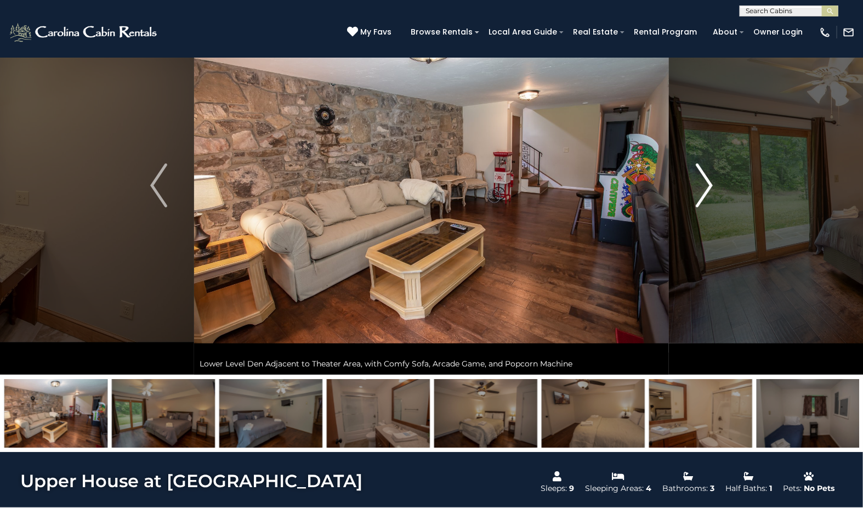
click at [707, 191] on img "Next" at bounding box center [704, 185] width 16 height 44
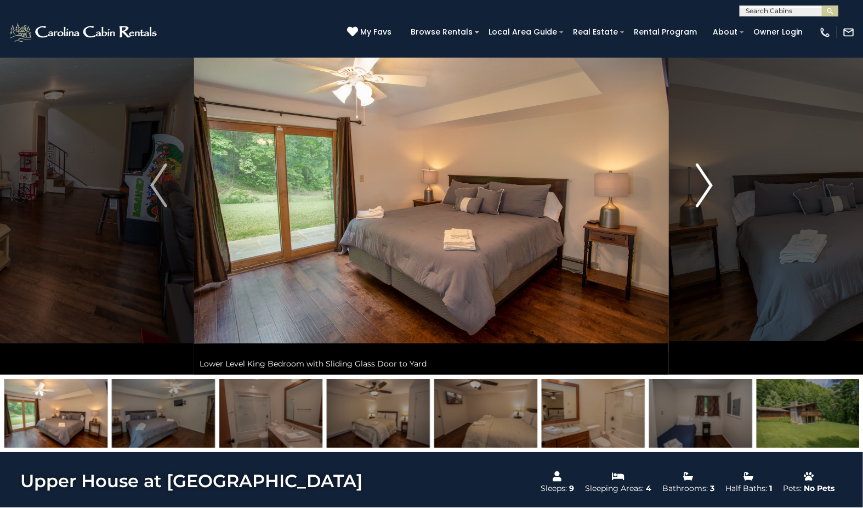
click at [707, 191] on img "Next" at bounding box center [704, 185] width 16 height 44
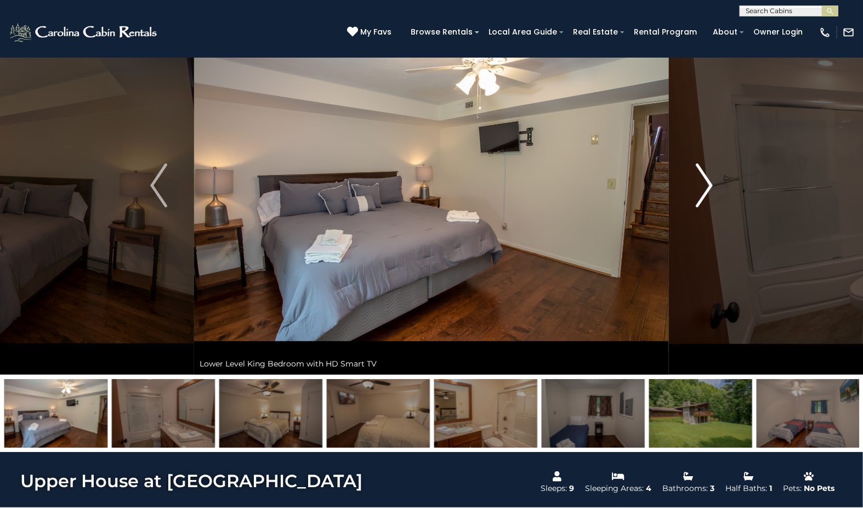
click at [707, 191] on img "Next" at bounding box center [704, 185] width 16 height 44
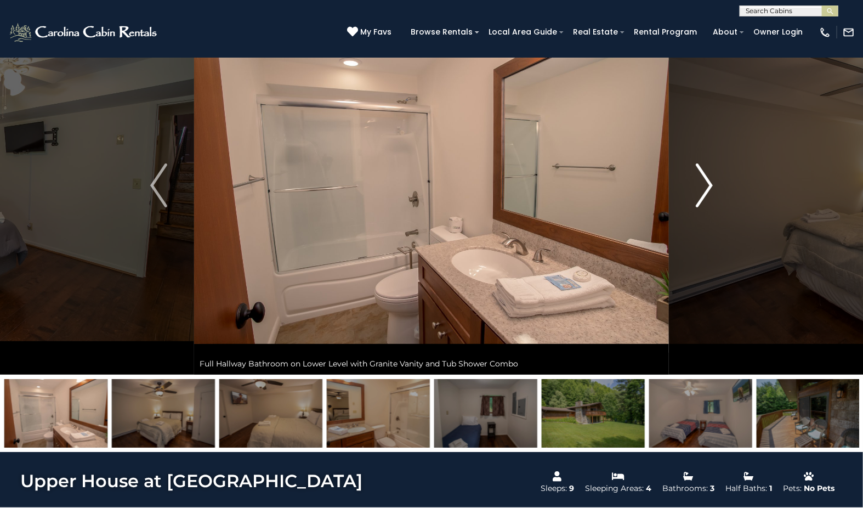
click at [707, 191] on img "Next" at bounding box center [704, 185] width 16 height 44
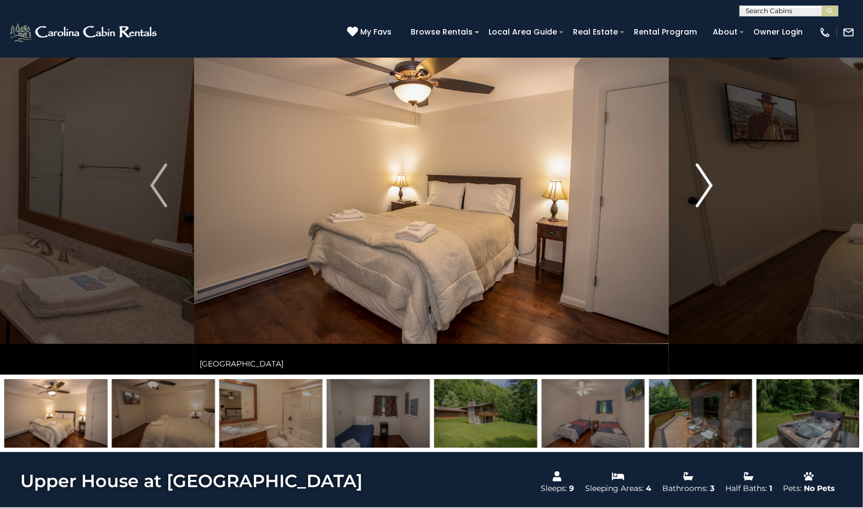
click at [707, 191] on img "Next" at bounding box center [704, 185] width 16 height 44
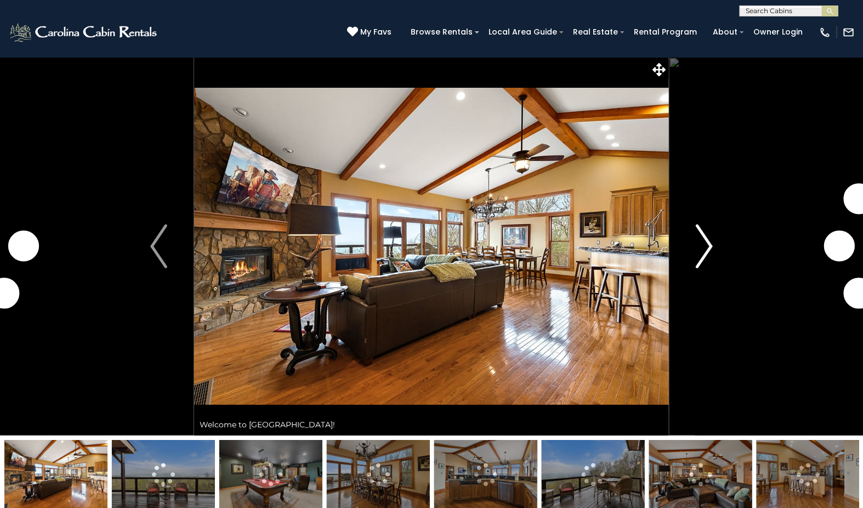
click at [711, 240] on img "Next" at bounding box center [704, 246] width 16 height 44
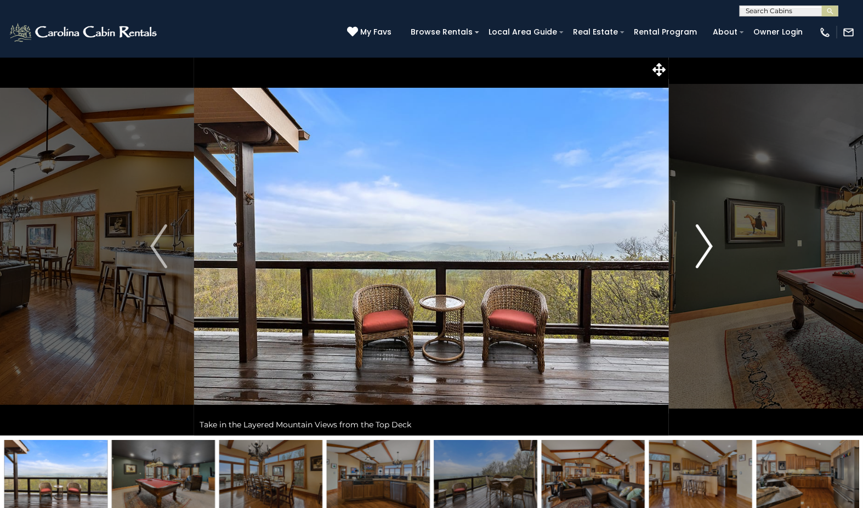
click at [711, 243] on img "Next" at bounding box center [704, 246] width 16 height 44
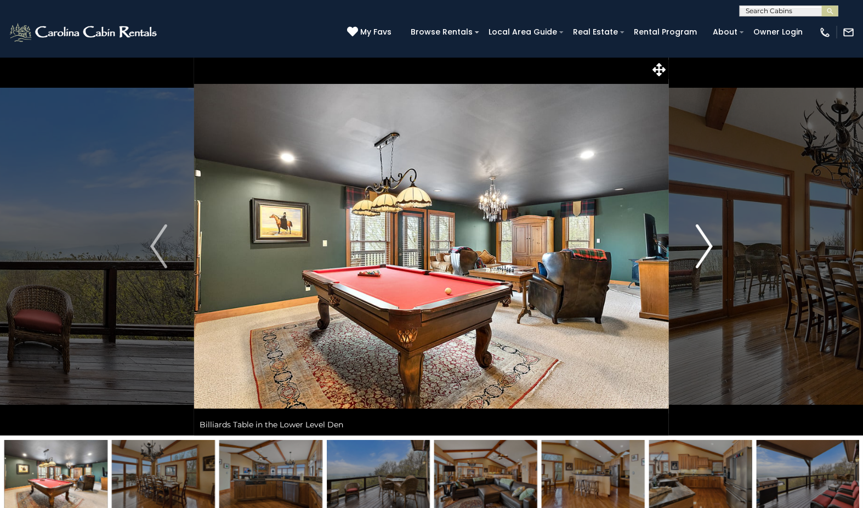
click at [711, 243] on img "Next" at bounding box center [704, 246] width 16 height 44
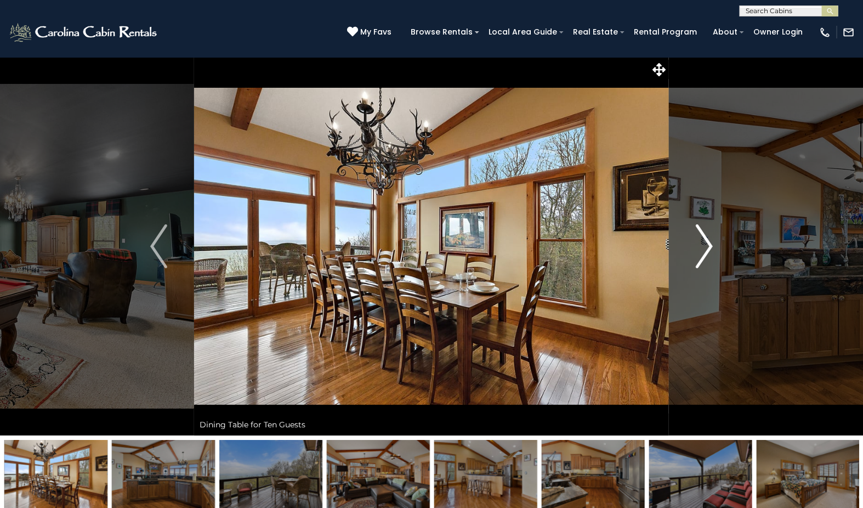
click at [711, 243] on img "Next" at bounding box center [704, 246] width 16 height 44
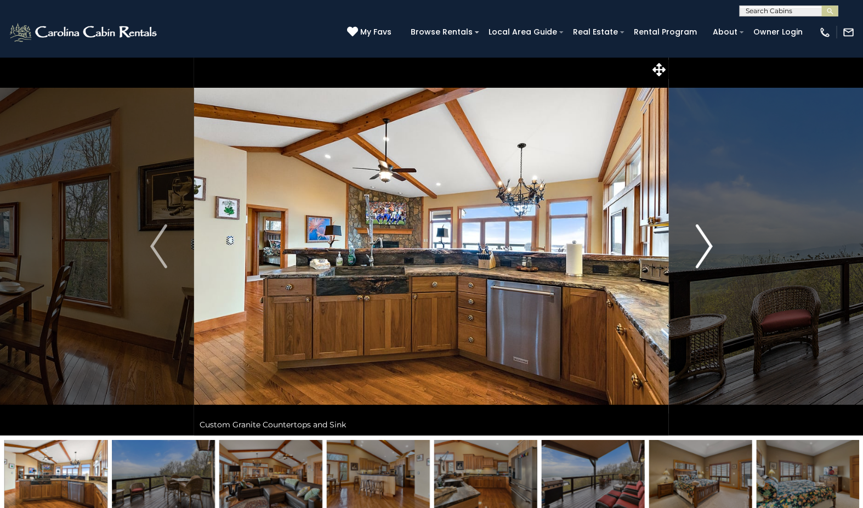
click at [711, 243] on img "Next" at bounding box center [704, 246] width 16 height 44
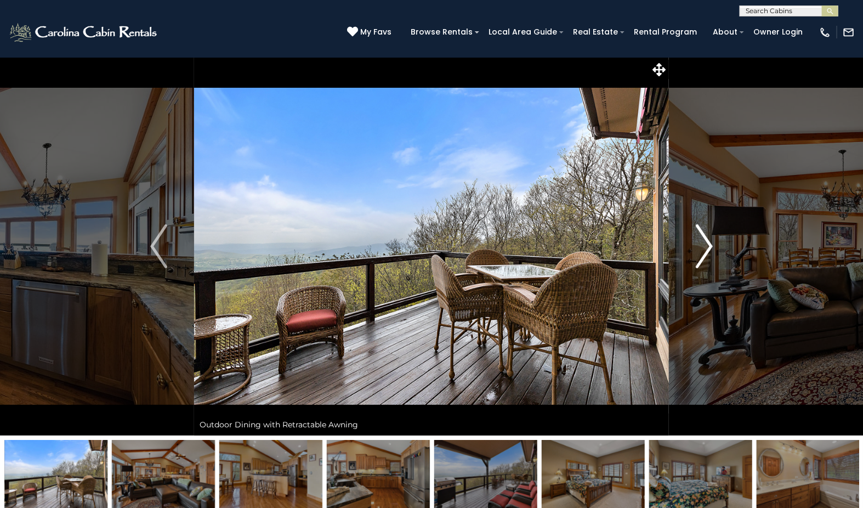
click at [711, 243] on img "Next" at bounding box center [704, 246] width 16 height 44
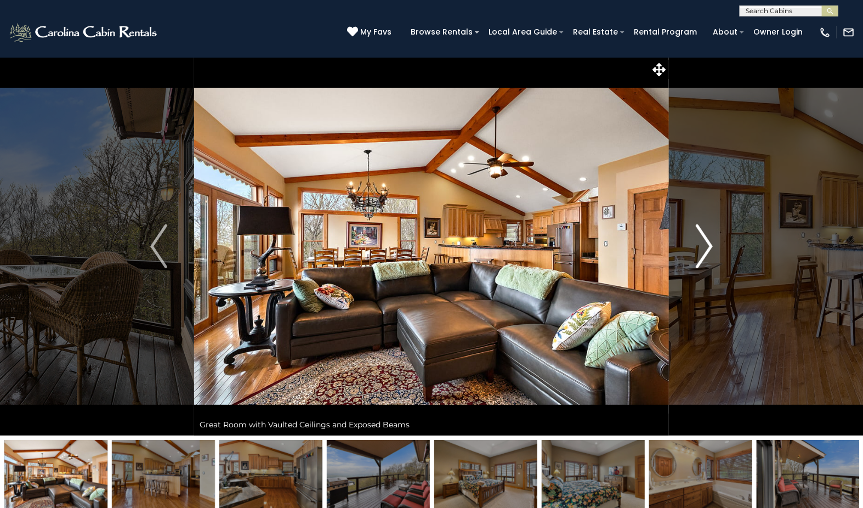
click at [711, 243] on img "Next" at bounding box center [704, 246] width 16 height 44
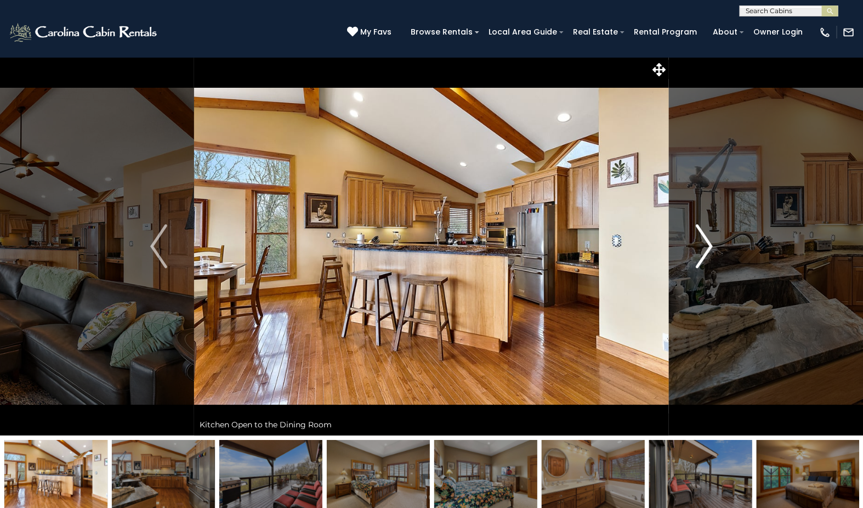
click at [711, 243] on img "Next" at bounding box center [704, 246] width 16 height 44
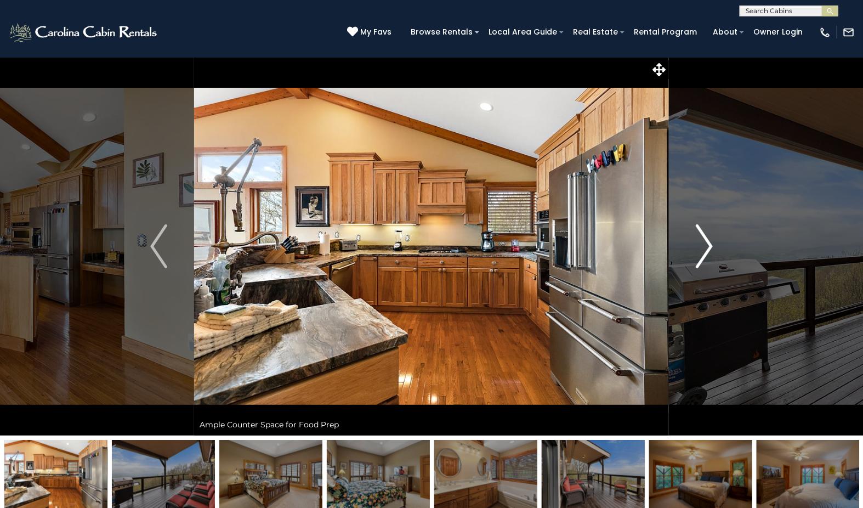
click at [711, 243] on img "Next" at bounding box center [704, 246] width 16 height 44
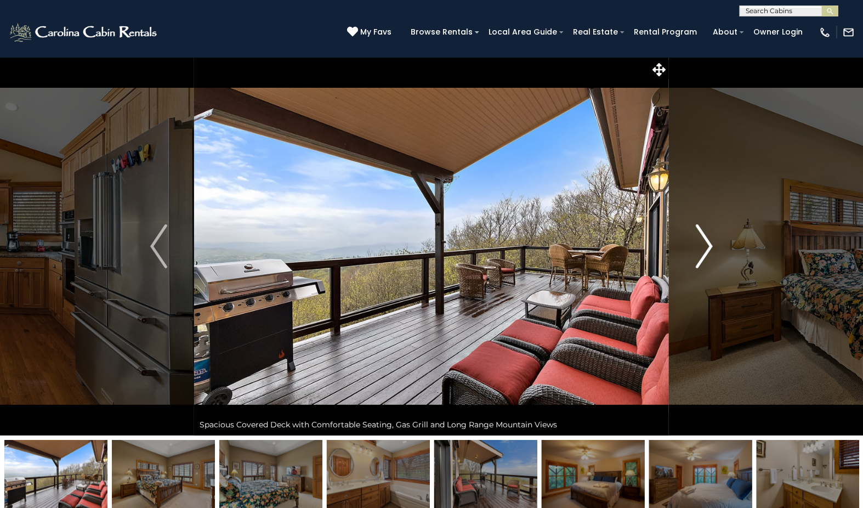
click at [711, 243] on img "Next" at bounding box center [704, 246] width 16 height 44
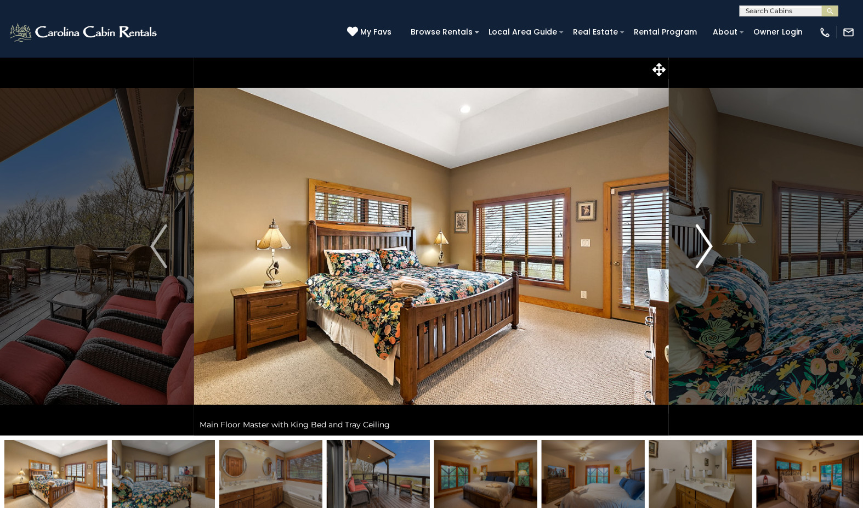
click at [711, 243] on img "Next" at bounding box center [704, 246] width 16 height 44
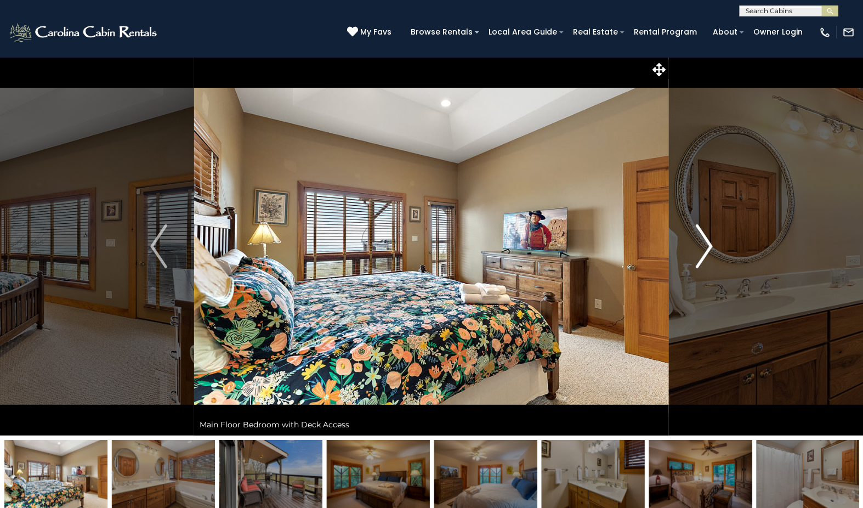
click at [711, 243] on img "Next" at bounding box center [704, 246] width 16 height 44
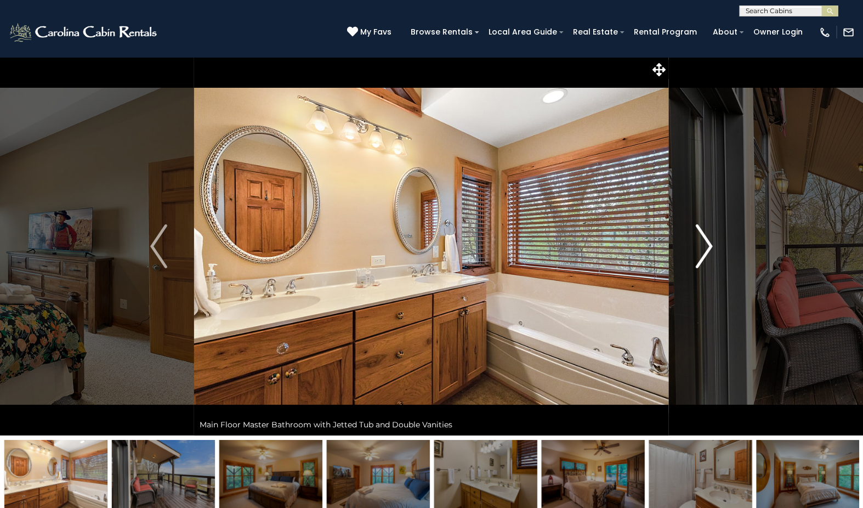
click at [711, 243] on img "Next" at bounding box center [704, 246] width 16 height 44
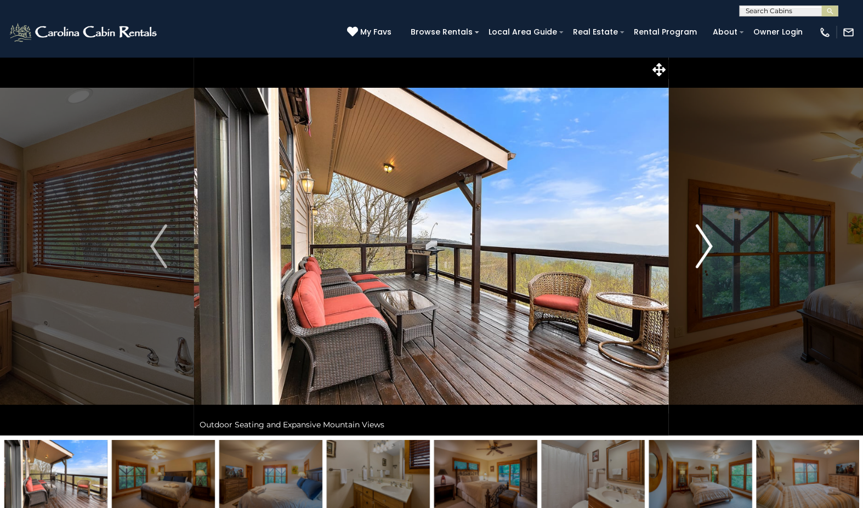
click at [711, 243] on img "Next" at bounding box center [704, 246] width 16 height 44
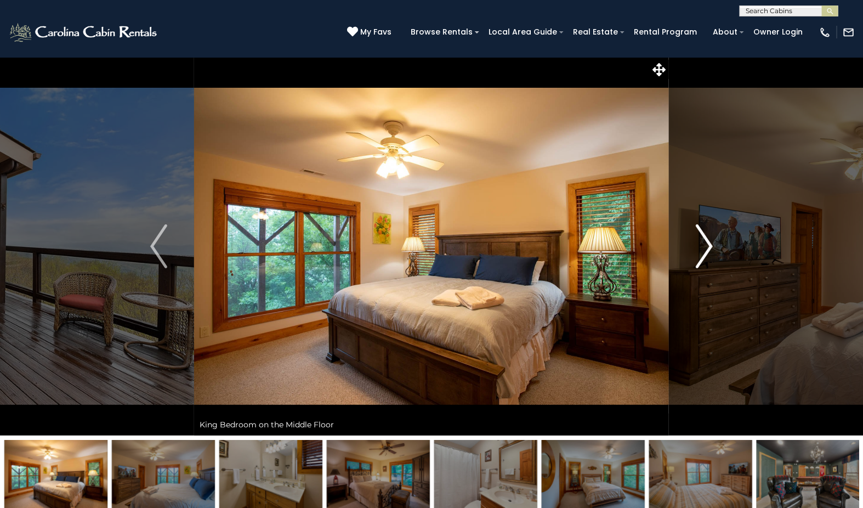
click at [711, 243] on img "Next" at bounding box center [704, 246] width 16 height 44
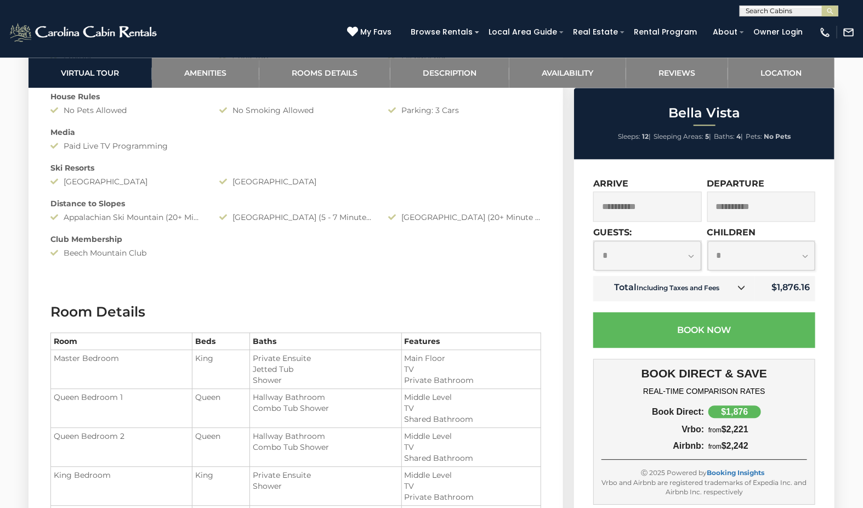
scroll to position [1097, 0]
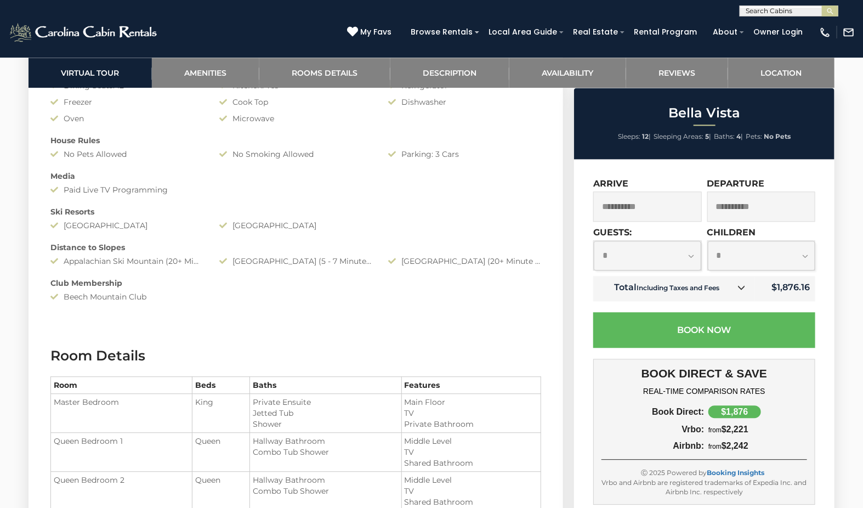
click at [746, 287] on icon at bounding box center [742, 288] width 8 height 8
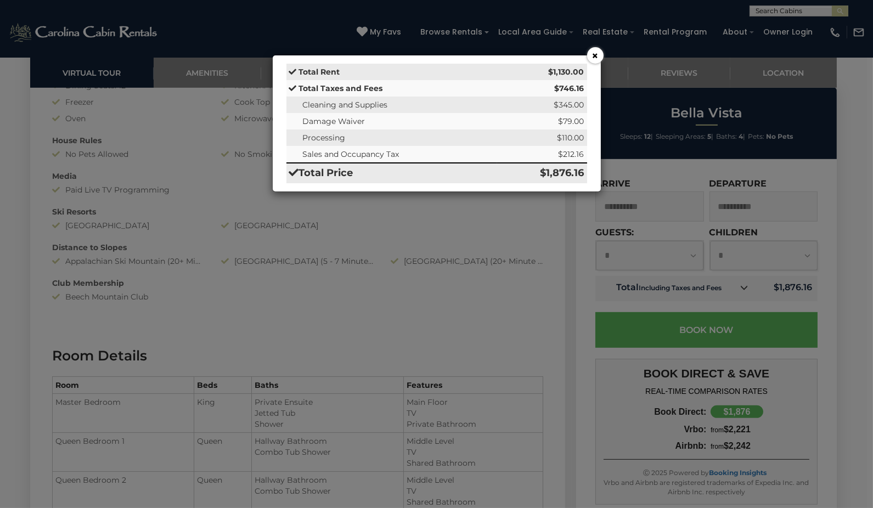
click at [596, 55] on button "×" at bounding box center [595, 55] width 16 height 16
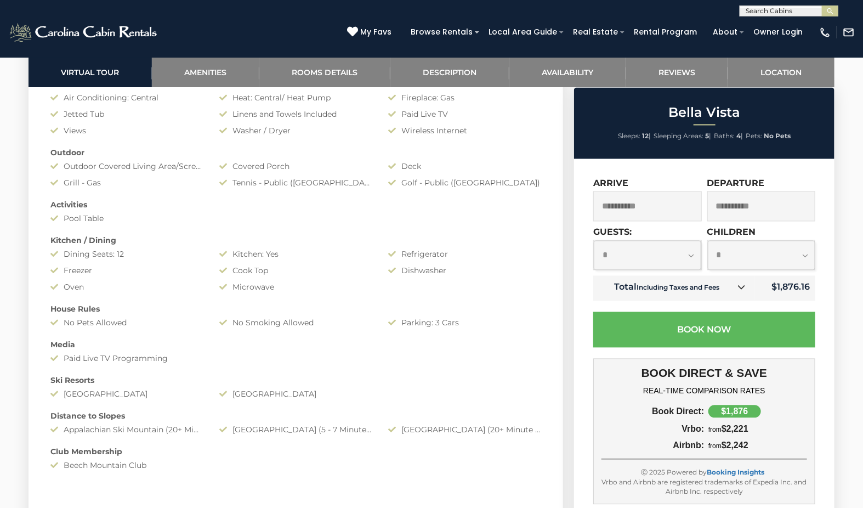
scroll to position [914, 0]
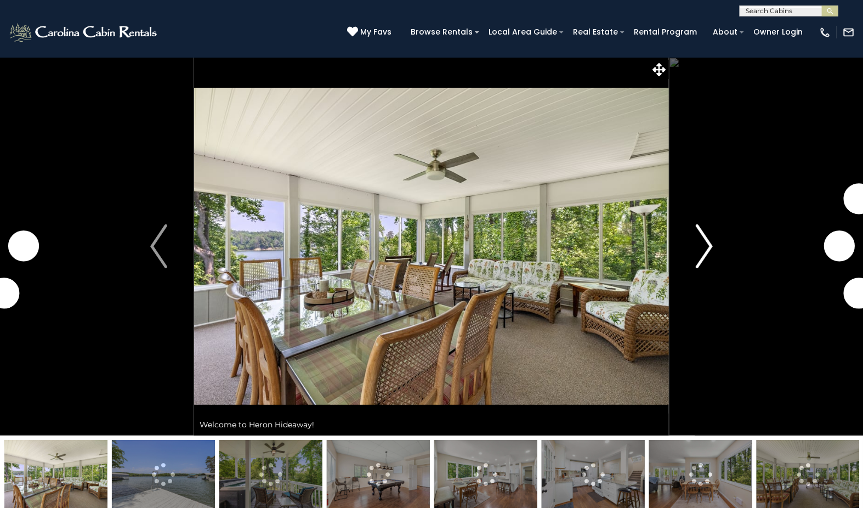
click at [711, 241] on img "Next" at bounding box center [704, 246] width 16 height 44
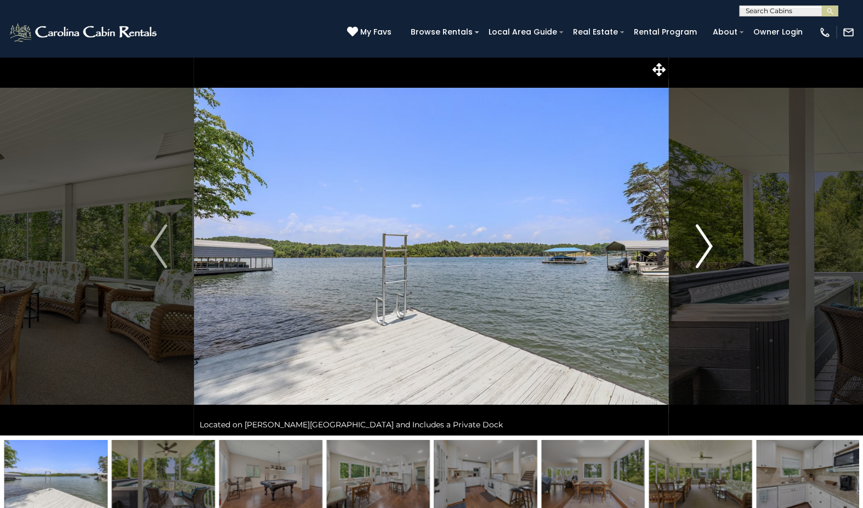
click at [711, 241] on img "Next" at bounding box center [704, 246] width 16 height 44
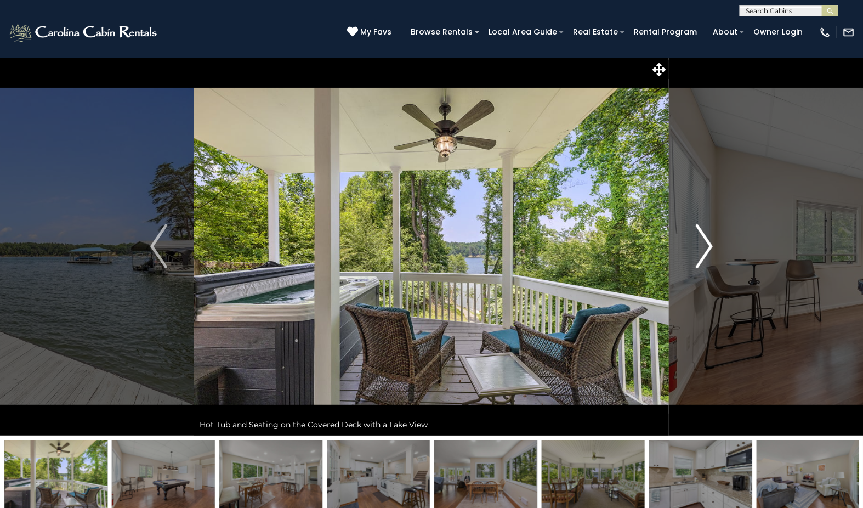
click at [711, 241] on img "Next" at bounding box center [704, 246] width 16 height 44
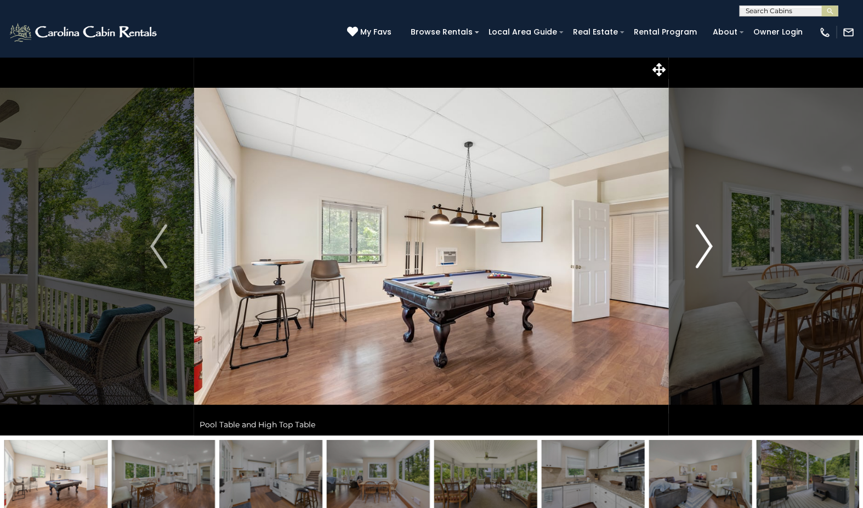
click at [711, 241] on img "Next" at bounding box center [704, 246] width 16 height 44
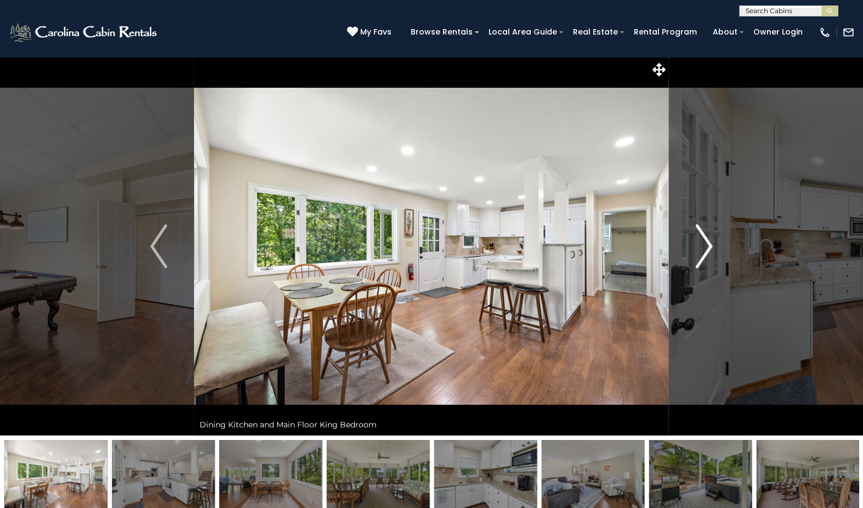
click at [711, 241] on img "Next" at bounding box center [704, 246] width 16 height 44
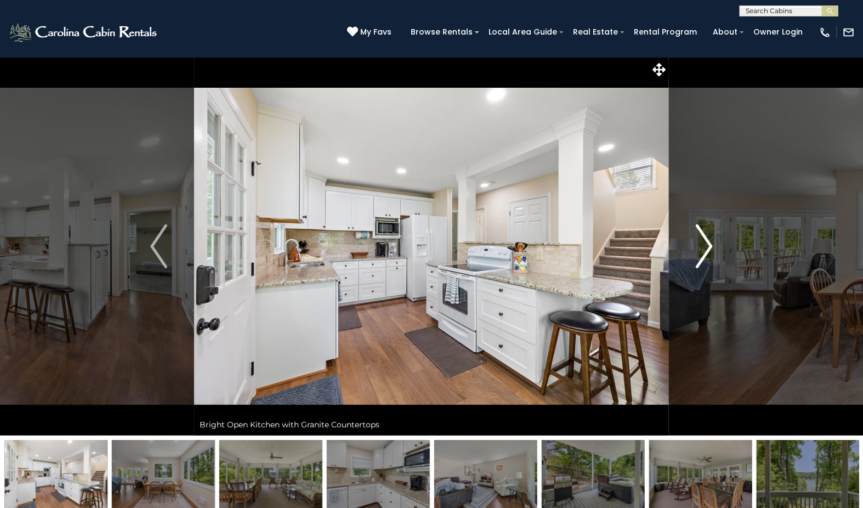
click at [711, 241] on img "Next" at bounding box center [704, 246] width 16 height 44
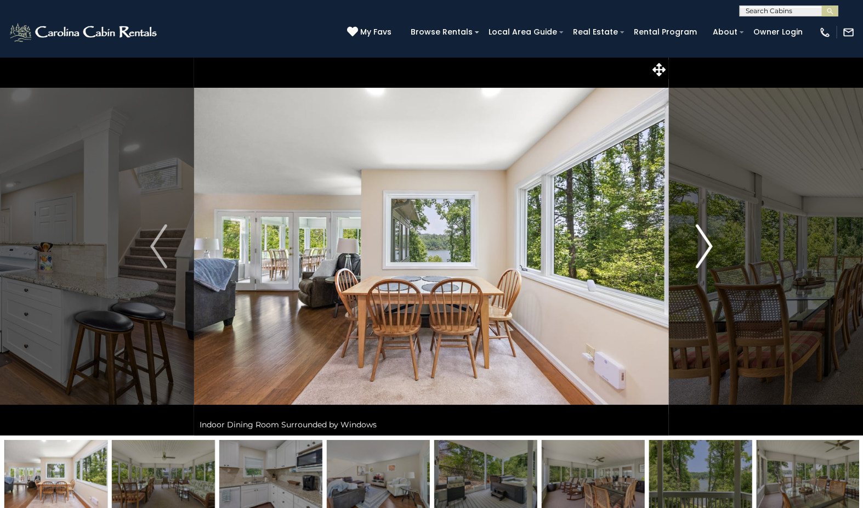
click at [711, 241] on img "Next" at bounding box center [704, 246] width 16 height 44
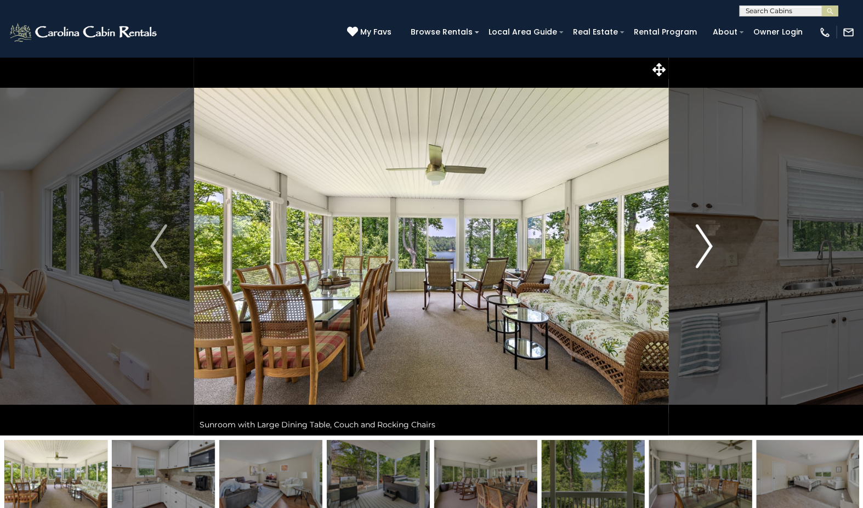
click at [711, 241] on img "Next" at bounding box center [704, 246] width 16 height 44
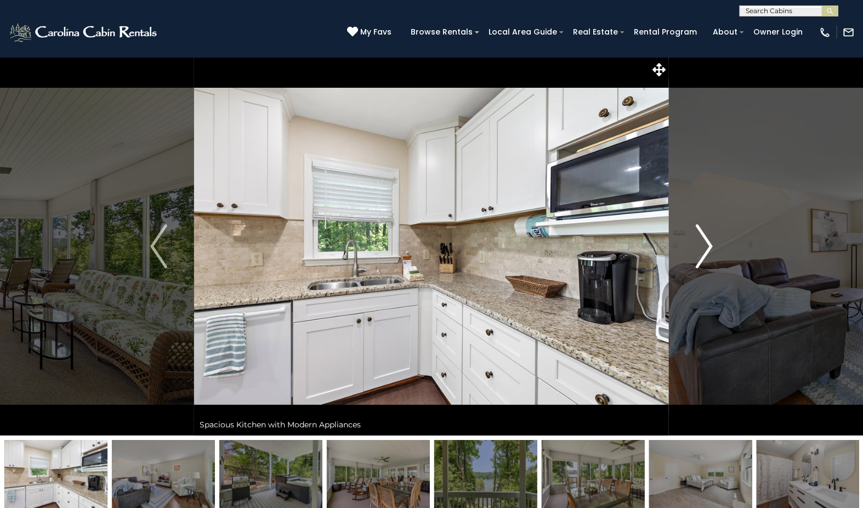
click at [711, 241] on img "Next" at bounding box center [704, 246] width 16 height 44
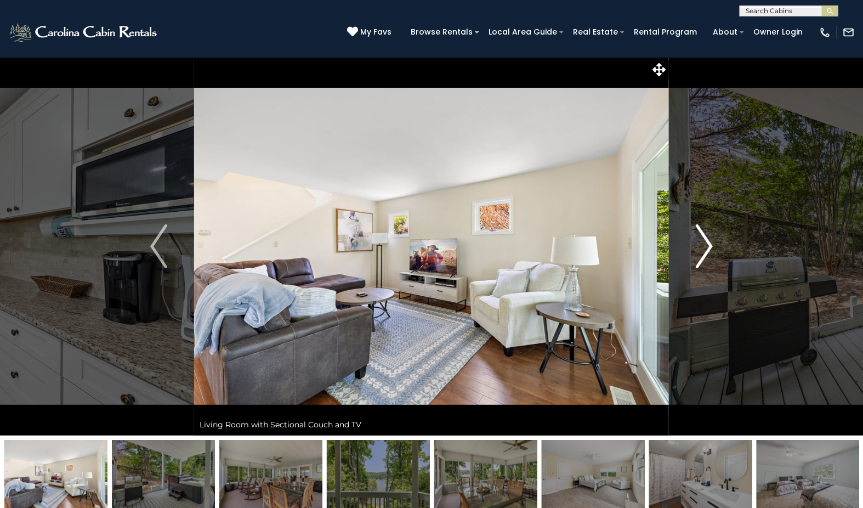
click at [711, 241] on img "Next" at bounding box center [704, 246] width 16 height 44
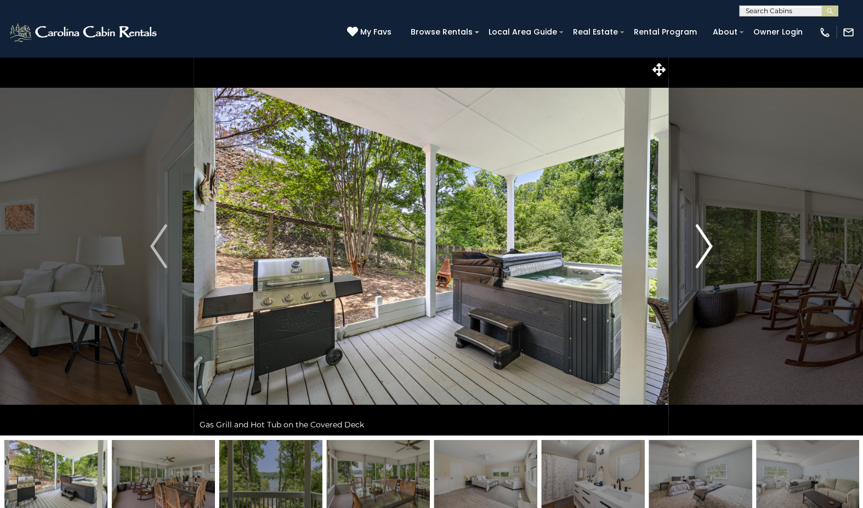
click at [711, 241] on img "Next" at bounding box center [704, 246] width 16 height 44
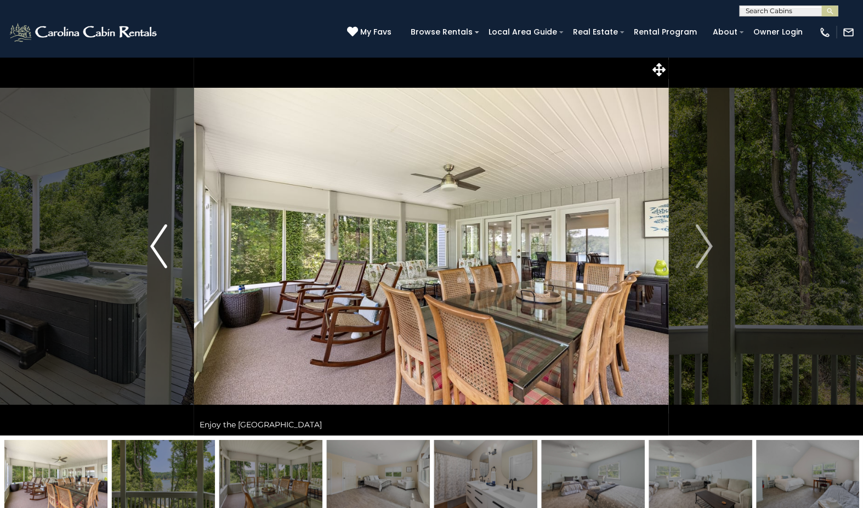
click at [157, 250] on img "Previous" at bounding box center [158, 246] width 16 height 44
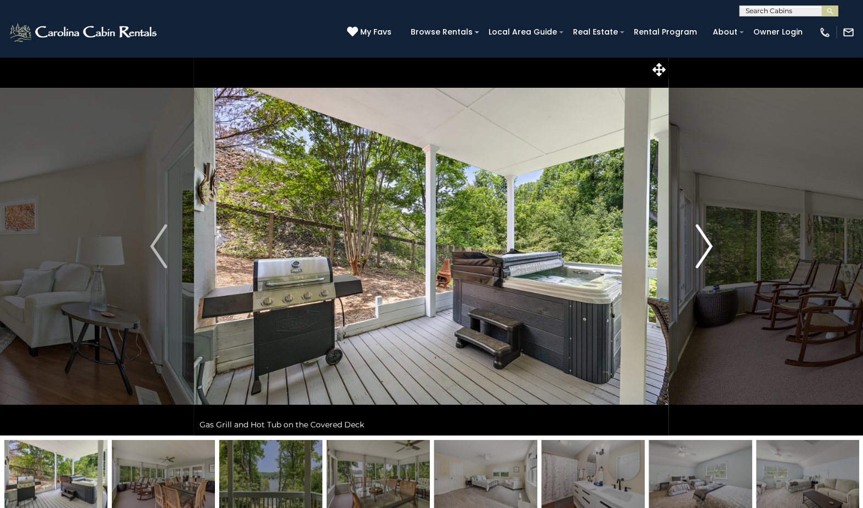
click at [707, 244] on img "Next" at bounding box center [704, 246] width 16 height 44
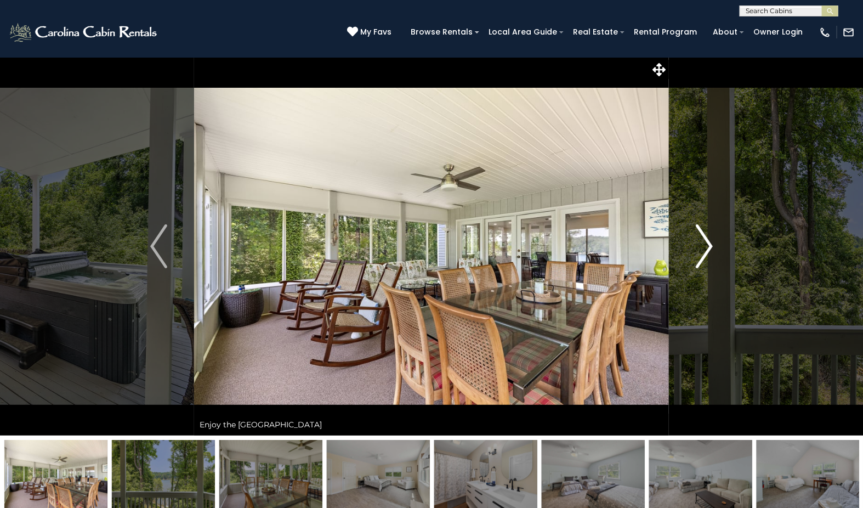
click at [707, 244] on img "Next" at bounding box center [704, 246] width 16 height 44
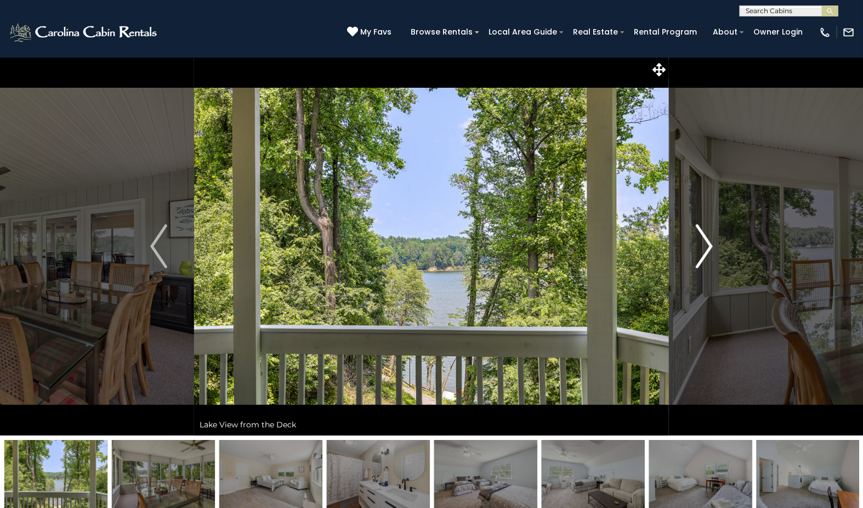
click at [707, 244] on img "Next" at bounding box center [704, 246] width 16 height 44
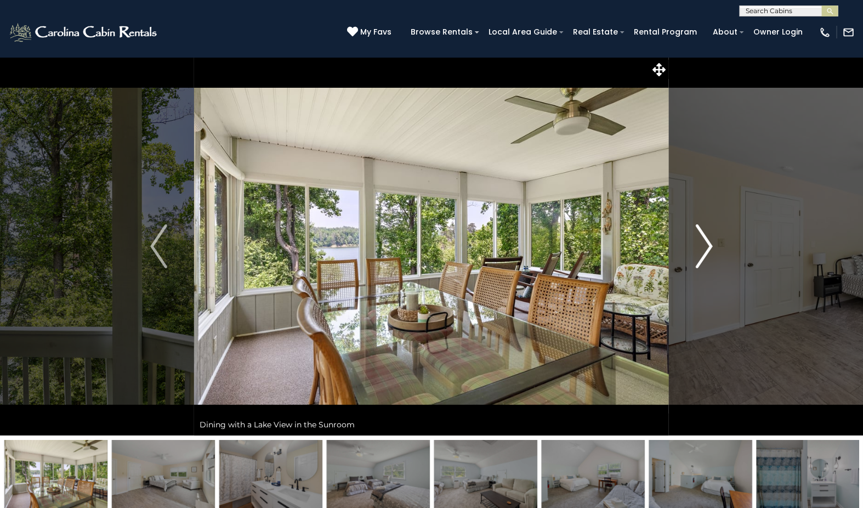
click at [707, 244] on img "Next" at bounding box center [704, 246] width 16 height 44
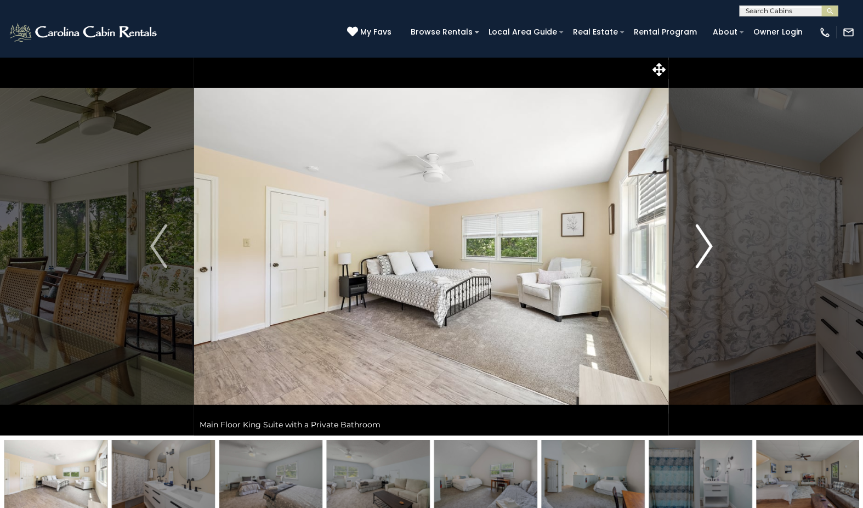
click at [707, 244] on img "Next" at bounding box center [704, 246] width 16 height 44
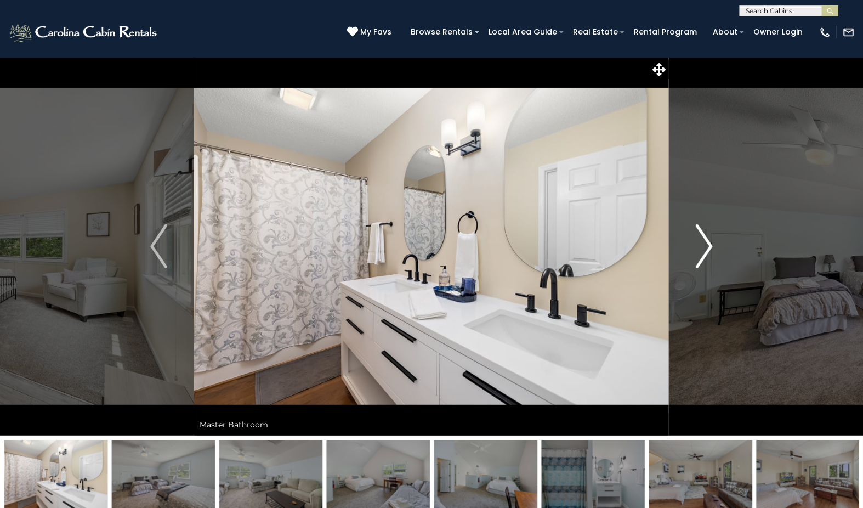
click at [707, 244] on img "Next" at bounding box center [704, 246] width 16 height 44
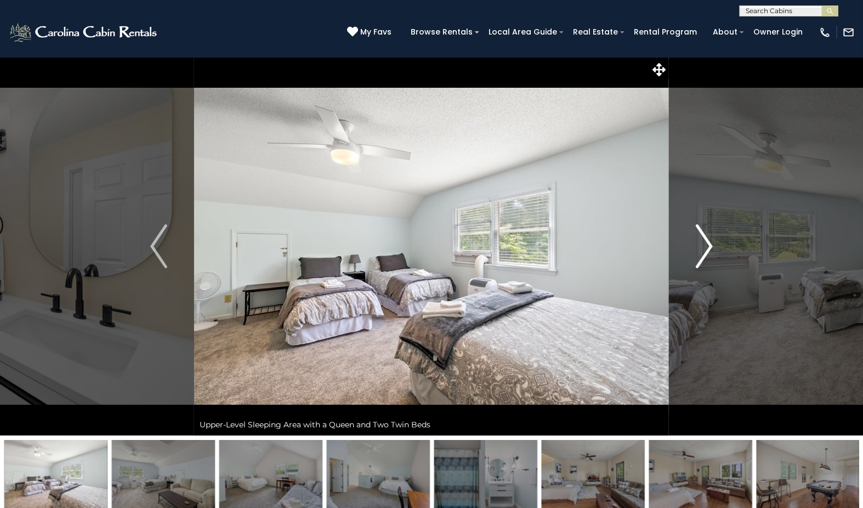
click at [707, 244] on img "Next" at bounding box center [704, 246] width 16 height 44
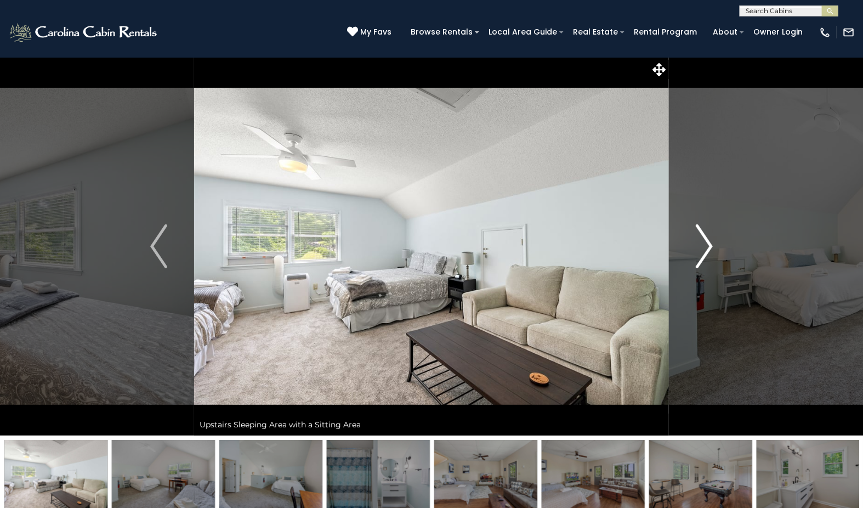
click at [707, 244] on img "Next" at bounding box center [704, 246] width 16 height 44
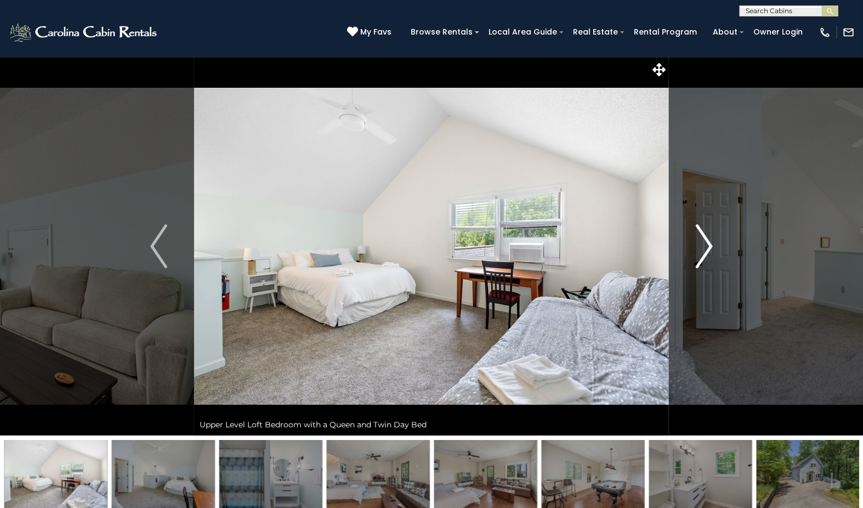
click at [707, 244] on img "Next" at bounding box center [704, 246] width 16 height 44
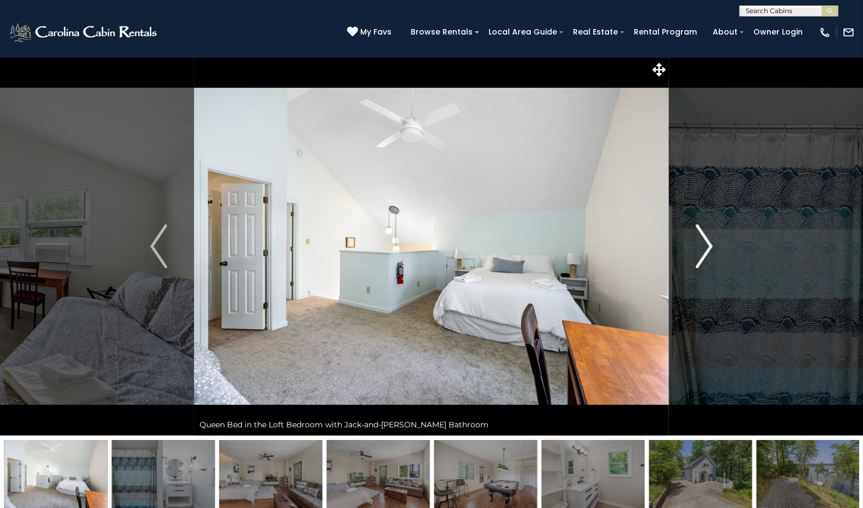
click at [707, 244] on img "Next" at bounding box center [704, 246] width 16 height 44
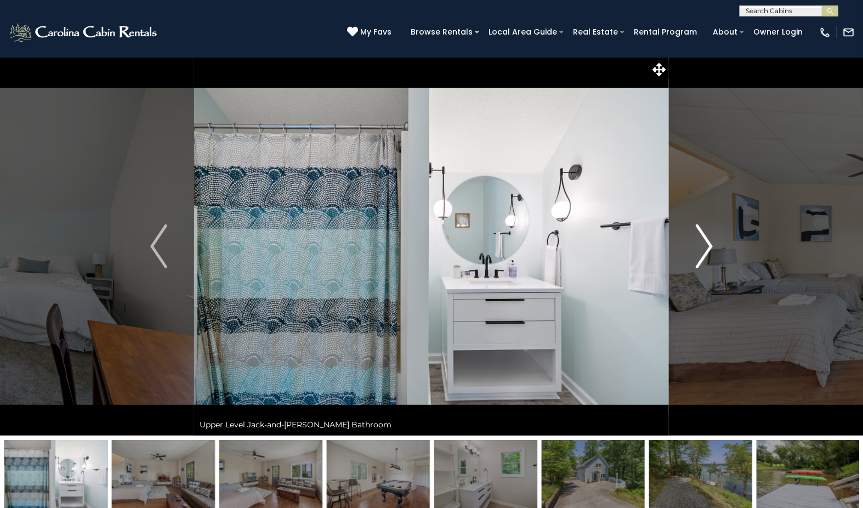
click at [707, 244] on img "Next" at bounding box center [704, 246] width 16 height 44
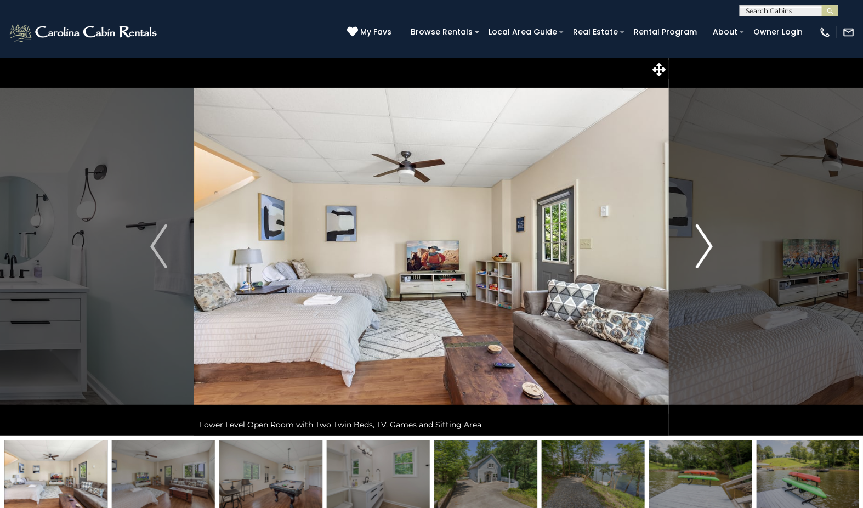
click at [707, 244] on img "Next" at bounding box center [704, 246] width 16 height 44
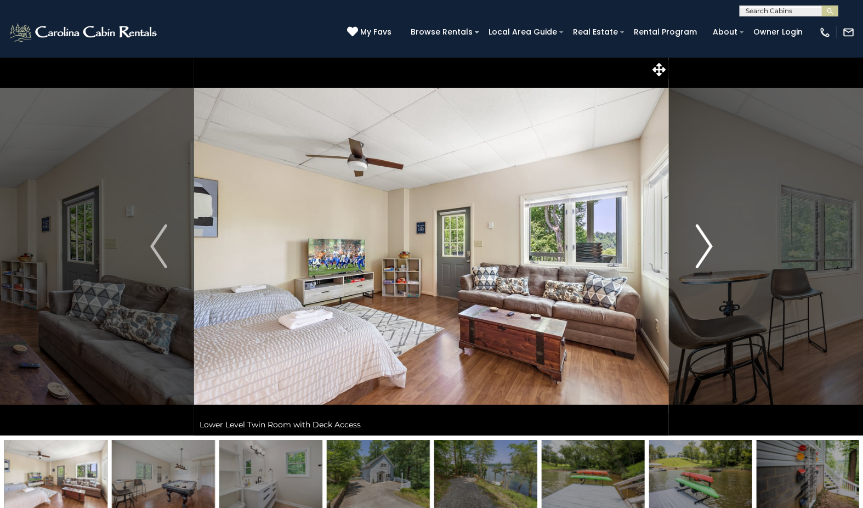
click at [707, 244] on img "Next" at bounding box center [704, 246] width 16 height 44
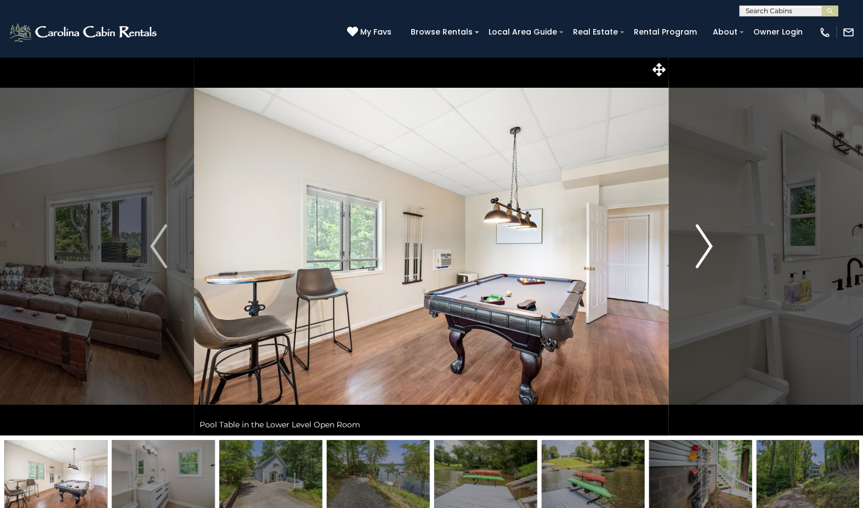
click at [707, 244] on img "Next" at bounding box center [704, 246] width 16 height 44
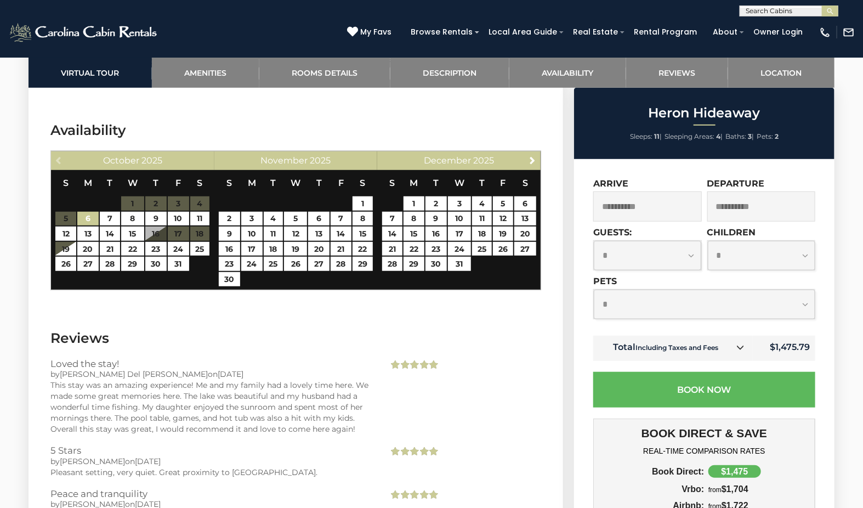
scroll to position [2132, 0]
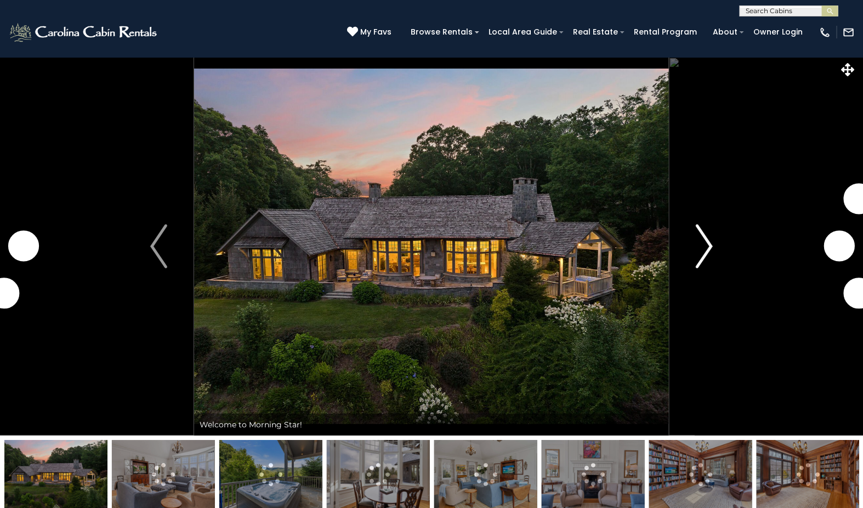
click at [702, 252] on img "Next" at bounding box center [704, 246] width 16 height 44
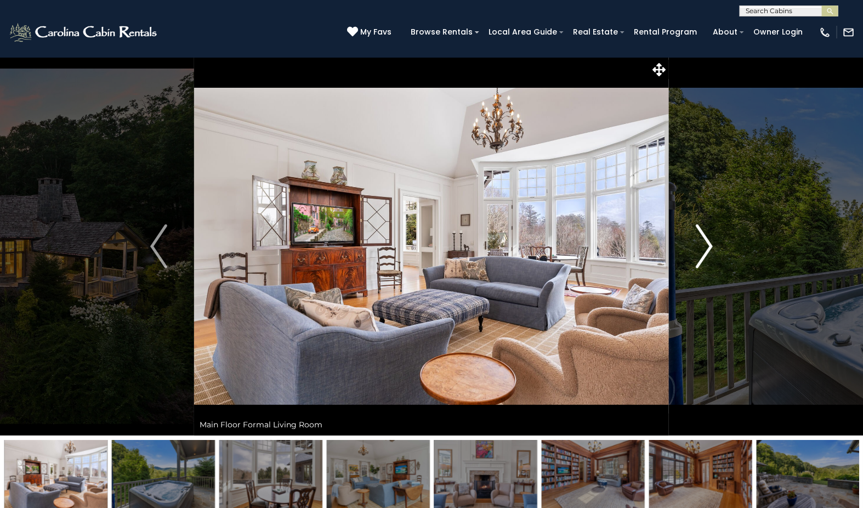
click at [702, 252] on img "Next" at bounding box center [704, 246] width 16 height 44
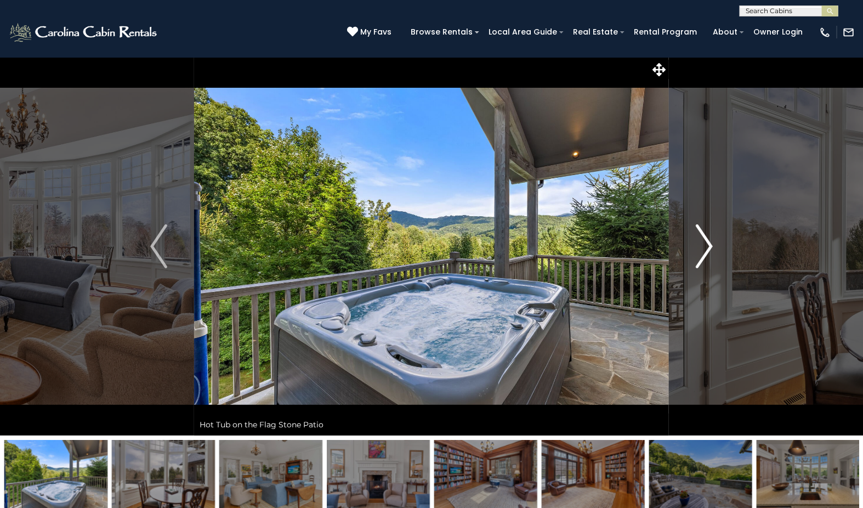
click at [702, 252] on img "Next" at bounding box center [704, 246] width 16 height 44
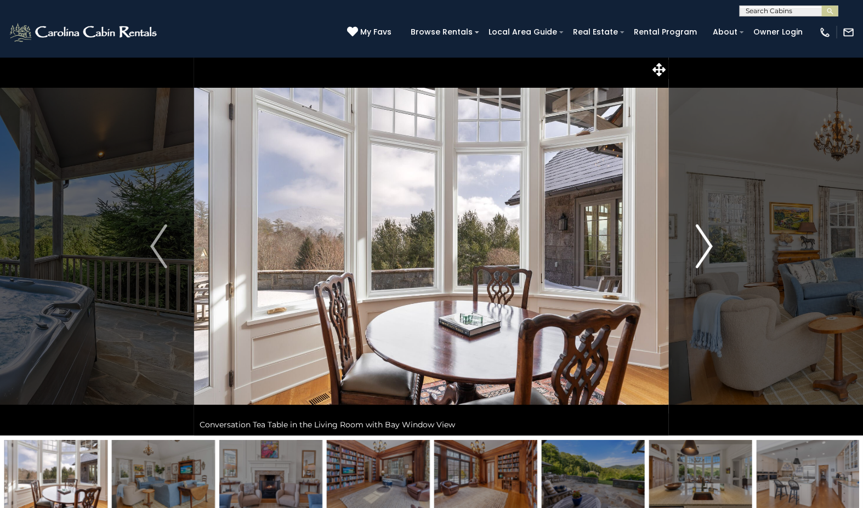
click at [702, 252] on img "Next" at bounding box center [704, 246] width 16 height 44
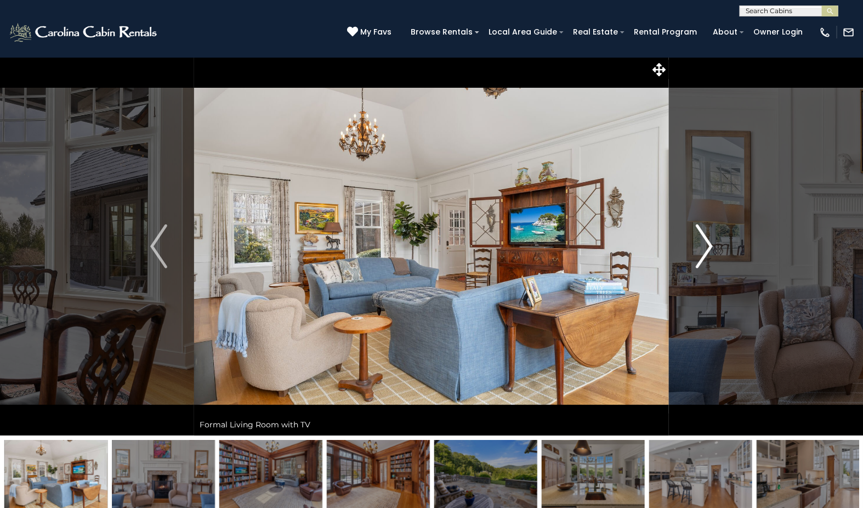
click at [702, 252] on img "Next" at bounding box center [704, 246] width 16 height 44
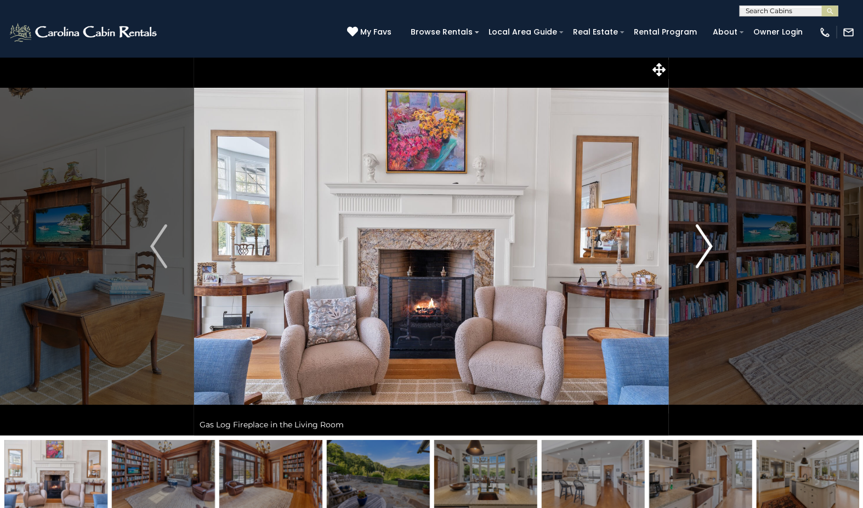
click at [702, 252] on img "Next" at bounding box center [704, 246] width 16 height 44
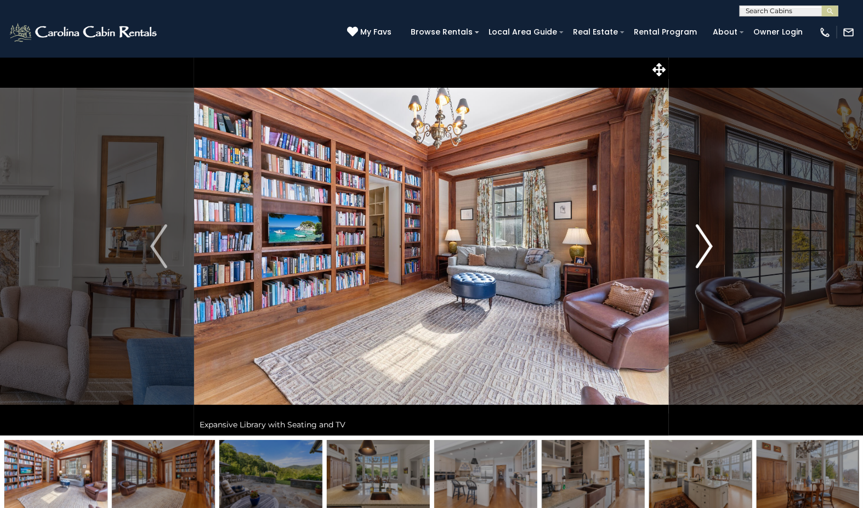
click at [702, 252] on img "Next" at bounding box center [704, 246] width 16 height 44
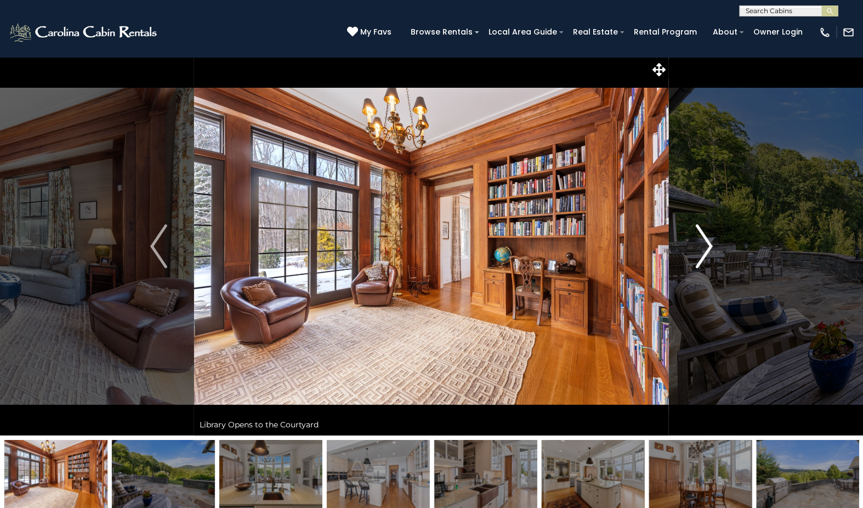
click at [702, 252] on img "Next" at bounding box center [704, 246] width 16 height 44
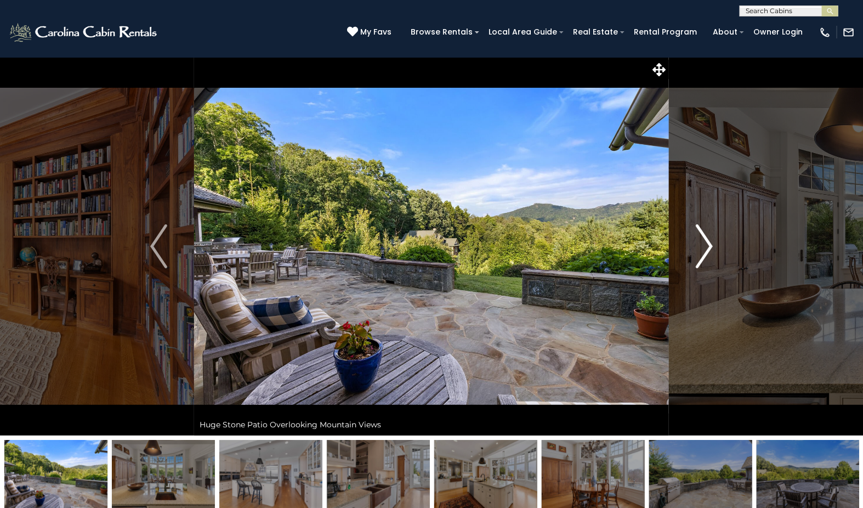
click at [702, 252] on img "Next" at bounding box center [704, 246] width 16 height 44
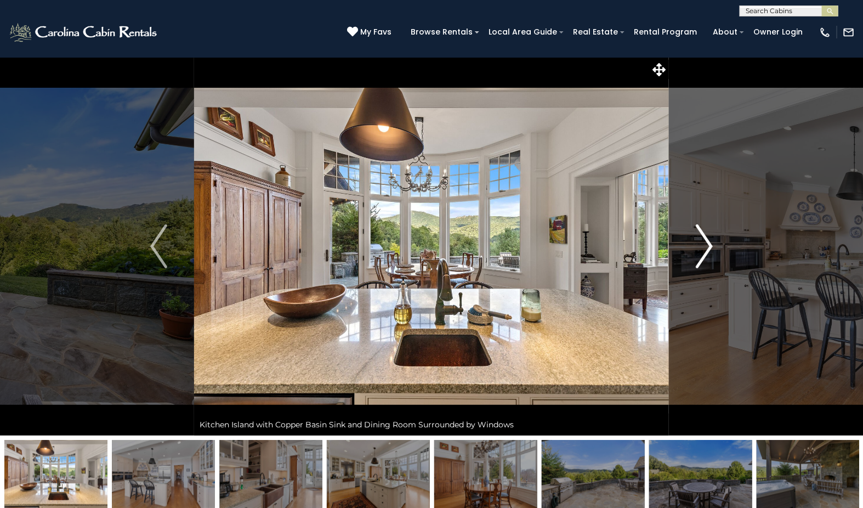
click at [702, 252] on img "Next" at bounding box center [704, 246] width 16 height 44
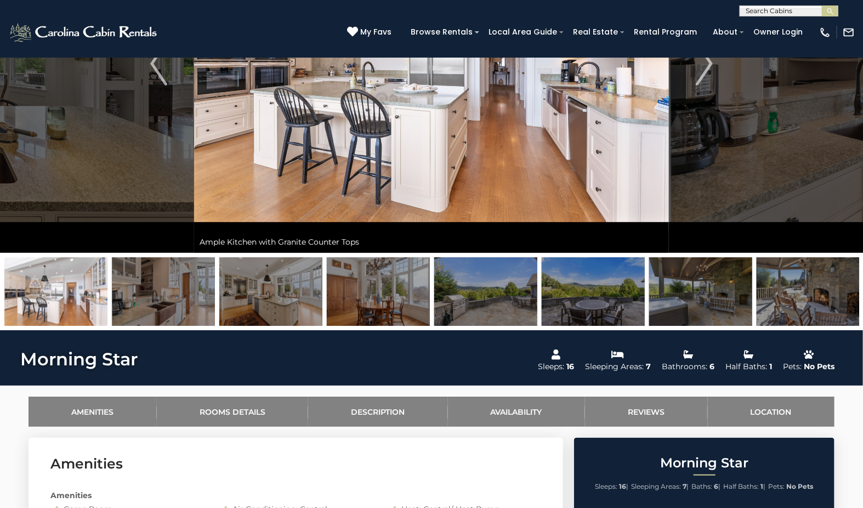
scroll to position [183, 0]
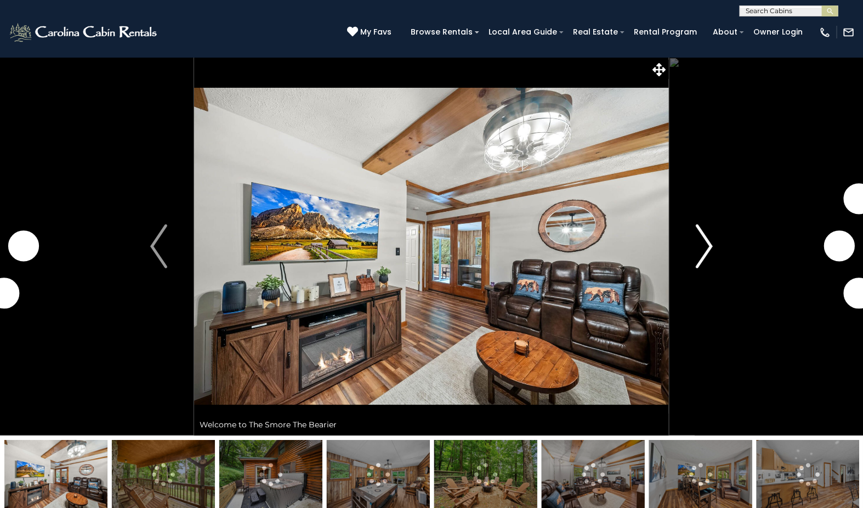
click at [706, 247] on img "Next" at bounding box center [704, 246] width 16 height 44
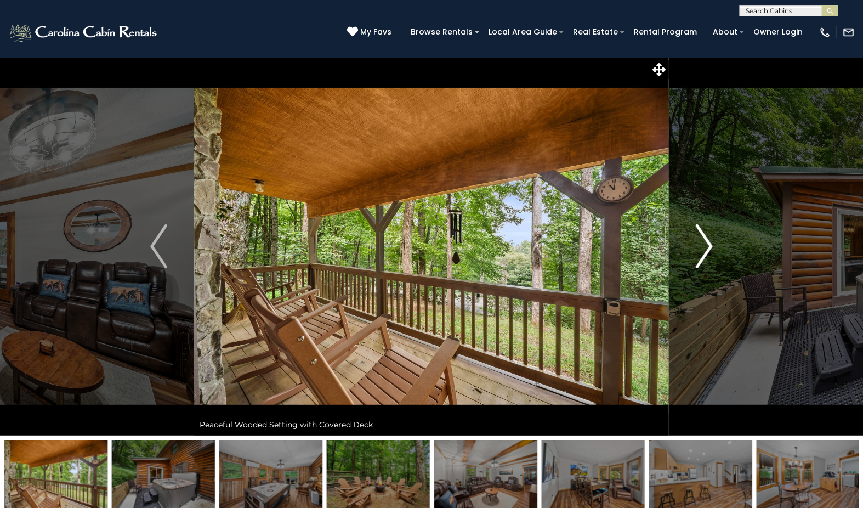
click at [706, 247] on img "Next" at bounding box center [704, 246] width 16 height 44
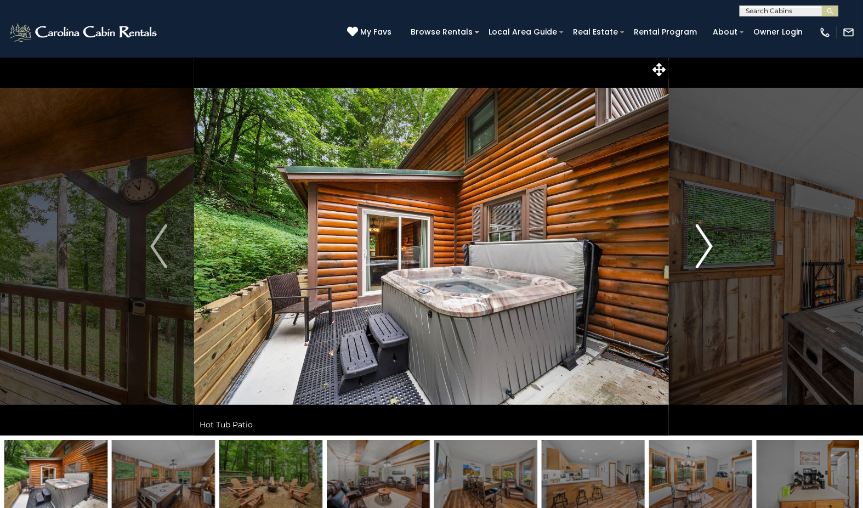
click at [706, 247] on img "Next" at bounding box center [704, 246] width 16 height 44
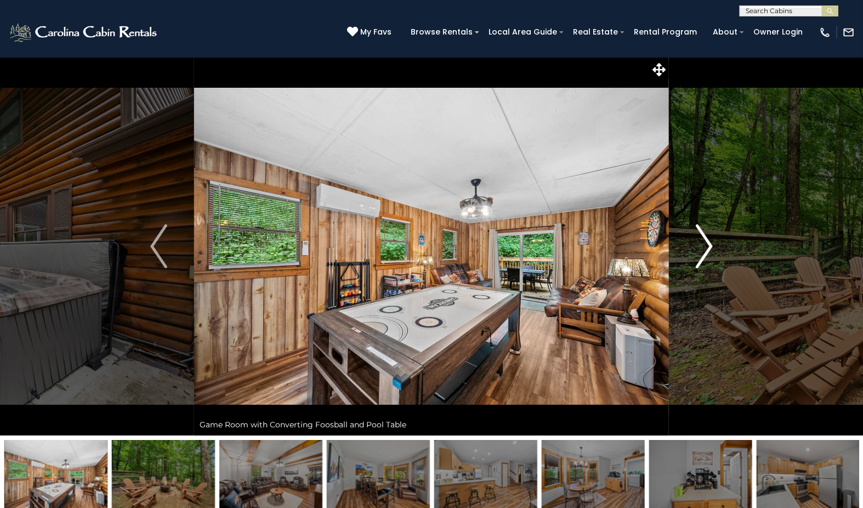
click at [706, 247] on img "Next" at bounding box center [704, 246] width 16 height 44
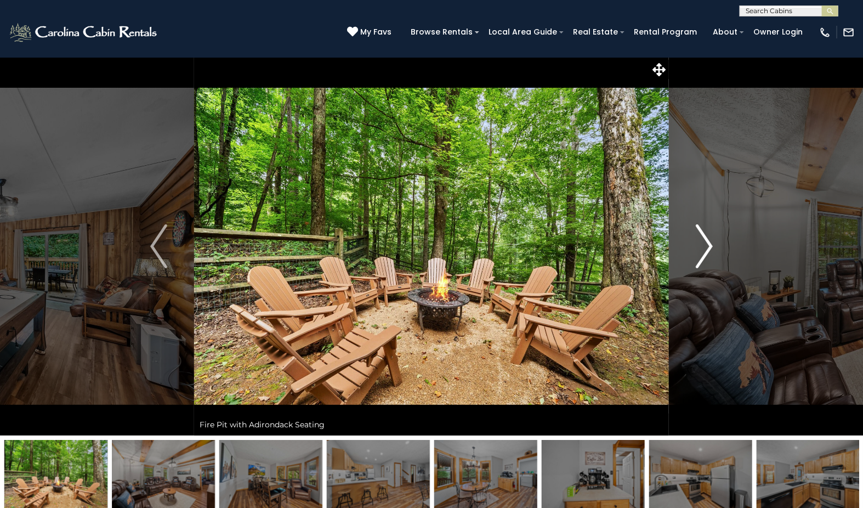
click at [706, 247] on img "Next" at bounding box center [704, 246] width 16 height 44
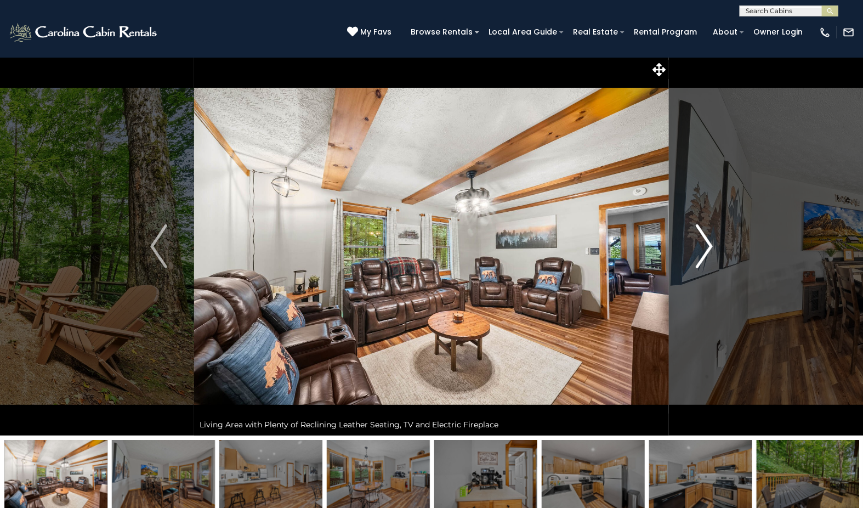
click at [706, 247] on img "Next" at bounding box center [704, 246] width 16 height 44
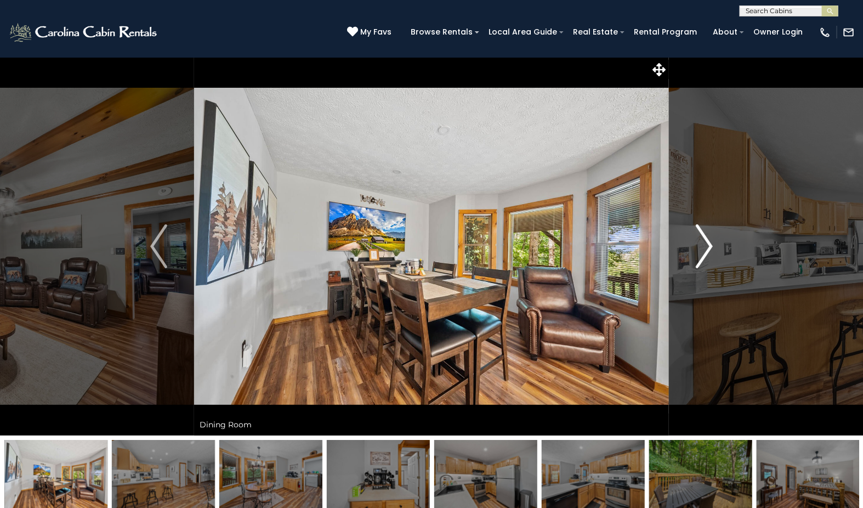
click at [706, 247] on img "Next" at bounding box center [704, 246] width 16 height 44
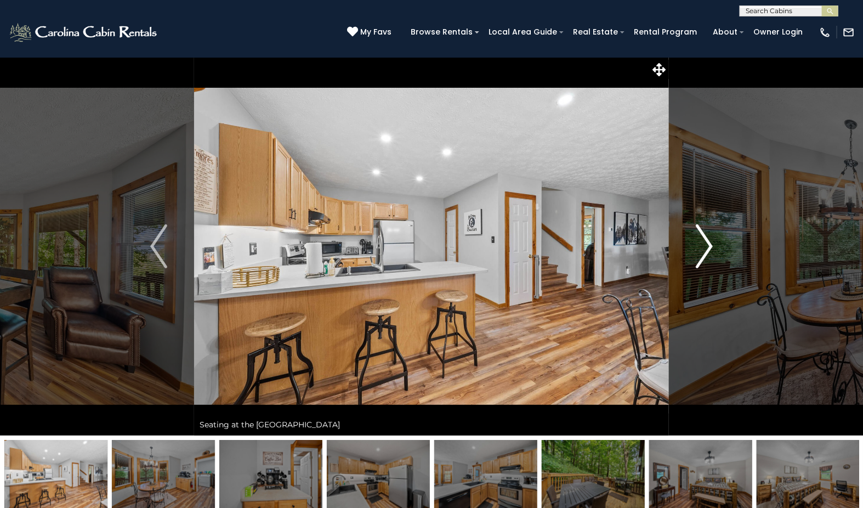
click at [706, 247] on img "Next" at bounding box center [704, 246] width 16 height 44
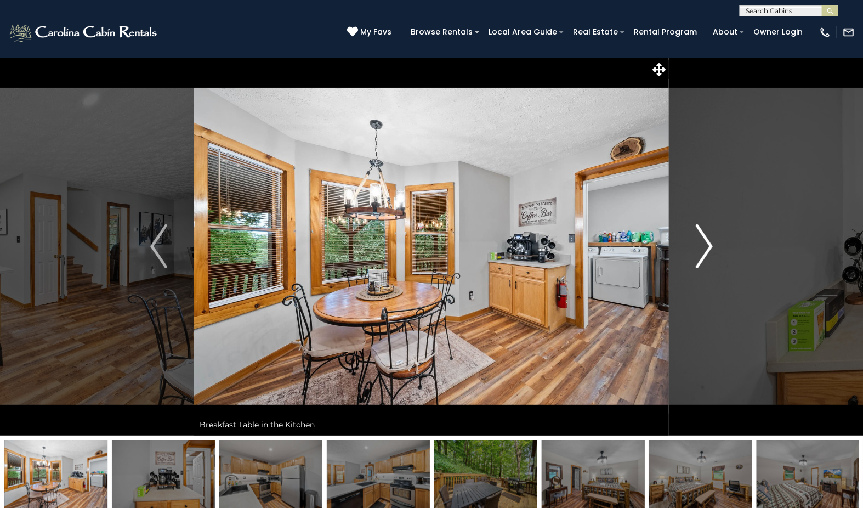
click at [706, 247] on img "Next" at bounding box center [704, 246] width 16 height 44
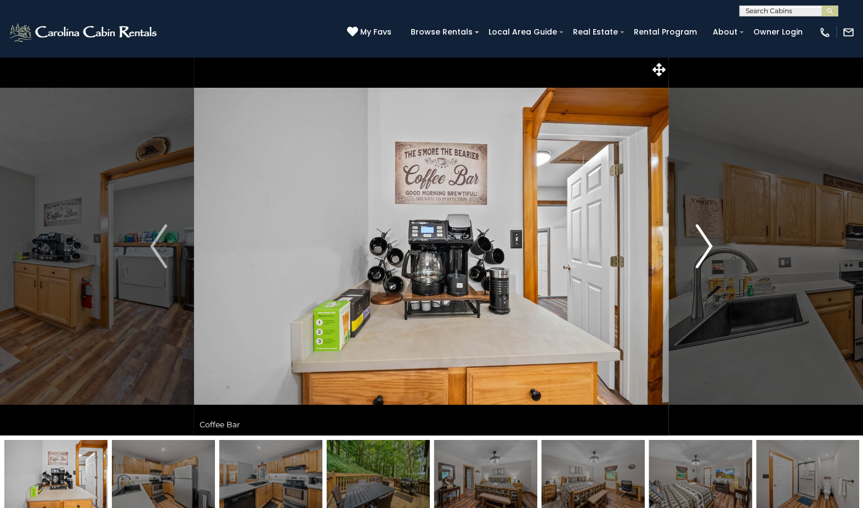
click at [706, 247] on img "Next" at bounding box center [704, 246] width 16 height 44
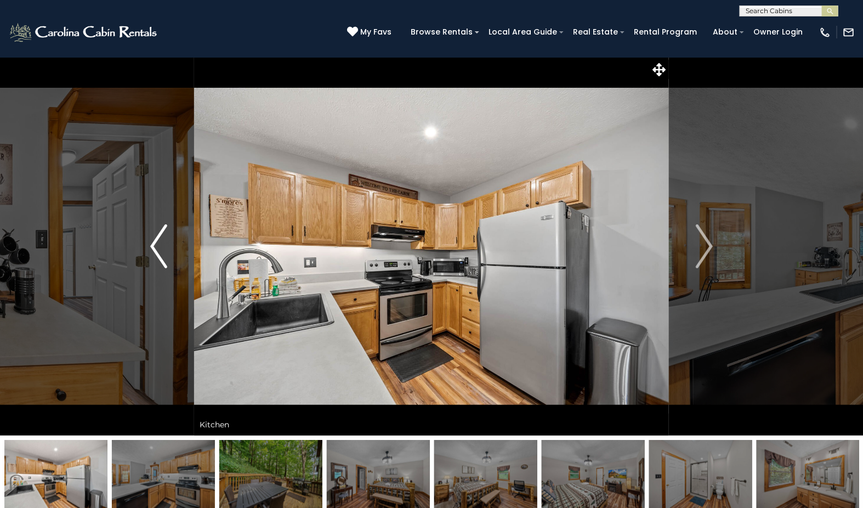
click at [166, 251] on img "Previous" at bounding box center [158, 246] width 16 height 44
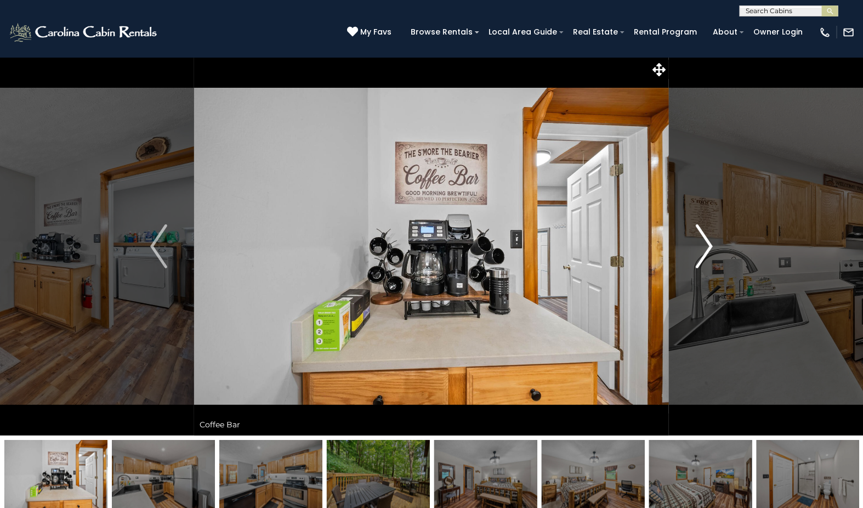
click at [706, 243] on img "Next" at bounding box center [704, 246] width 16 height 44
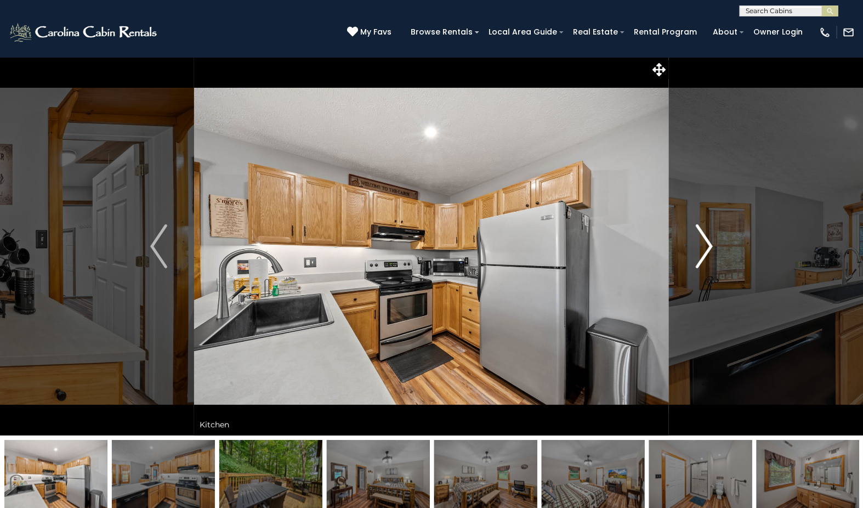
click at [706, 243] on img "Next" at bounding box center [704, 246] width 16 height 44
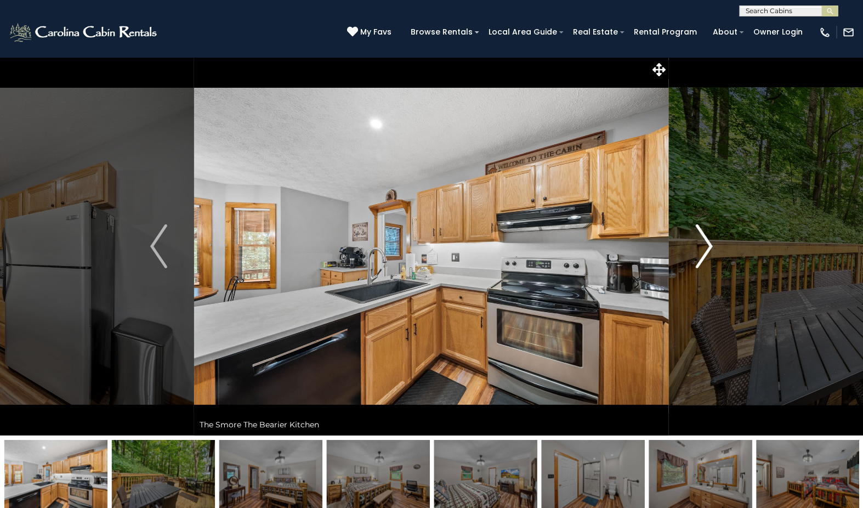
click at [706, 243] on img "Next" at bounding box center [704, 246] width 16 height 44
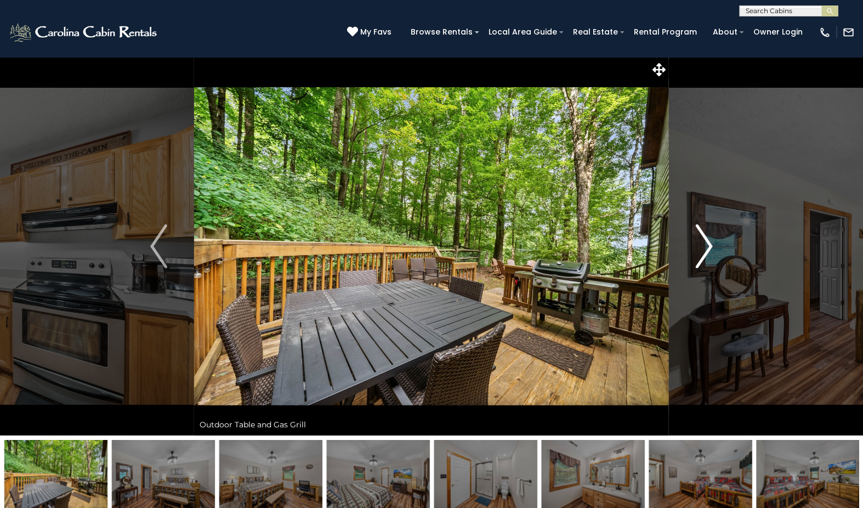
click at [706, 243] on img "Next" at bounding box center [704, 246] width 16 height 44
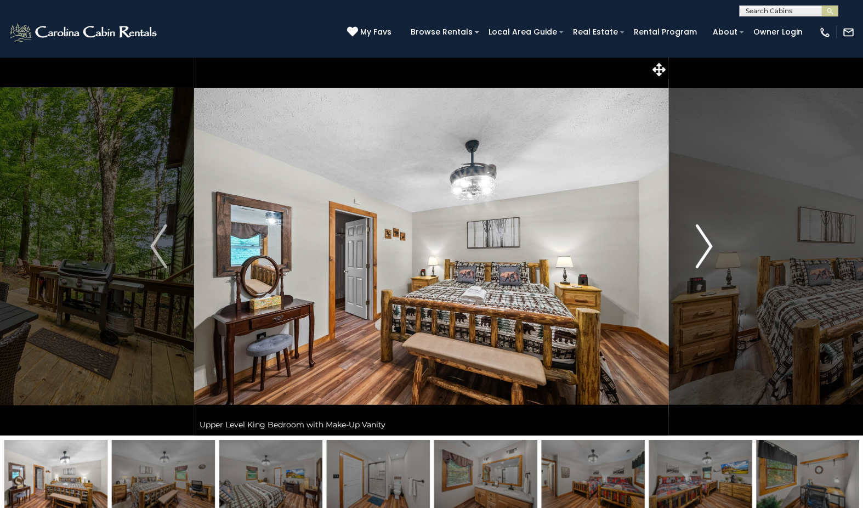
click at [706, 243] on img "Next" at bounding box center [704, 246] width 16 height 44
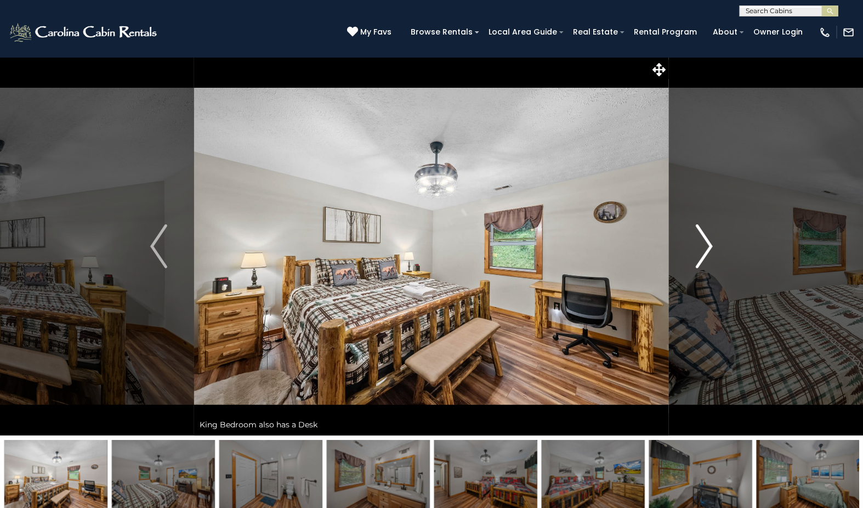
click at [706, 243] on img "Next" at bounding box center [704, 246] width 16 height 44
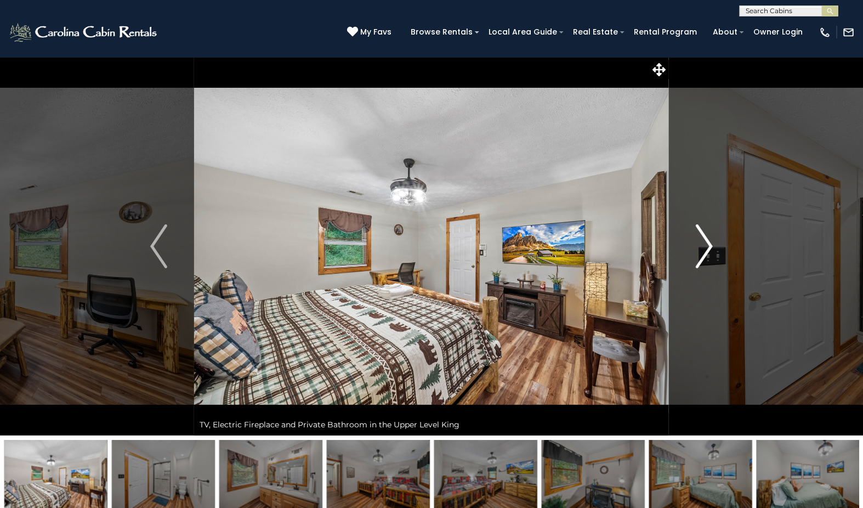
click at [706, 243] on img "Next" at bounding box center [704, 246] width 16 height 44
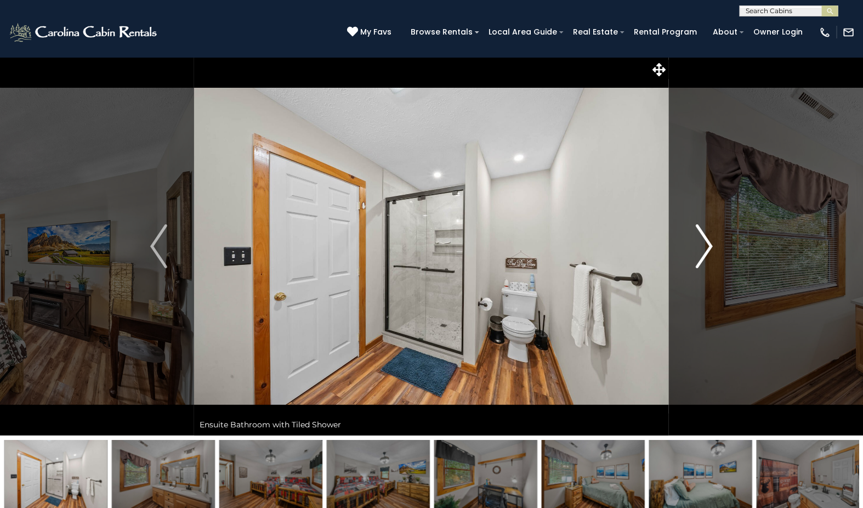
click at [706, 243] on img "Next" at bounding box center [704, 246] width 16 height 44
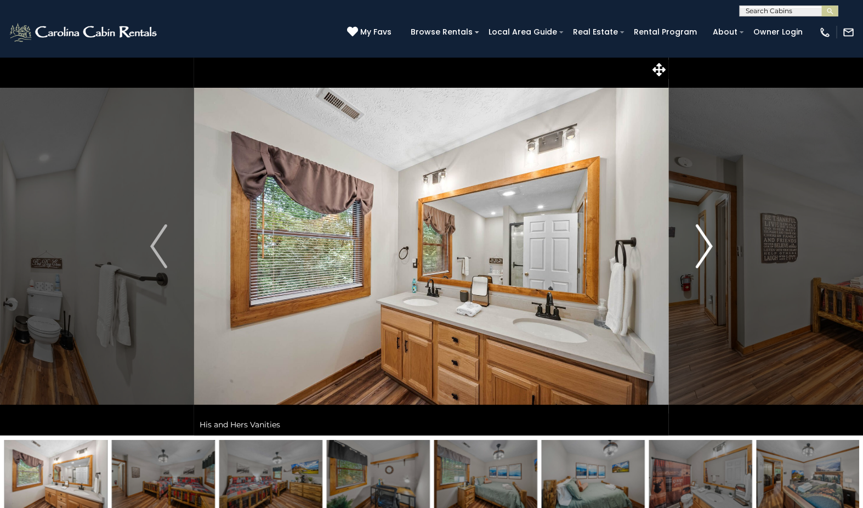
click at [706, 243] on img "Next" at bounding box center [704, 246] width 16 height 44
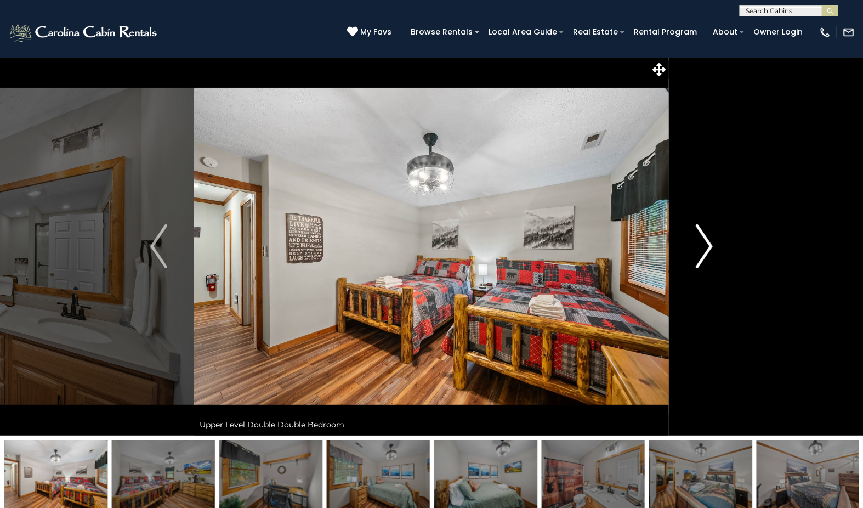
click at [706, 243] on img "Next" at bounding box center [704, 246] width 16 height 44
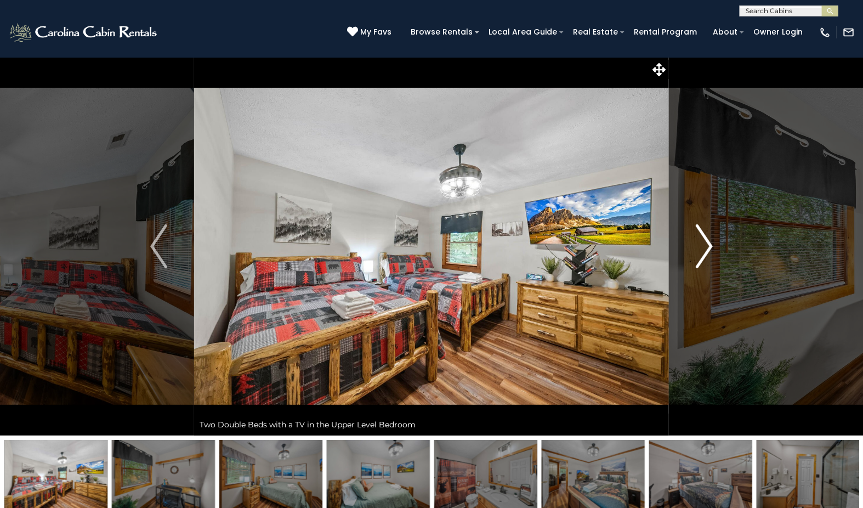
click at [706, 243] on img "Next" at bounding box center [704, 246] width 16 height 44
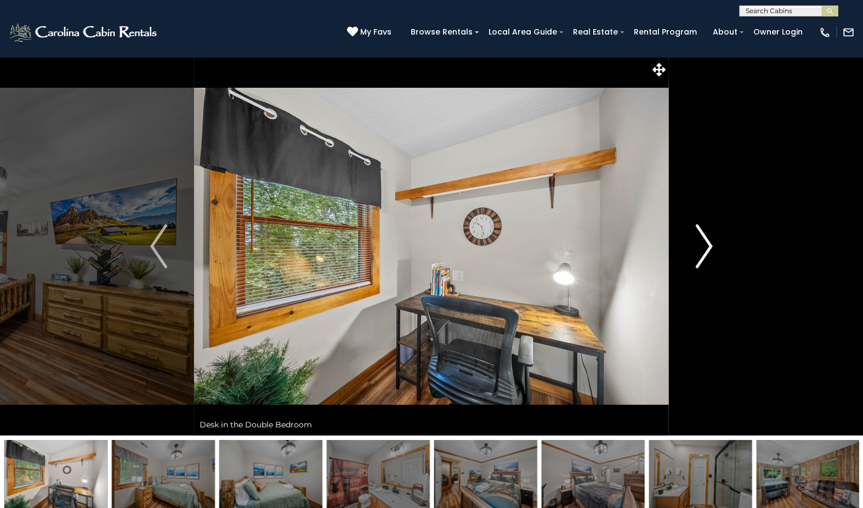
click at [706, 243] on img "Next" at bounding box center [704, 246] width 16 height 44
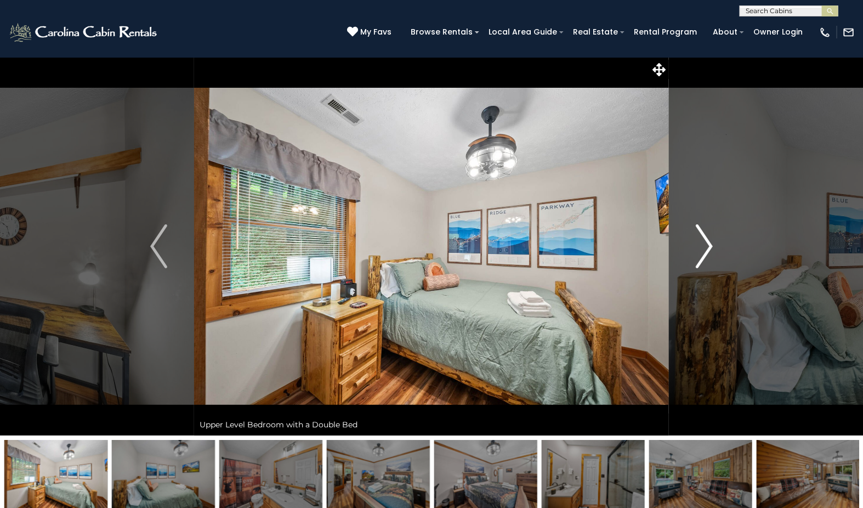
click at [706, 243] on img "Next" at bounding box center [704, 246] width 16 height 44
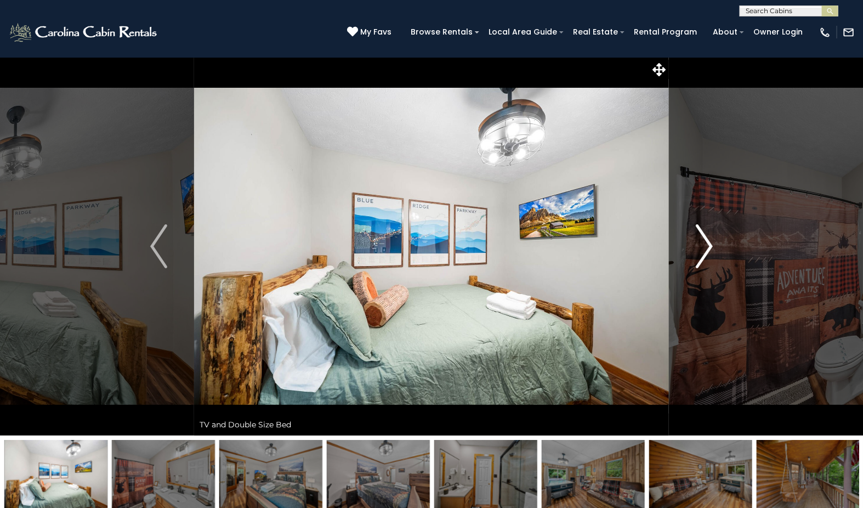
click at [706, 243] on img "Next" at bounding box center [704, 246] width 16 height 44
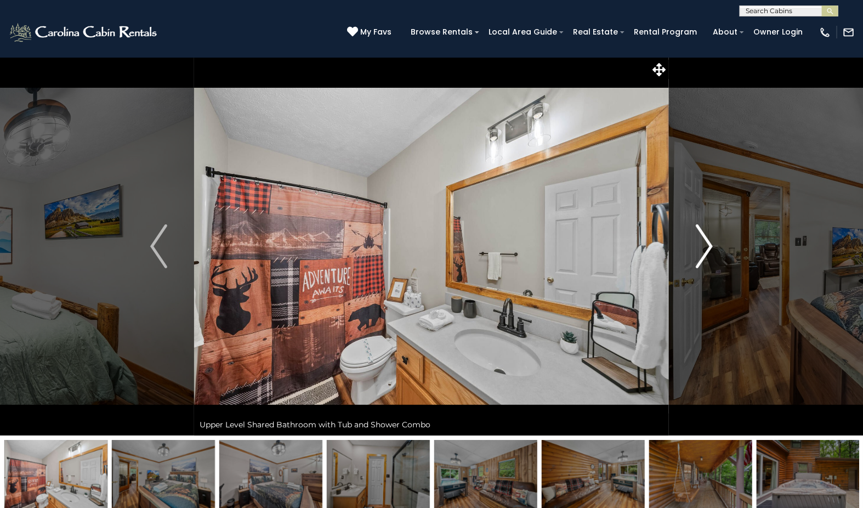
click at [706, 243] on img "Next" at bounding box center [704, 246] width 16 height 44
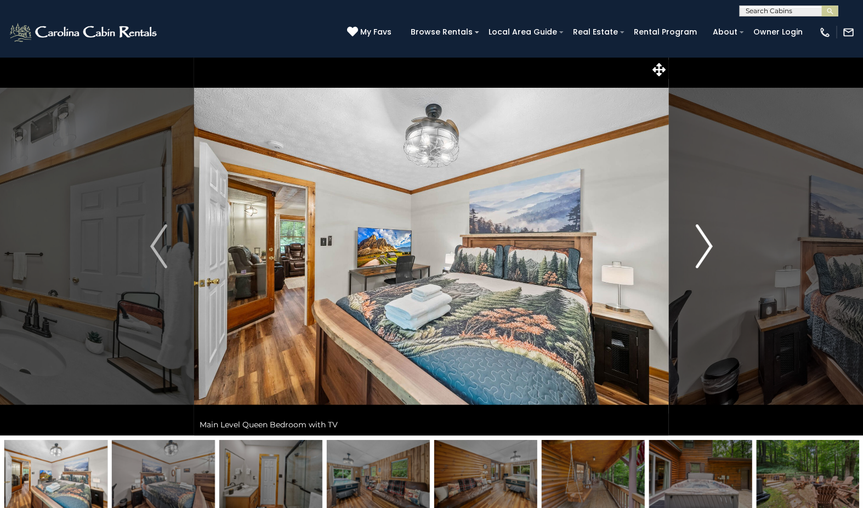
click at [706, 243] on img "Next" at bounding box center [704, 246] width 16 height 44
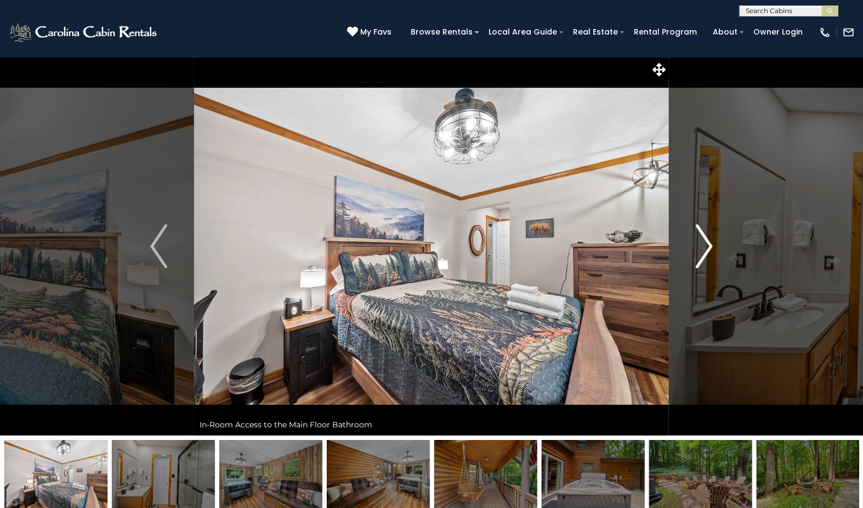
click at [706, 243] on img "Next" at bounding box center [704, 246] width 16 height 44
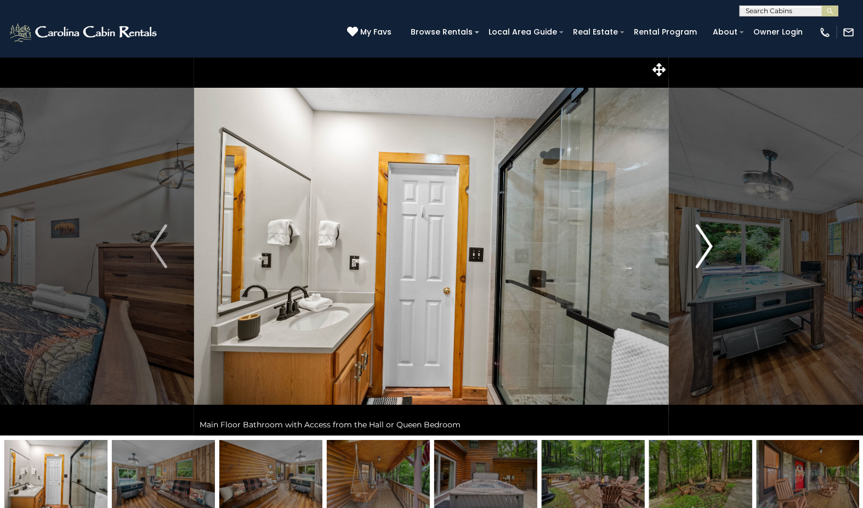
click at [706, 243] on img "Next" at bounding box center [704, 246] width 16 height 44
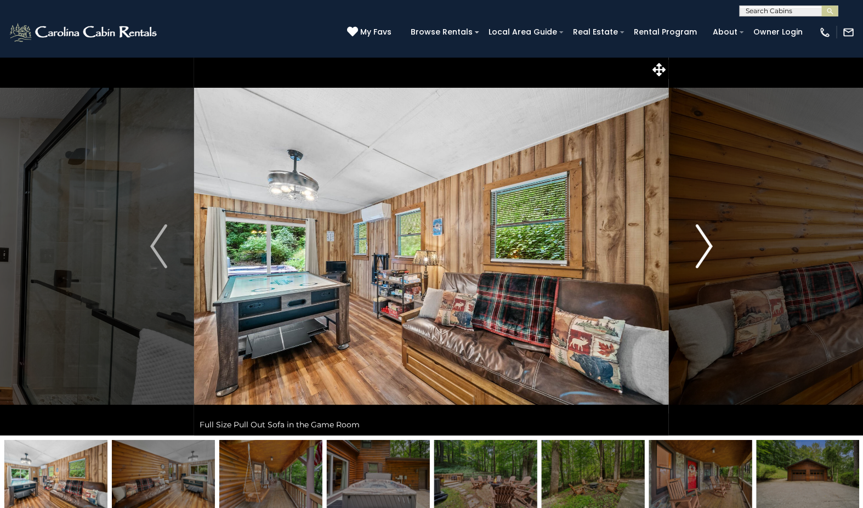
click at [706, 243] on img "Next" at bounding box center [704, 246] width 16 height 44
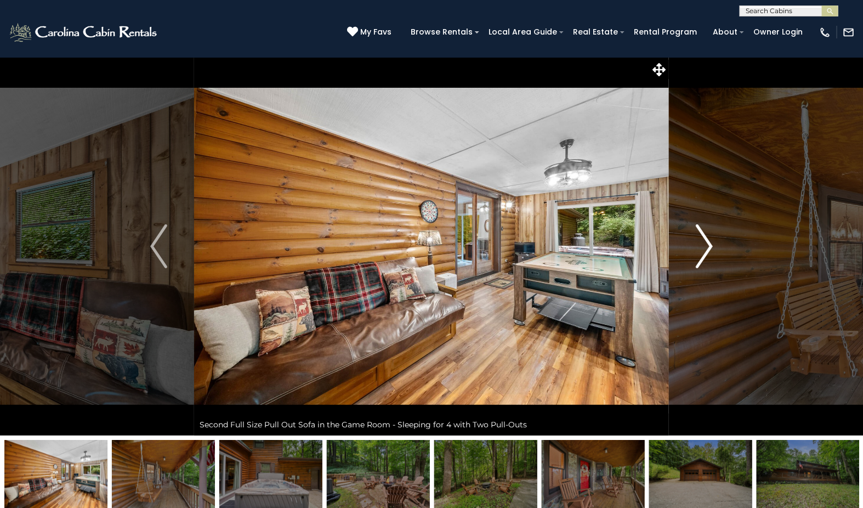
click at [706, 243] on img "Next" at bounding box center [704, 246] width 16 height 44
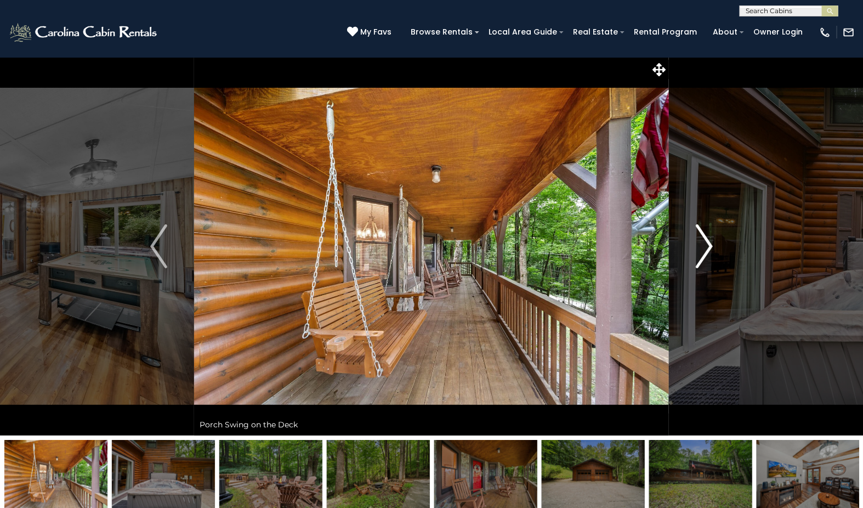
click at [706, 243] on img "Next" at bounding box center [704, 246] width 16 height 44
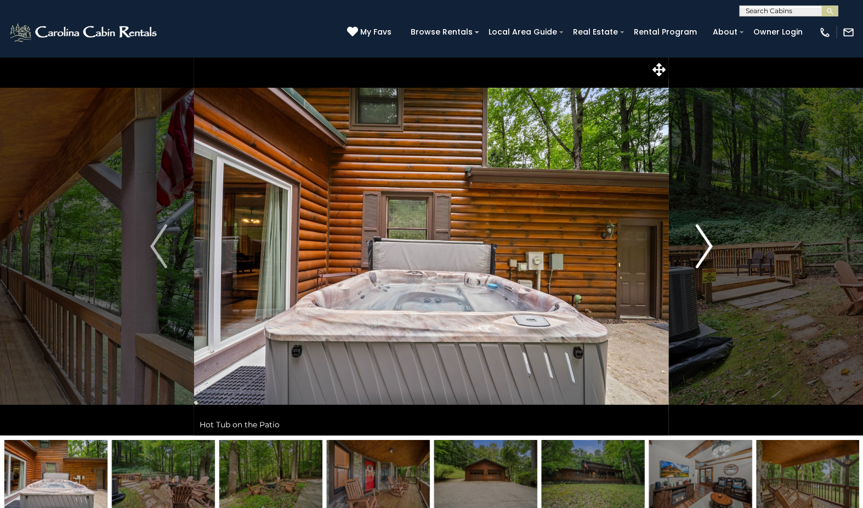
click at [706, 243] on img "Next" at bounding box center [704, 246] width 16 height 44
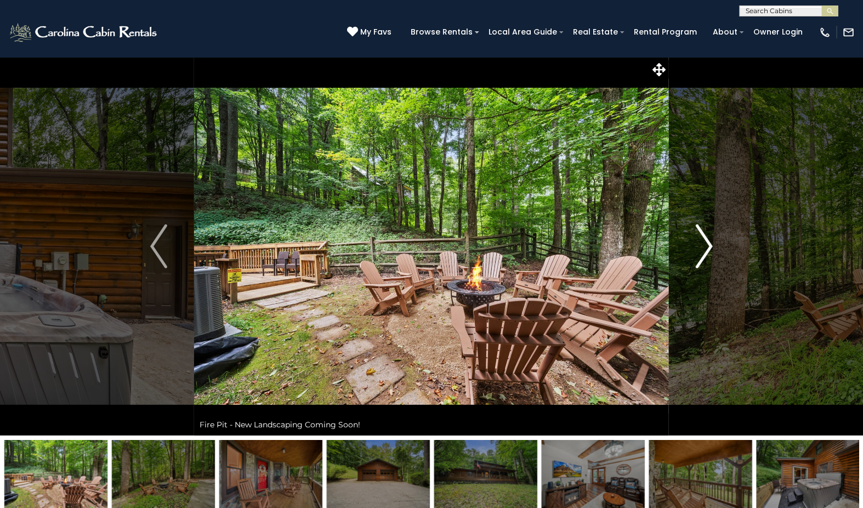
click at [706, 243] on img "Next" at bounding box center [704, 246] width 16 height 44
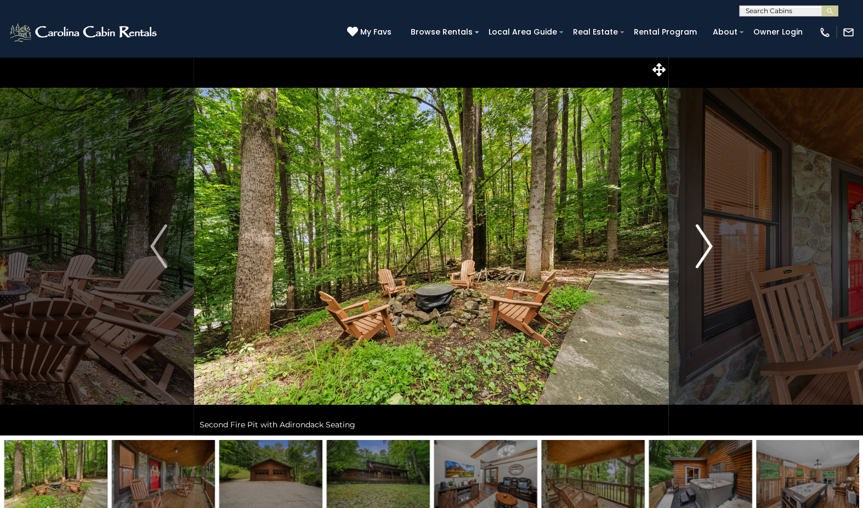
click at [706, 243] on img "Next" at bounding box center [704, 246] width 16 height 44
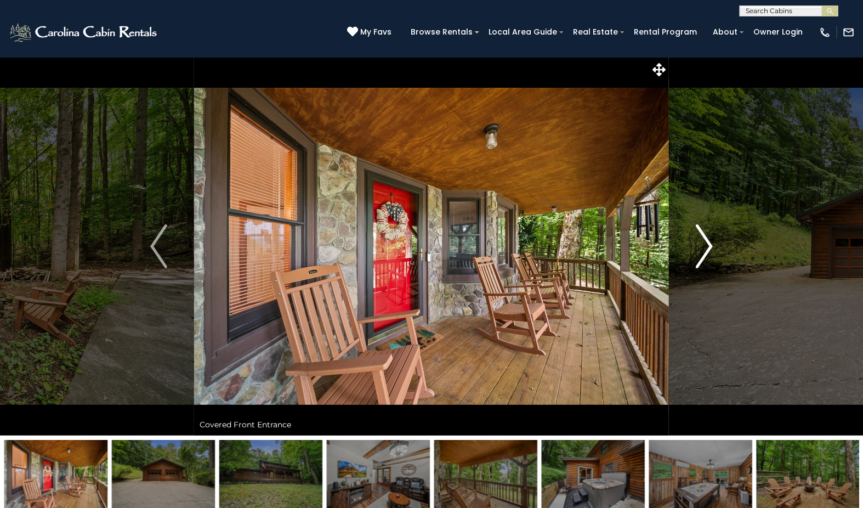
click at [706, 243] on img "Next" at bounding box center [704, 246] width 16 height 44
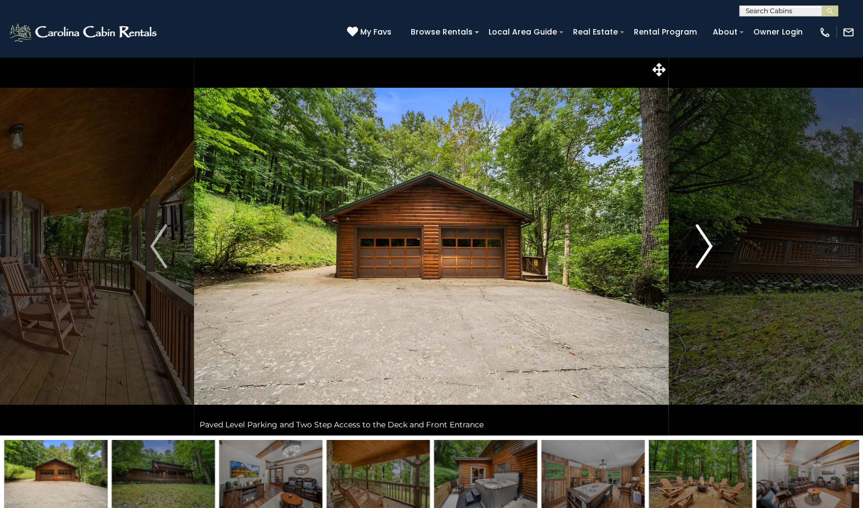
click at [706, 243] on img "Next" at bounding box center [704, 246] width 16 height 44
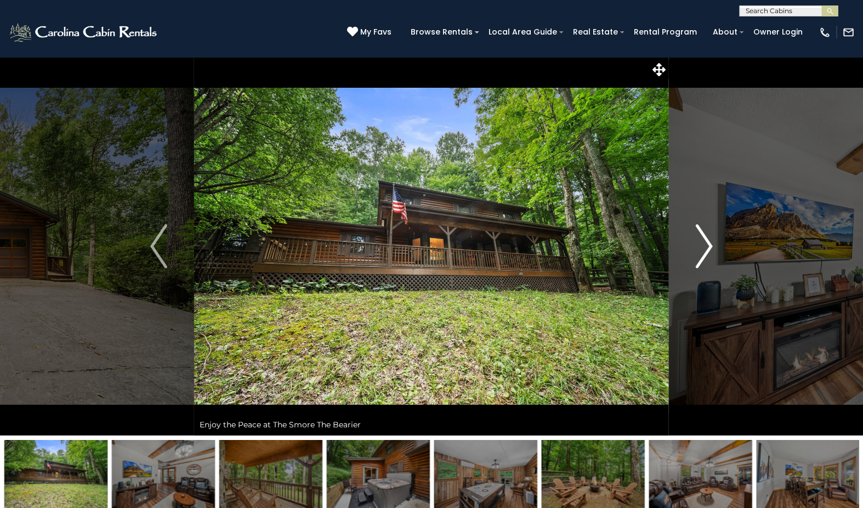
click at [706, 243] on img "Next" at bounding box center [704, 246] width 16 height 44
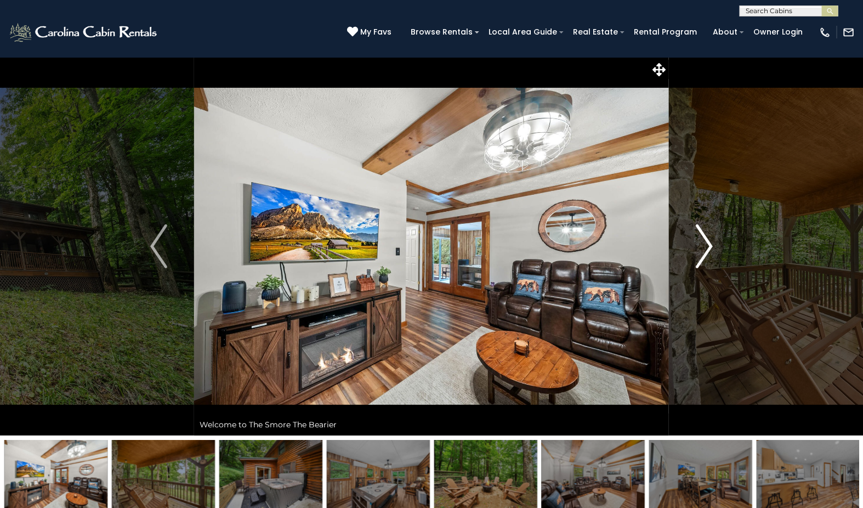
click at [706, 243] on img "Next" at bounding box center [704, 246] width 16 height 44
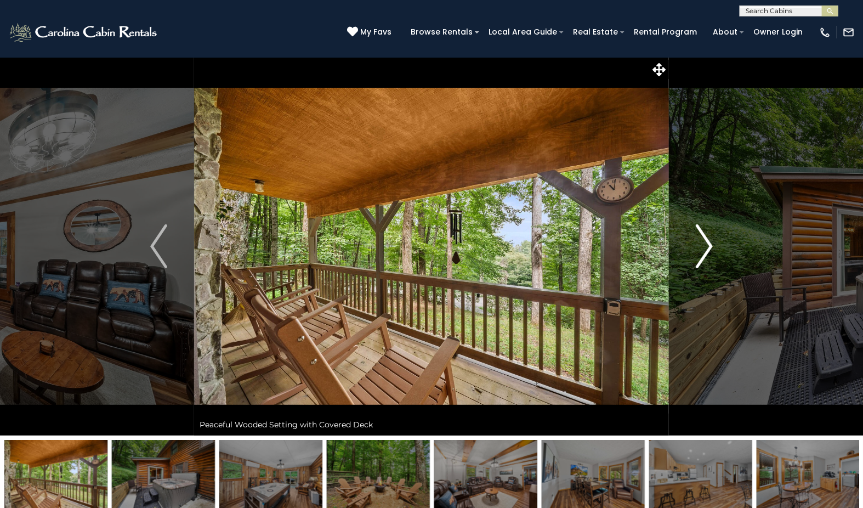
click at [706, 243] on img "Next" at bounding box center [704, 246] width 16 height 44
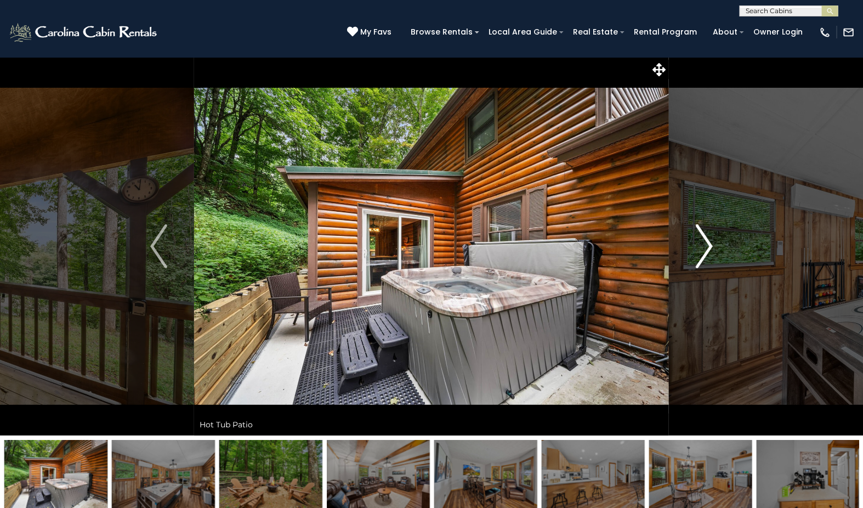
click at [706, 243] on img "Next" at bounding box center [704, 246] width 16 height 44
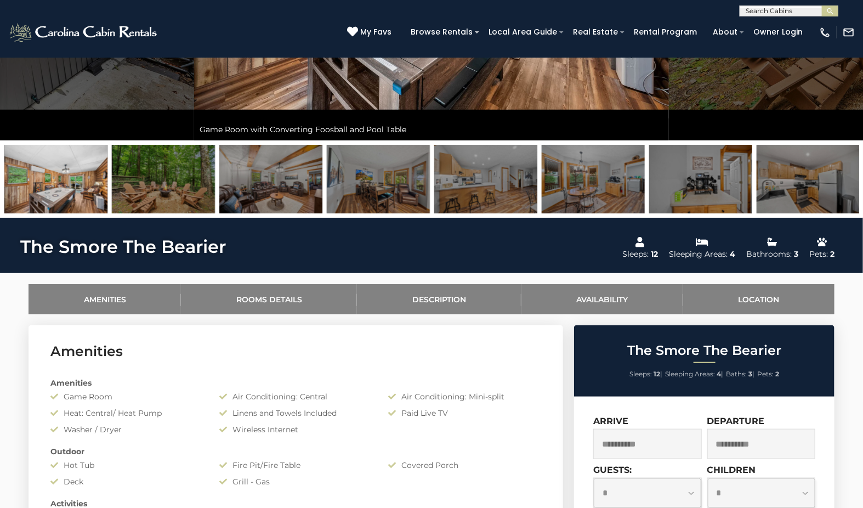
scroll to position [183, 0]
